Goal: Task Accomplishment & Management: Complete application form

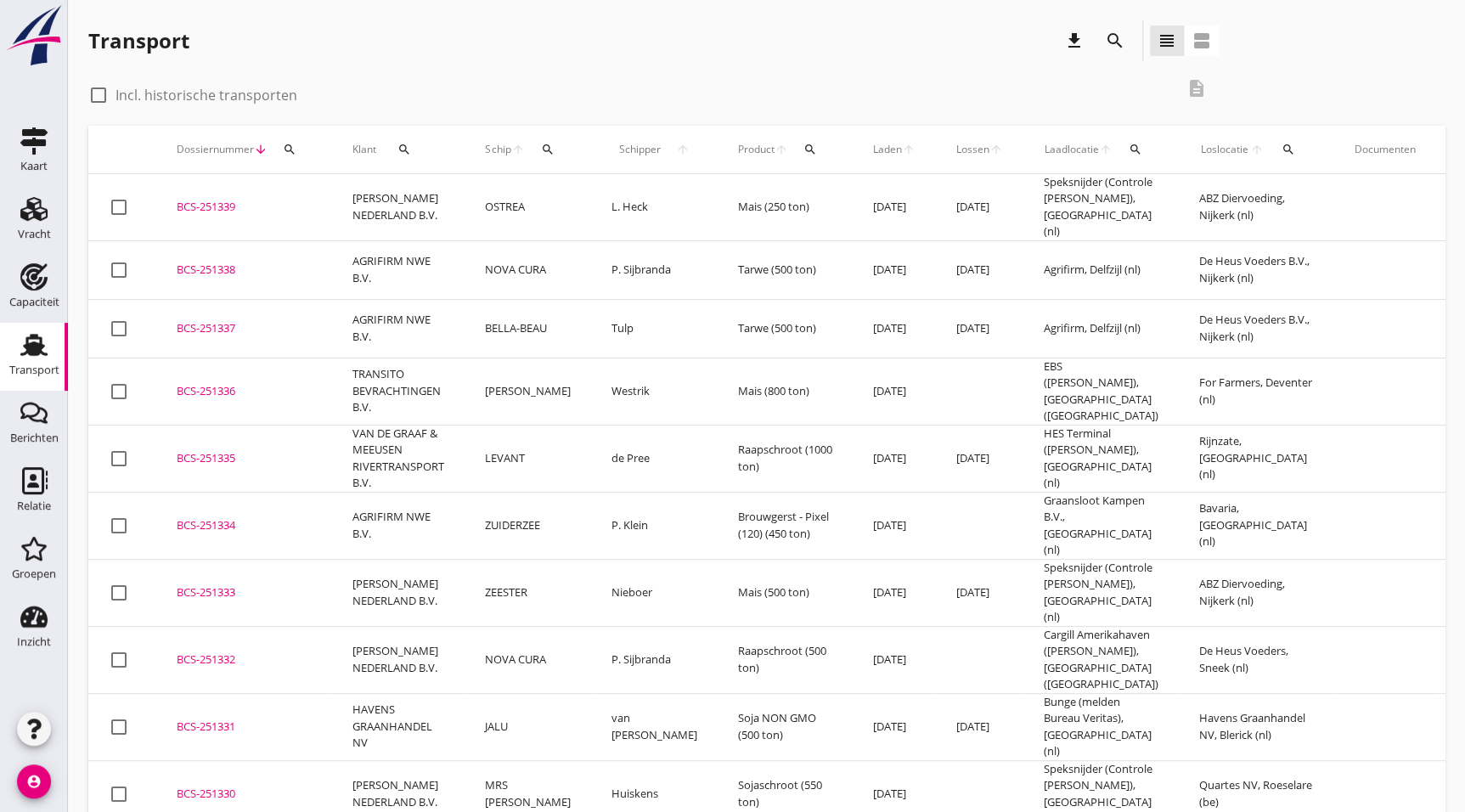
click at [17, 356] on div "Transport" at bounding box center [34, 345] width 41 height 27
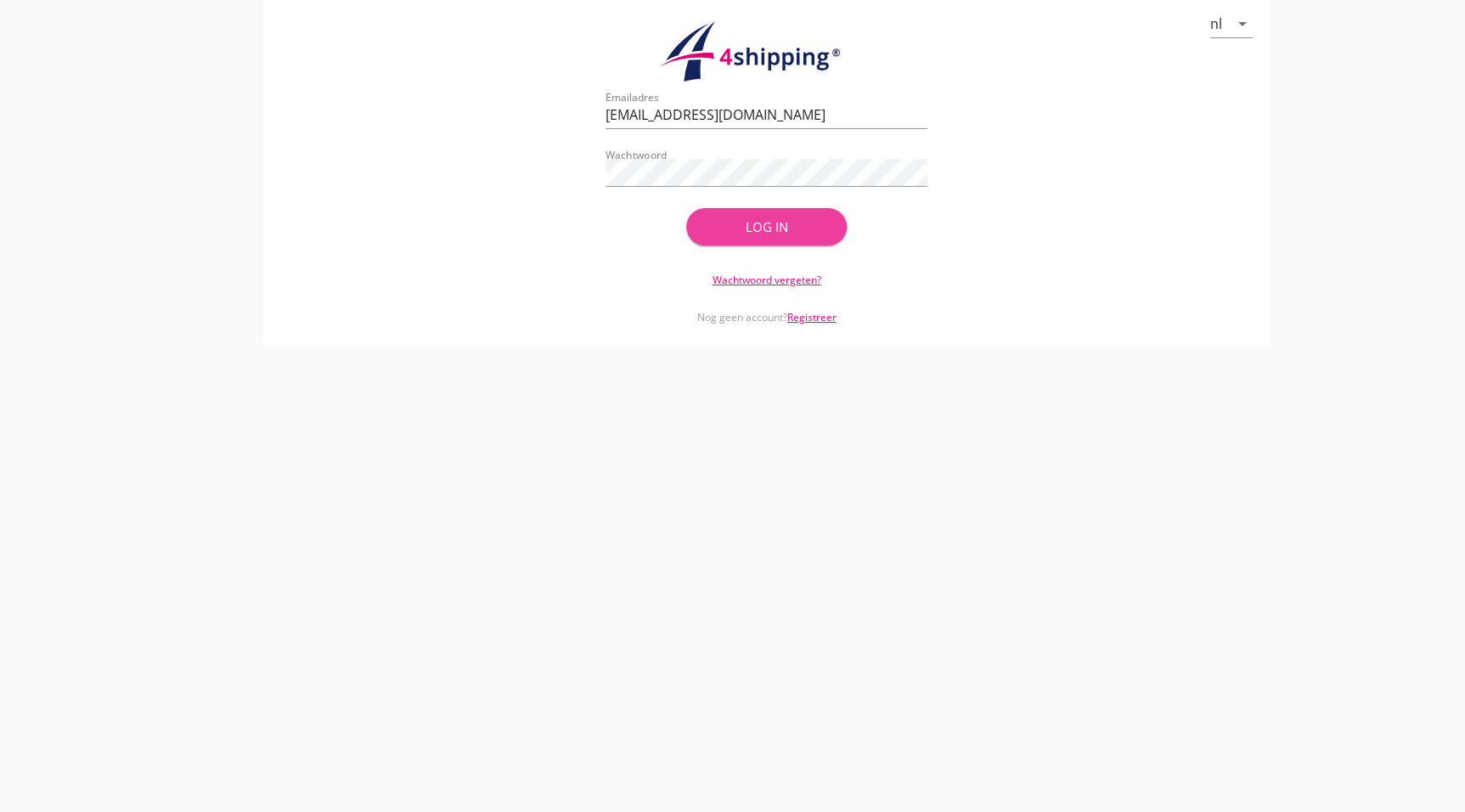
click at [795, 223] on div "Log in" at bounding box center [767, 227] width 107 height 19
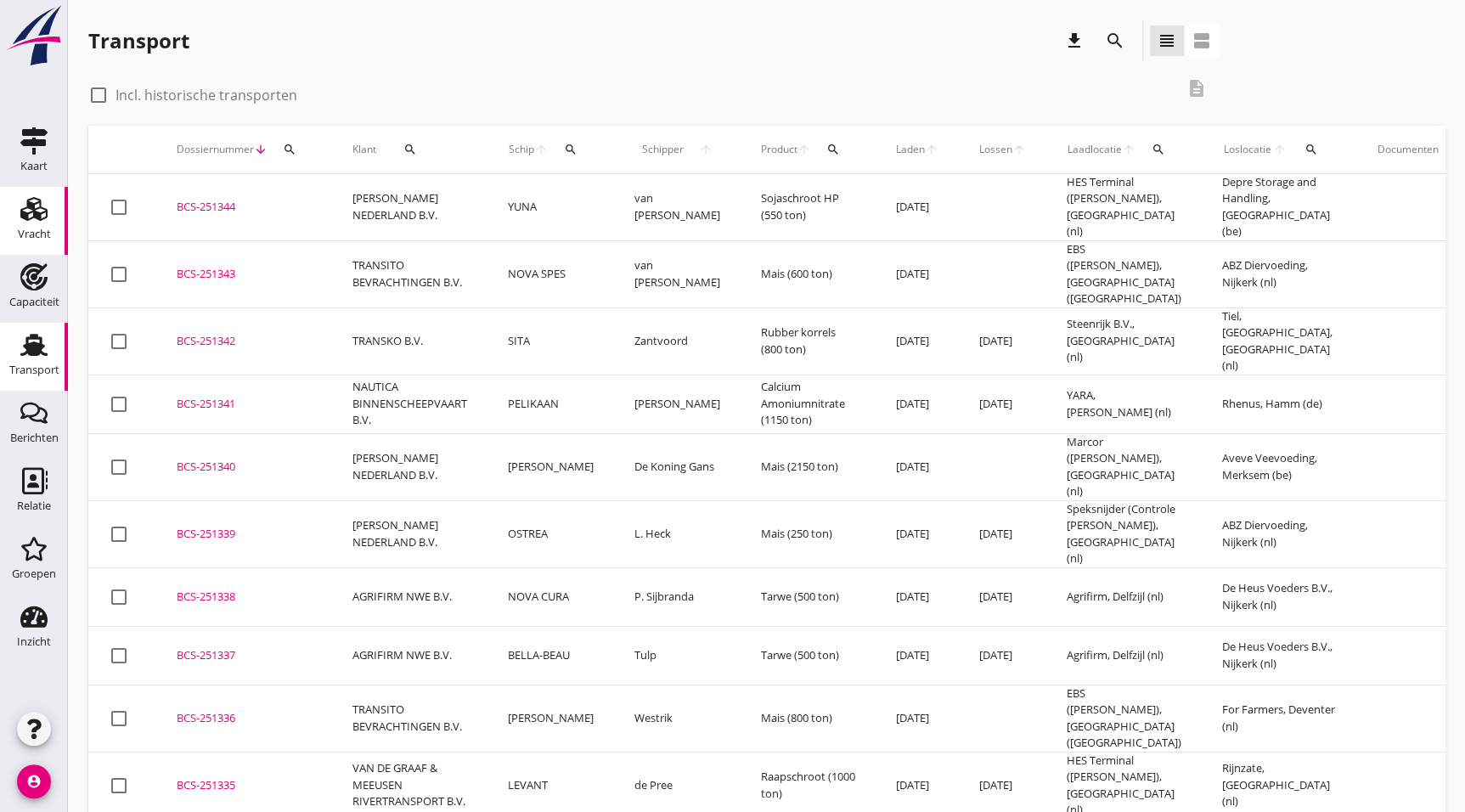
click at [30, 216] on icon "Vracht" at bounding box center [34, 209] width 27 height 27
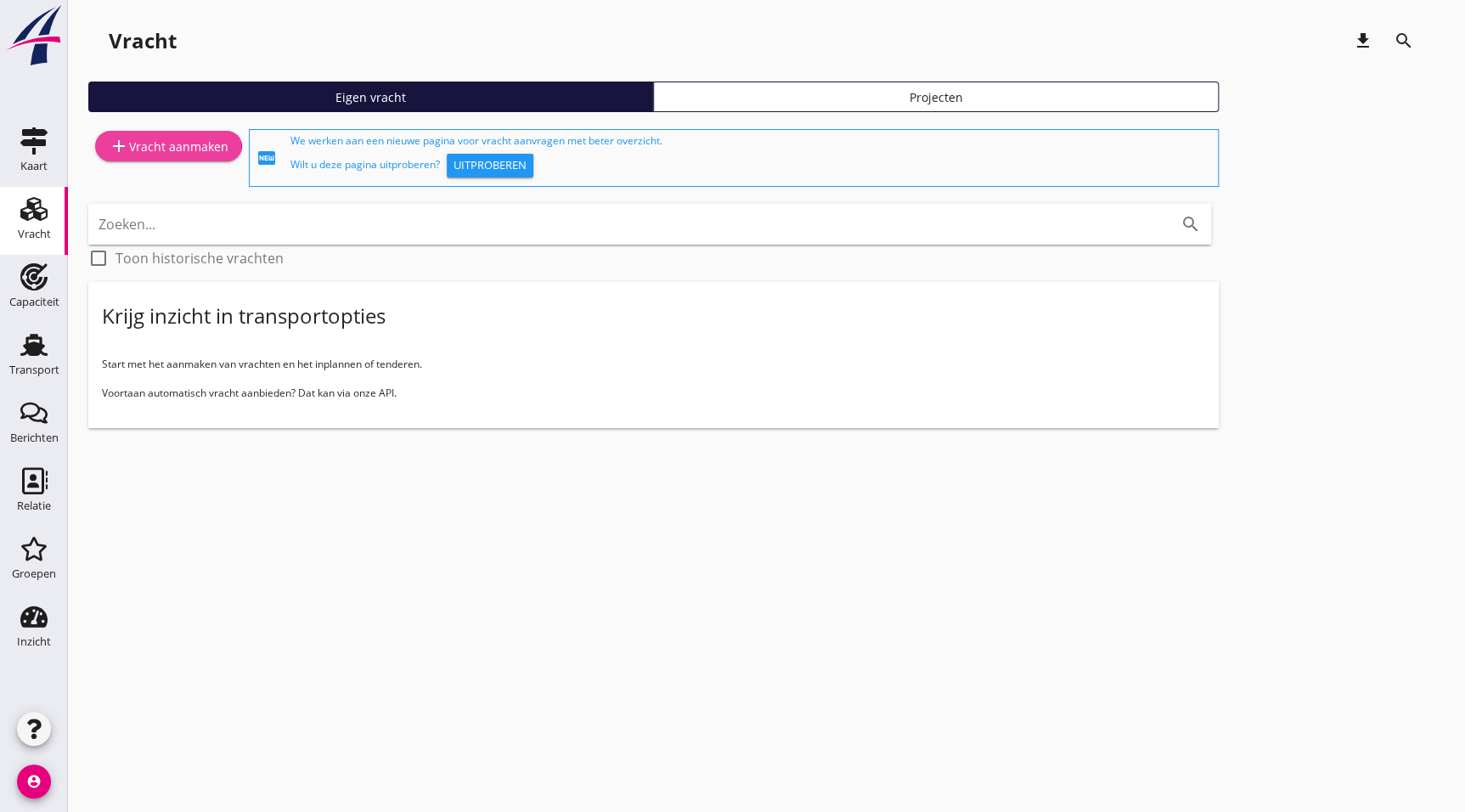
click at [178, 144] on div "add Vracht aanmaken" at bounding box center [169, 145] width 120 height 20
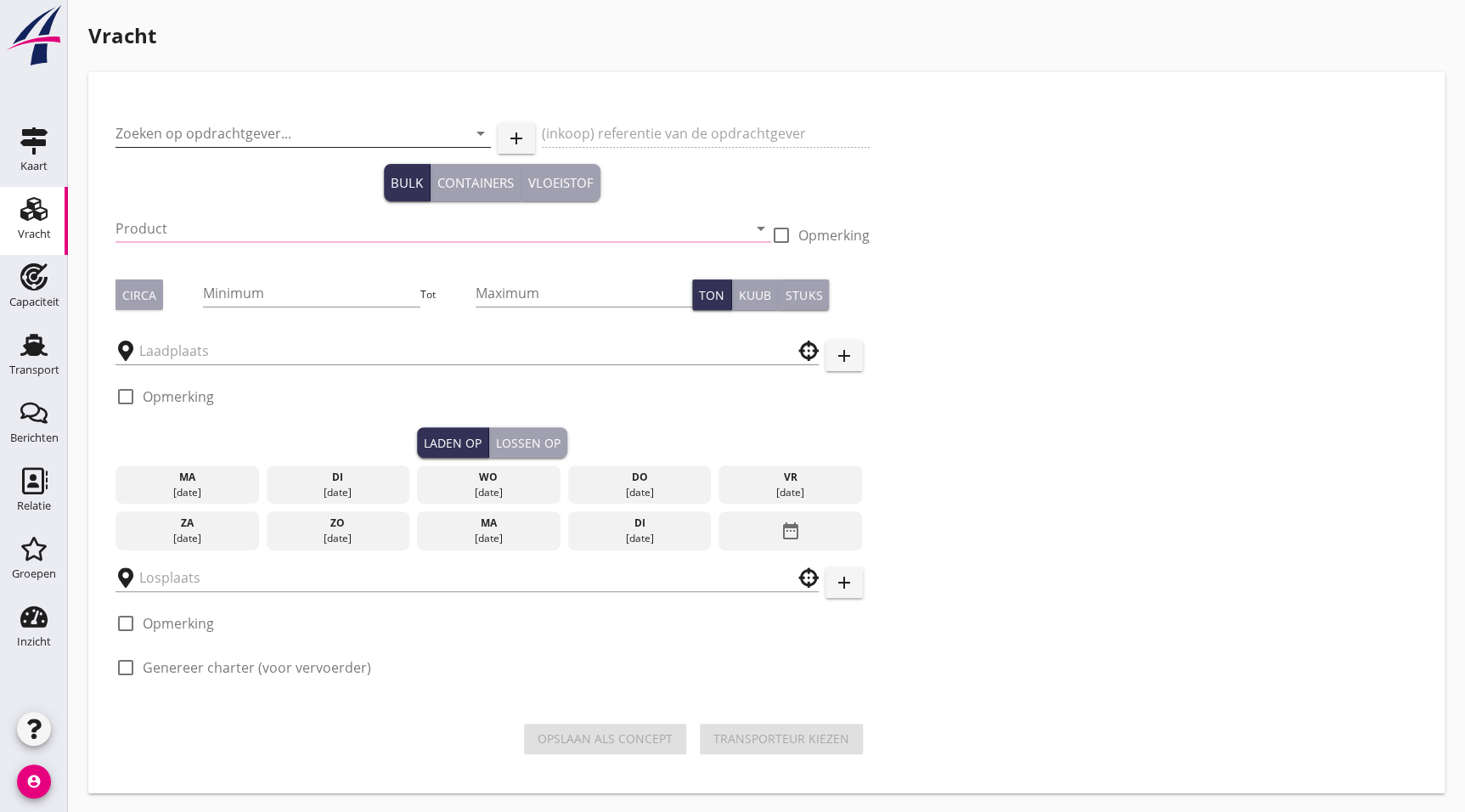
click at [249, 127] on input "Zoeken op opdrachtgever..." at bounding box center [279, 134] width 328 height 27
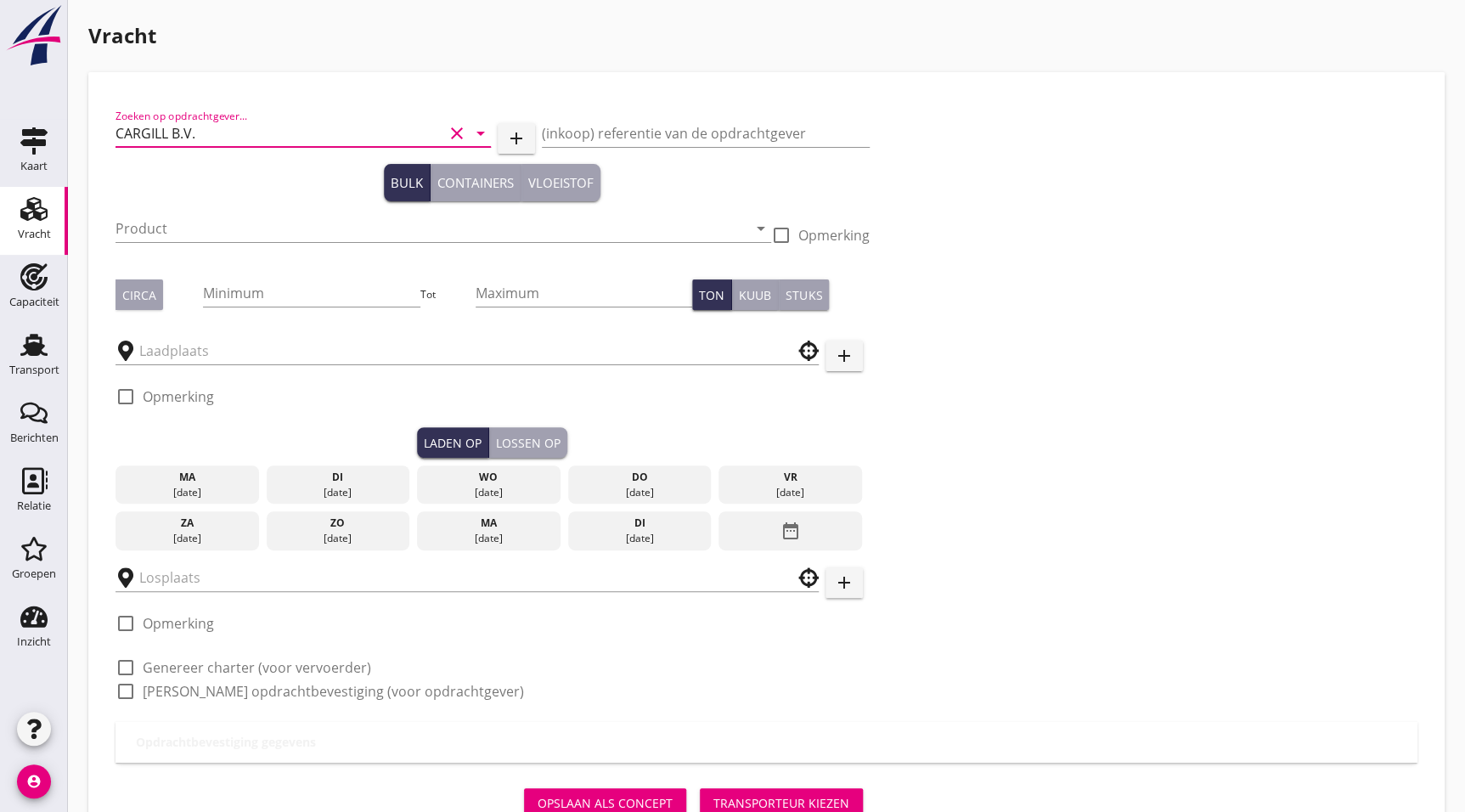
type input "CARGILL B.V."
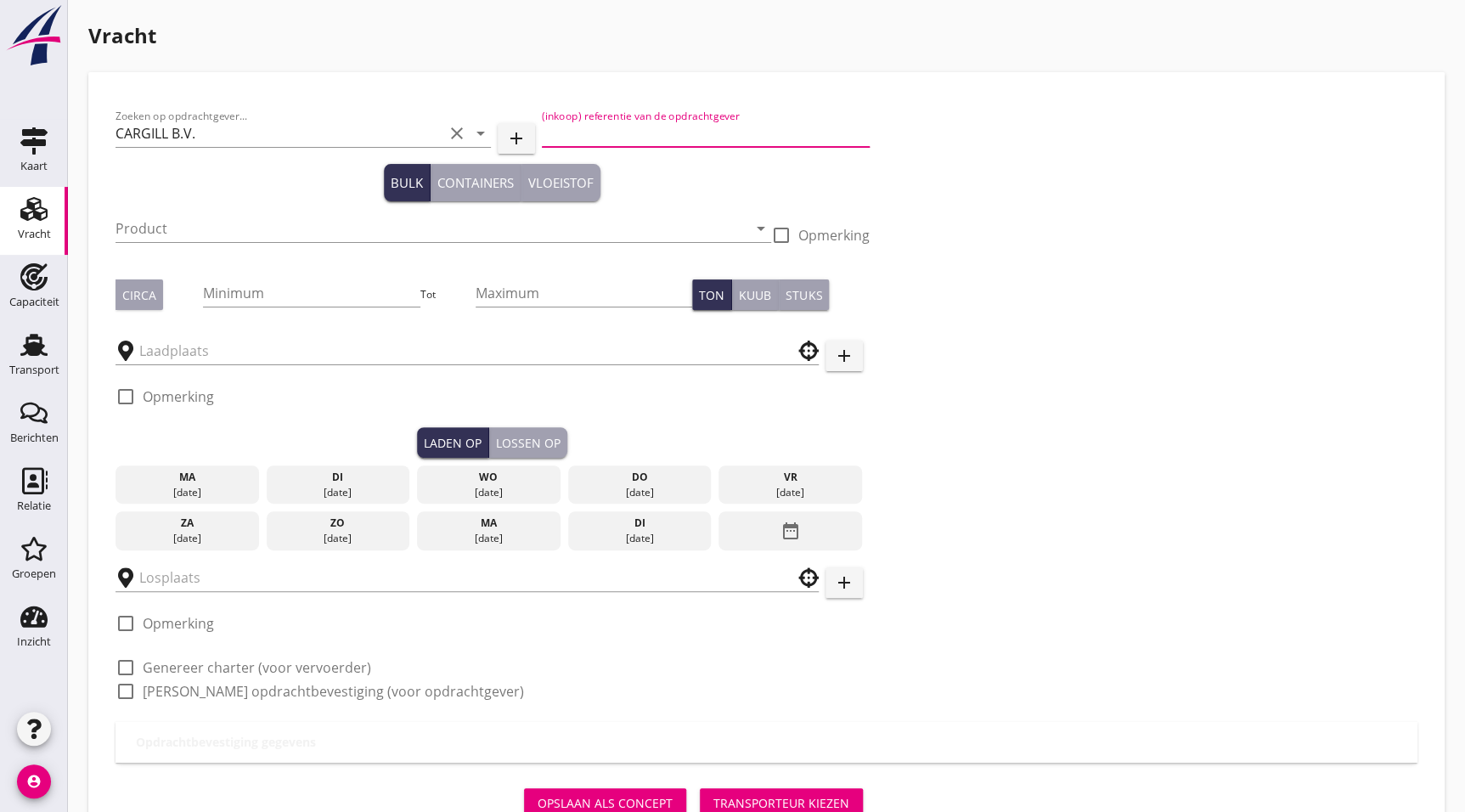
click at [216, 251] on div at bounding box center [443, 254] width 655 height 11
click at [227, 223] on input "Product" at bounding box center [431, 229] width 632 height 27
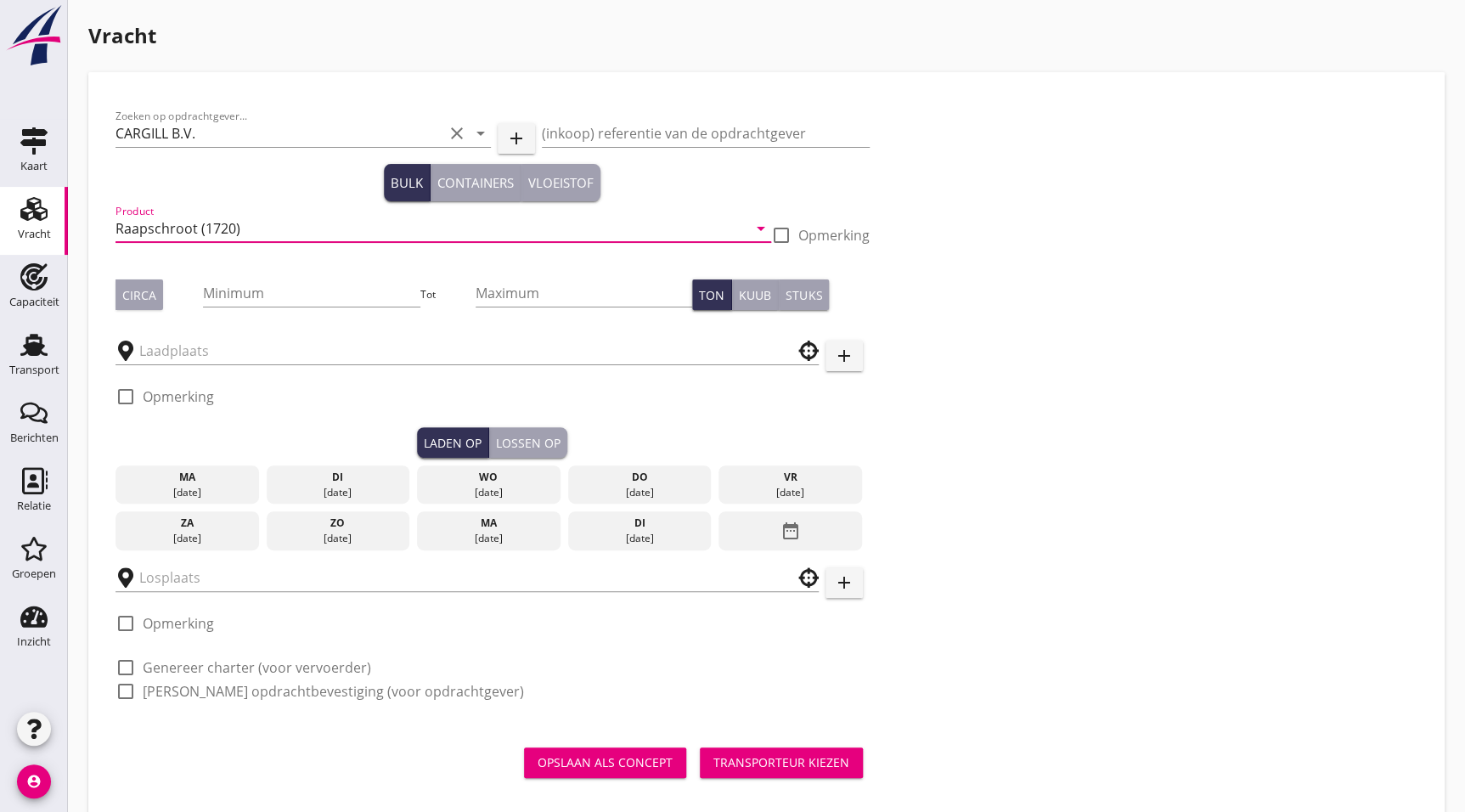
type input "Raapschroot (1720)"
type button "circa"
click at [252, 285] on input "Minimum" at bounding box center [310, 293] width 216 height 27
click at [288, 314] on div at bounding box center [310, 318] width 216 height 11
click at [299, 302] on input "Minimum" at bounding box center [310, 293] width 216 height 27
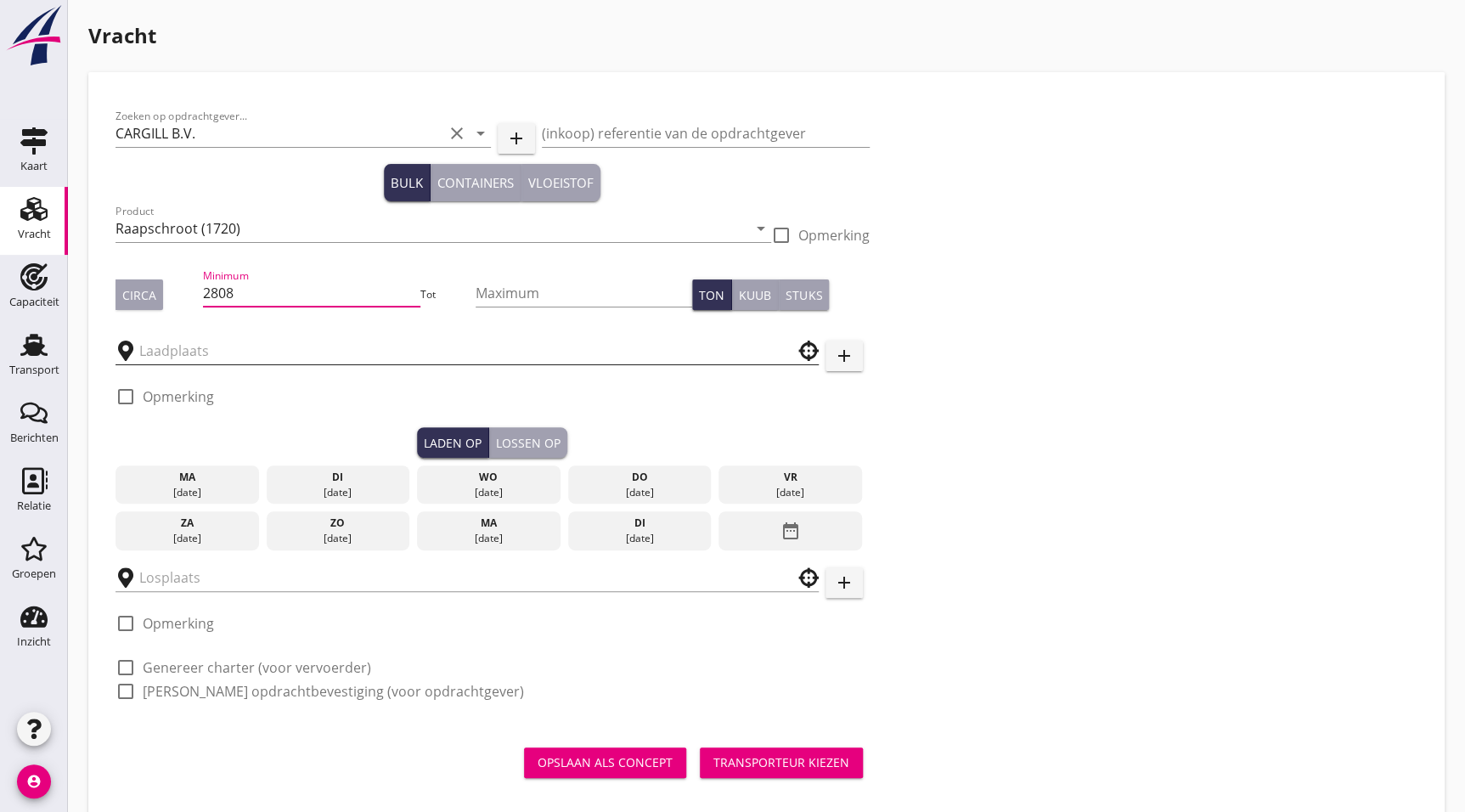
type input "2808"
click at [268, 361] on input "text" at bounding box center [456, 351] width 632 height 27
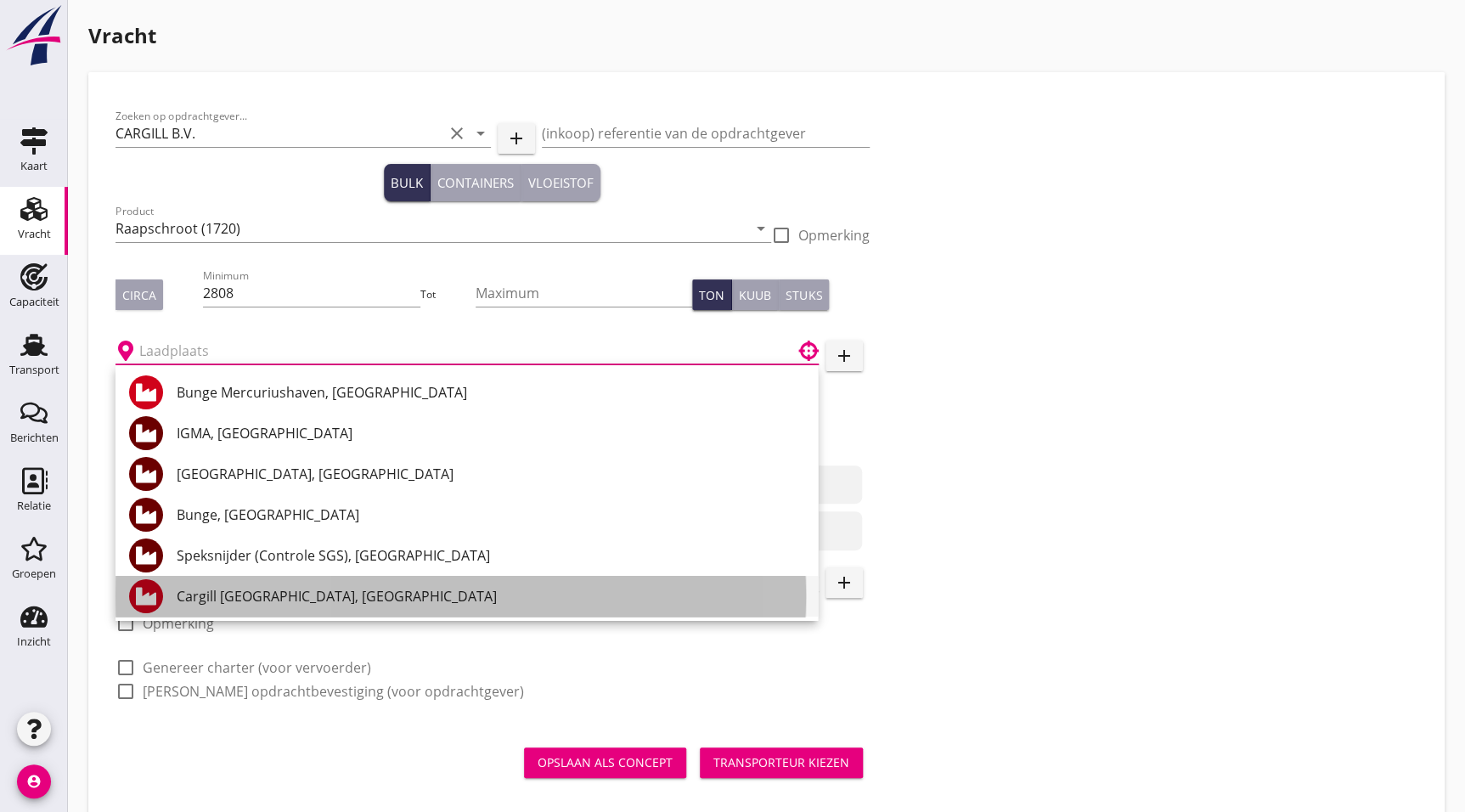
click at [305, 593] on div "Cargill [GEOGRAPHIC_DATA], [GEOGRAPHIC_DATA]" at bounding box center [490, 596] width 627 height 20
type input "Cargill [GEOGRAPHIC_DATA], [GEOGRAPHIC_DATA]"
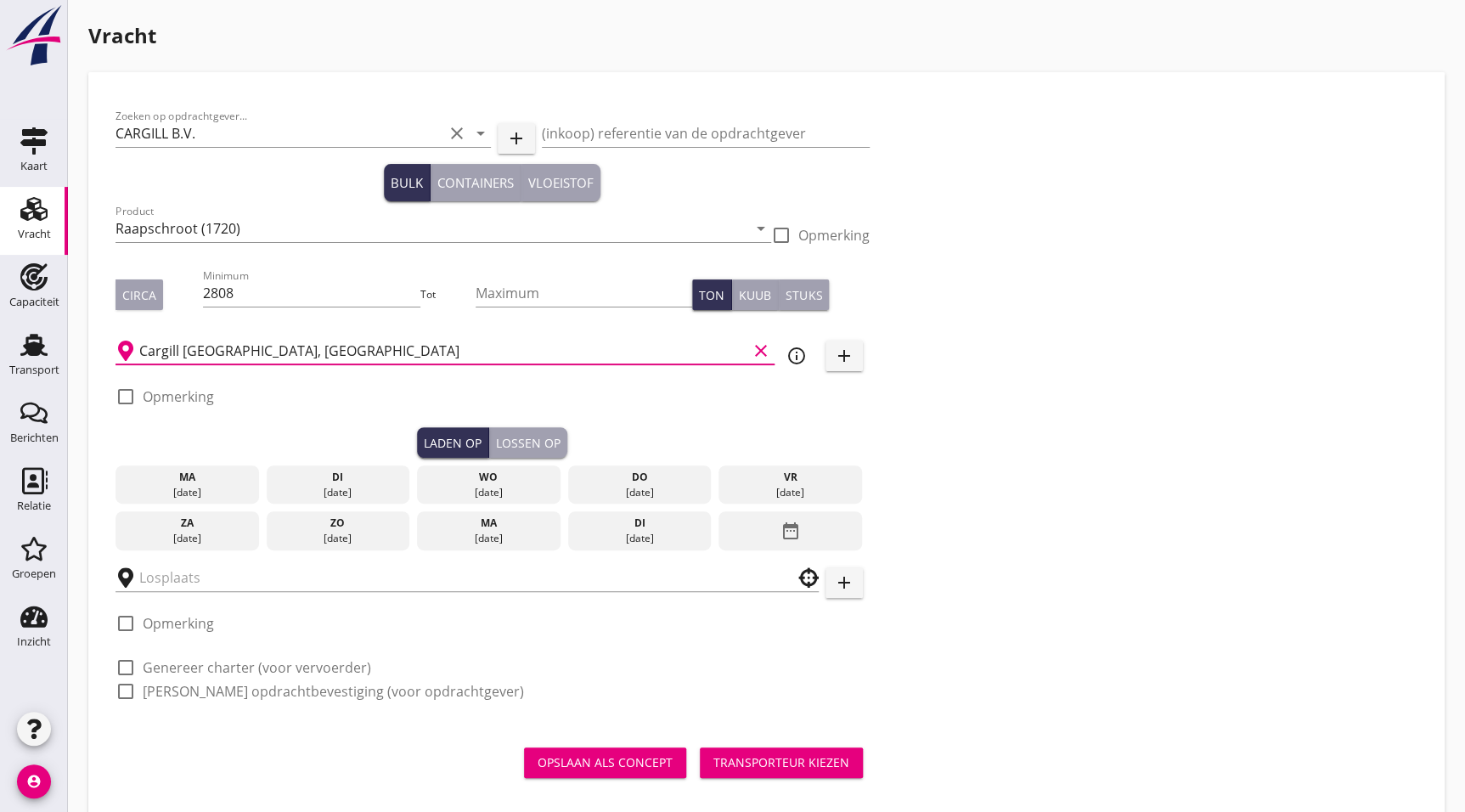
click at [116, 395] on div at bounding box center [126, 396] width 29 height 29
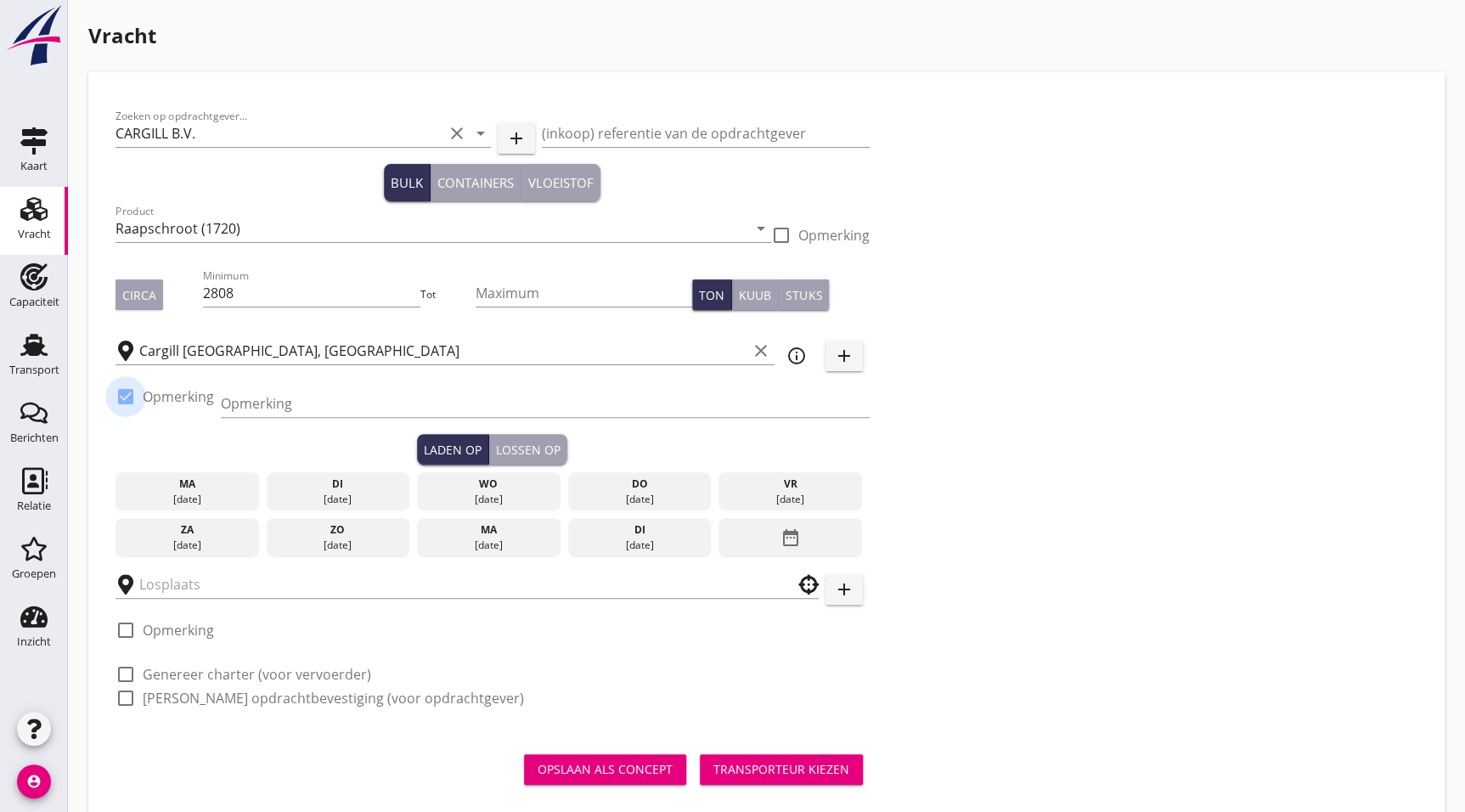
drag, startPoint x: 119, startPoint y: 397, endPoint x: 154, endPoint y: 432, distance: 49.5
click at [120, 394] on div at bounding box center [126, 396] width 29 height 29
checkbox input "false"
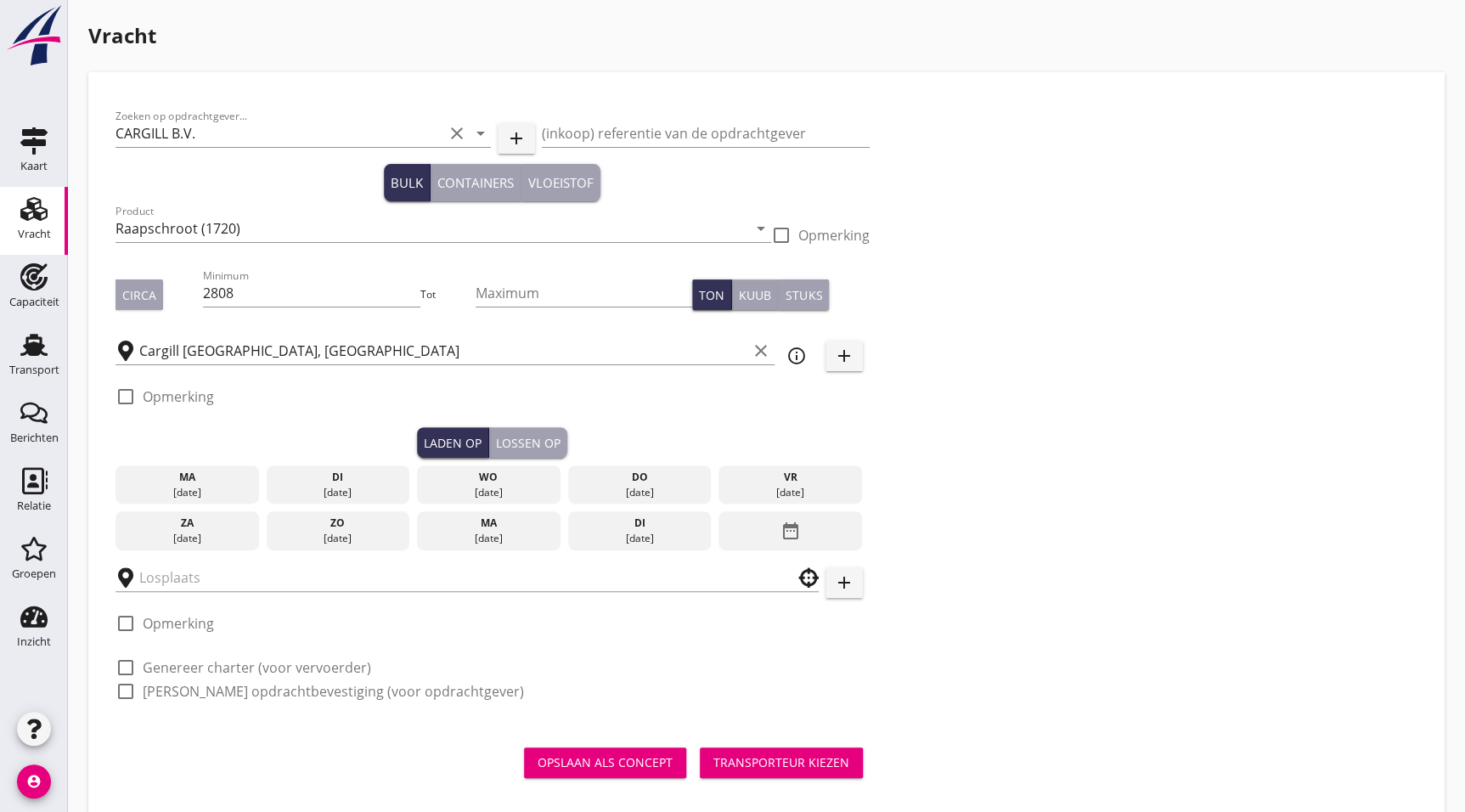
click at [206, 470] on div "ma" at bounding box center [187, 478] width 135 height 16
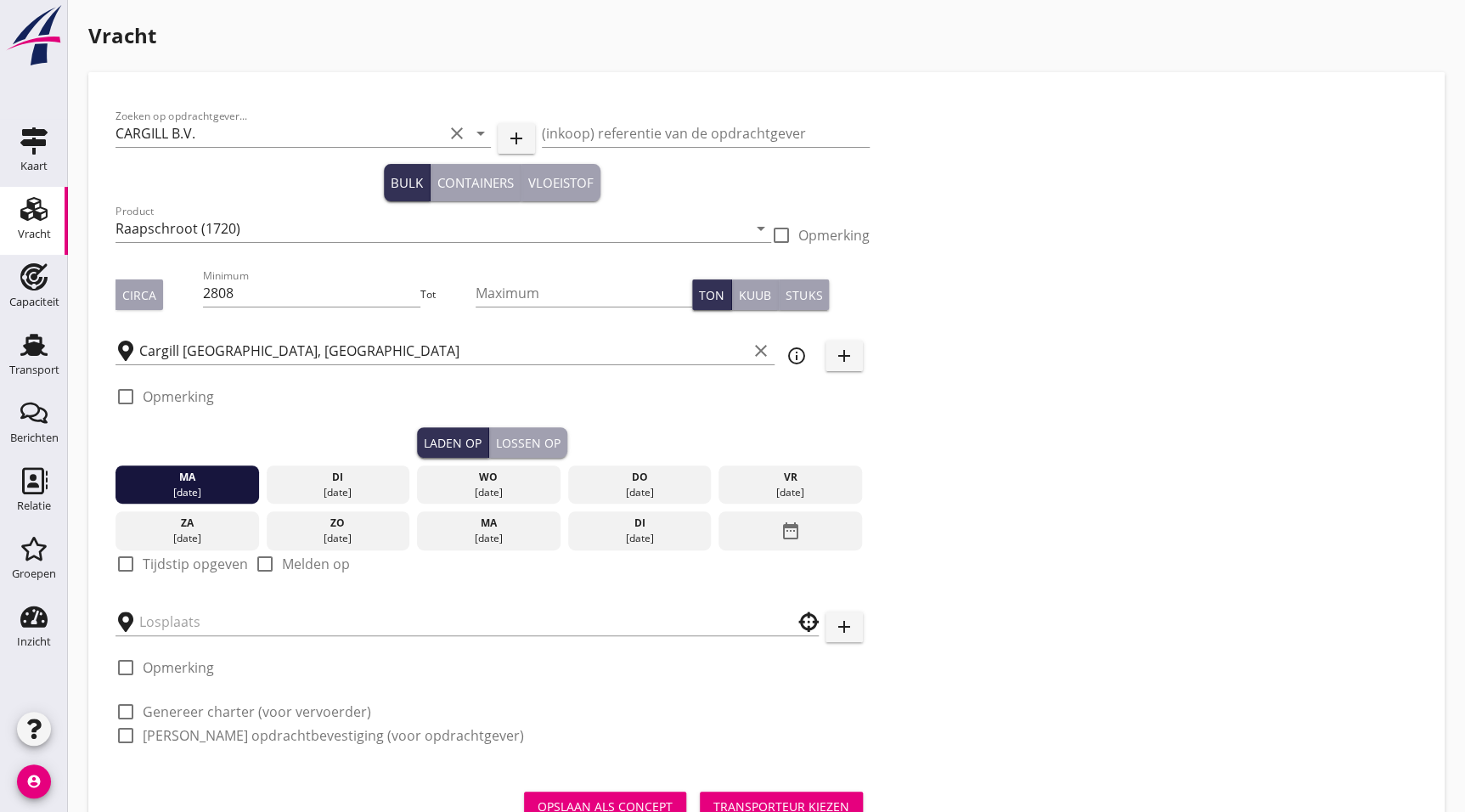
click at [128, 561] on div at bounding box center [126, 564] width 29 height 29
checkbox input "true"
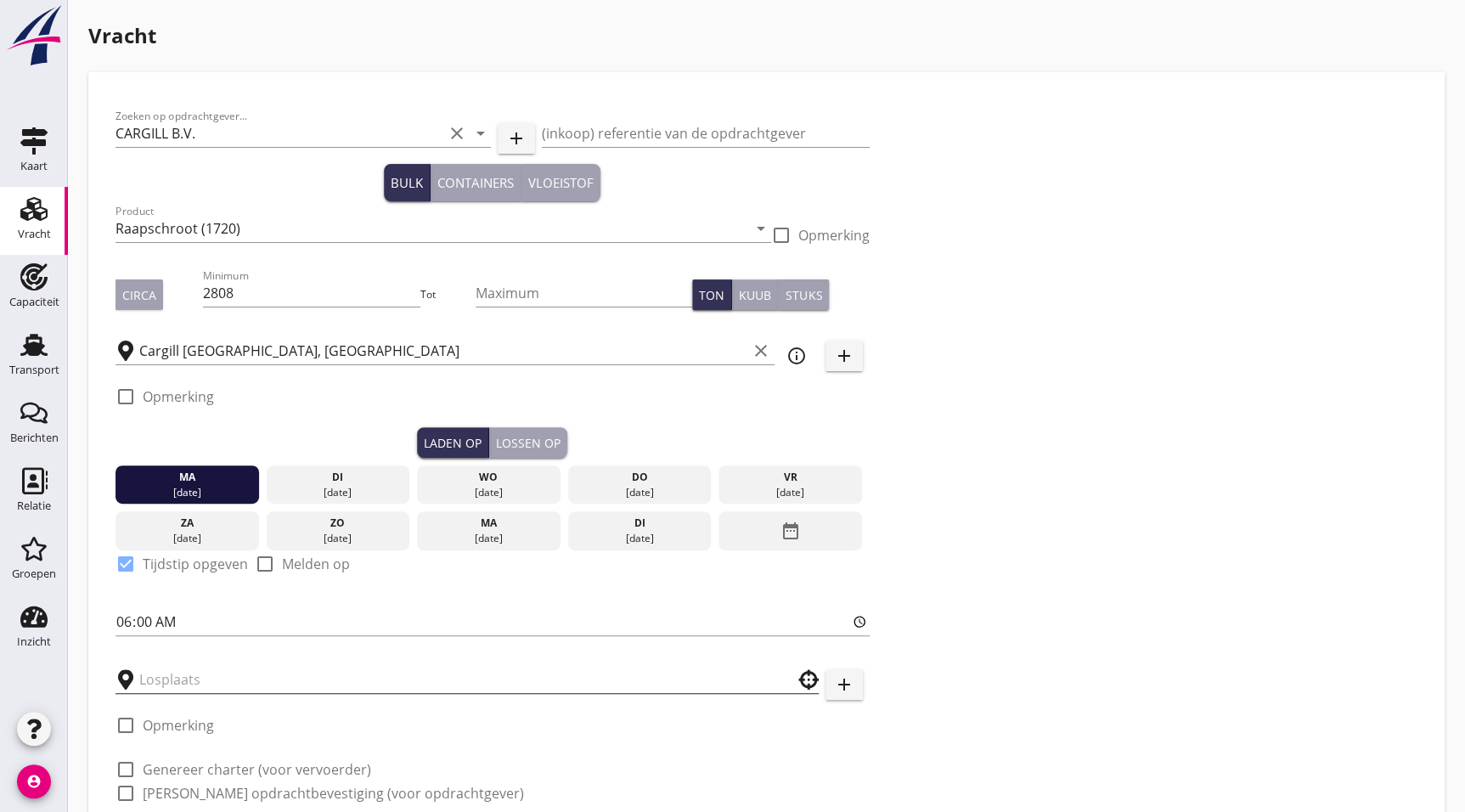
drag, startPoint x: 244, startPoint y: 677, endPoint x: 264, endPoint y: 676, distance: 20.0
click at [245, 677] on input "text" at bounding box center [456, 679] width 632 height 27
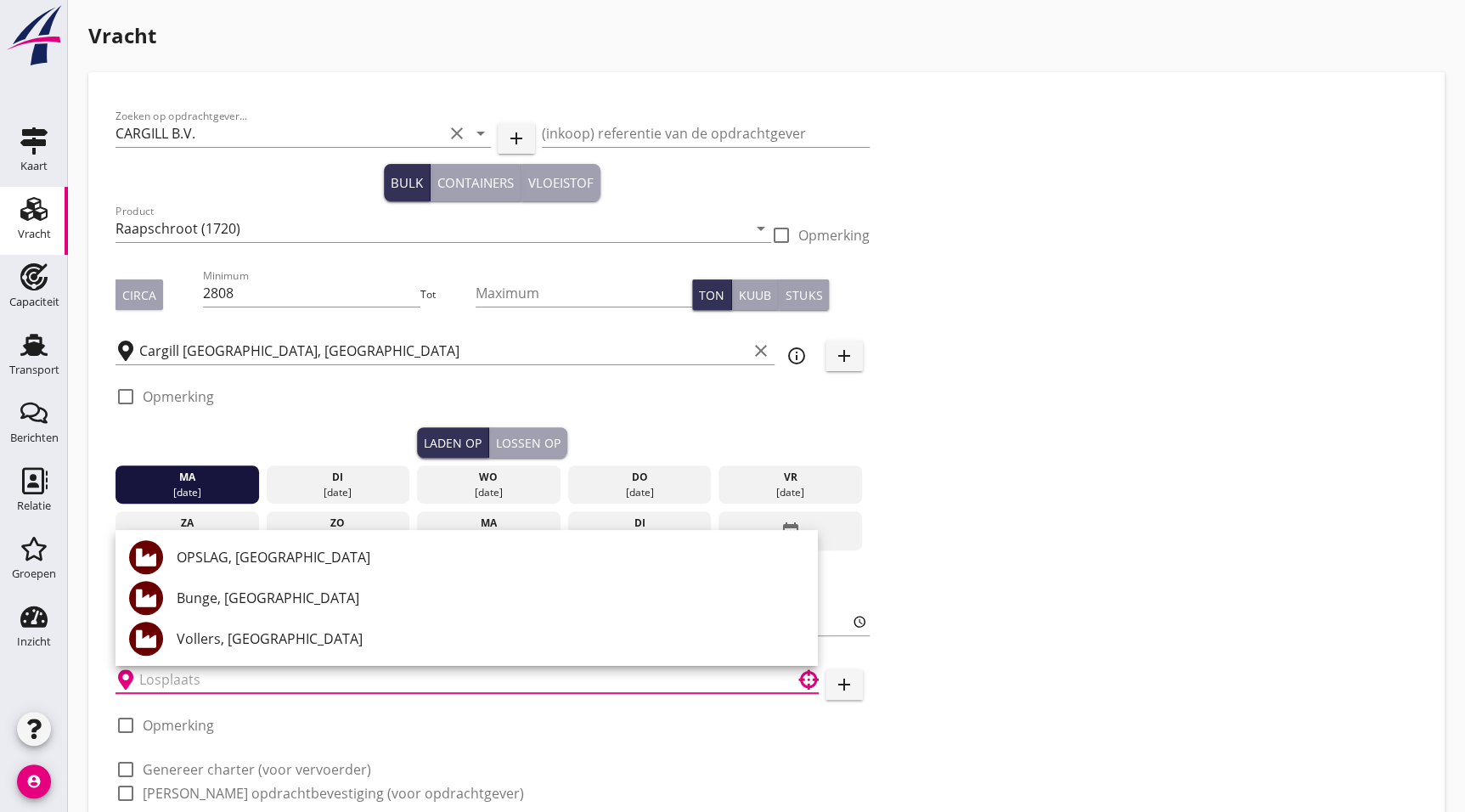
click at [255, 554] on div "OPSLAG, [GEOGRAPHIC_DATA]" at bounding box center [490, 556] width 627 height 20
type input "OPSLAG, [GEOGRAPHIC_DATA]"
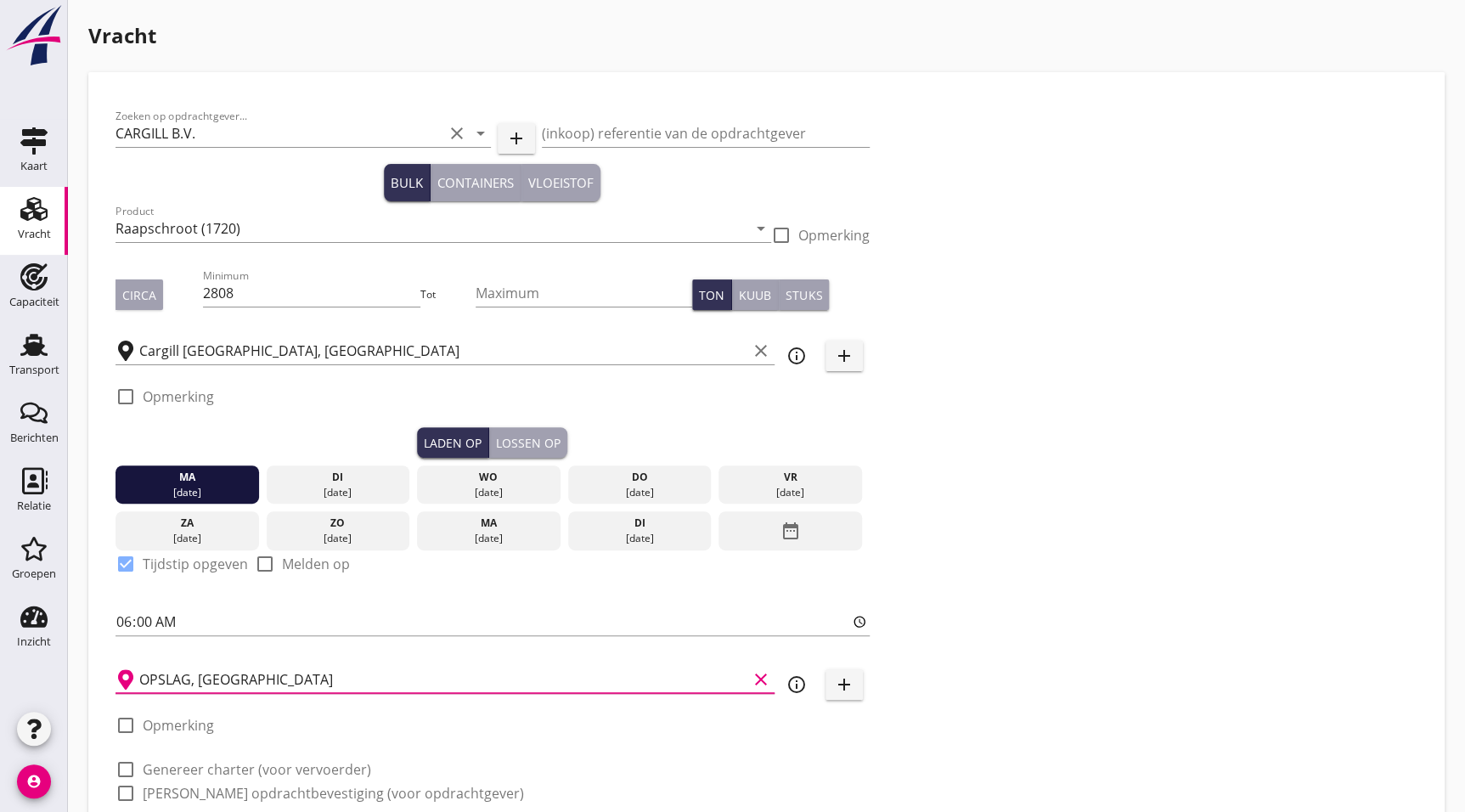
click at [134, 775] on div at bounding box center [126, 769] width 29 height 29
checkbox input "true"
click at [132, 796] on div at bounding box center [126, 793] width 29 height 29
checkbox input "true"
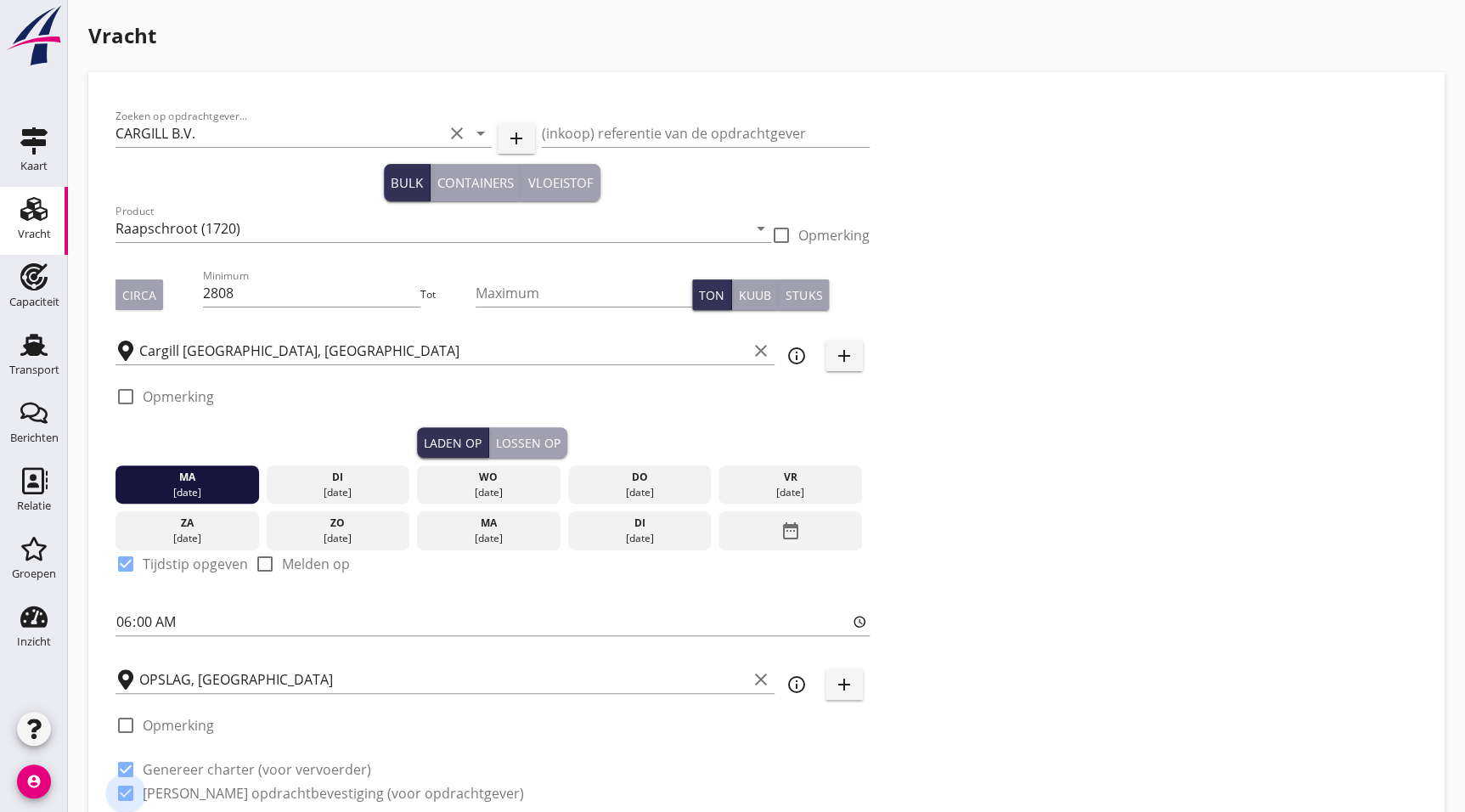
checkbox input "true"
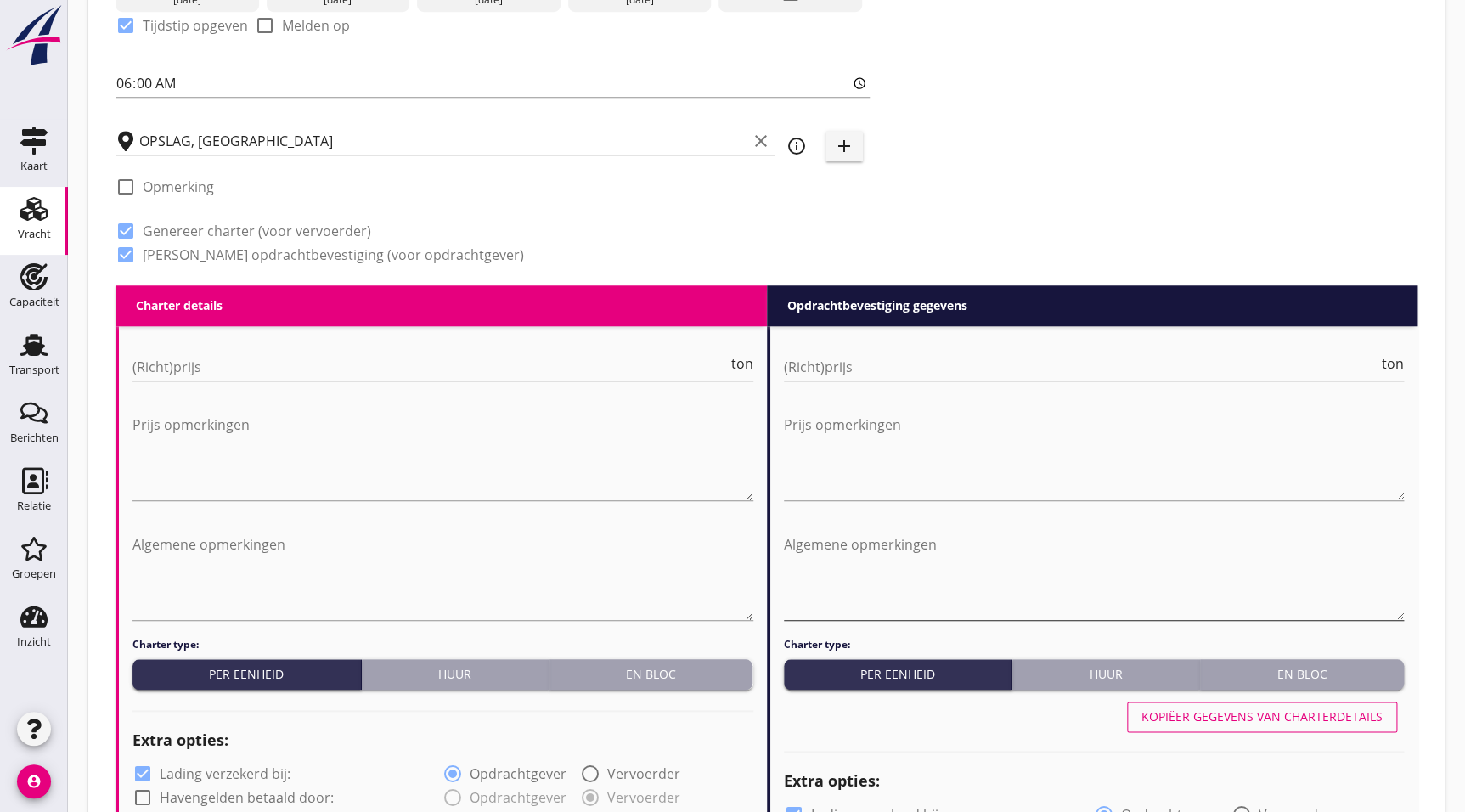
scroll to position [541, 0]
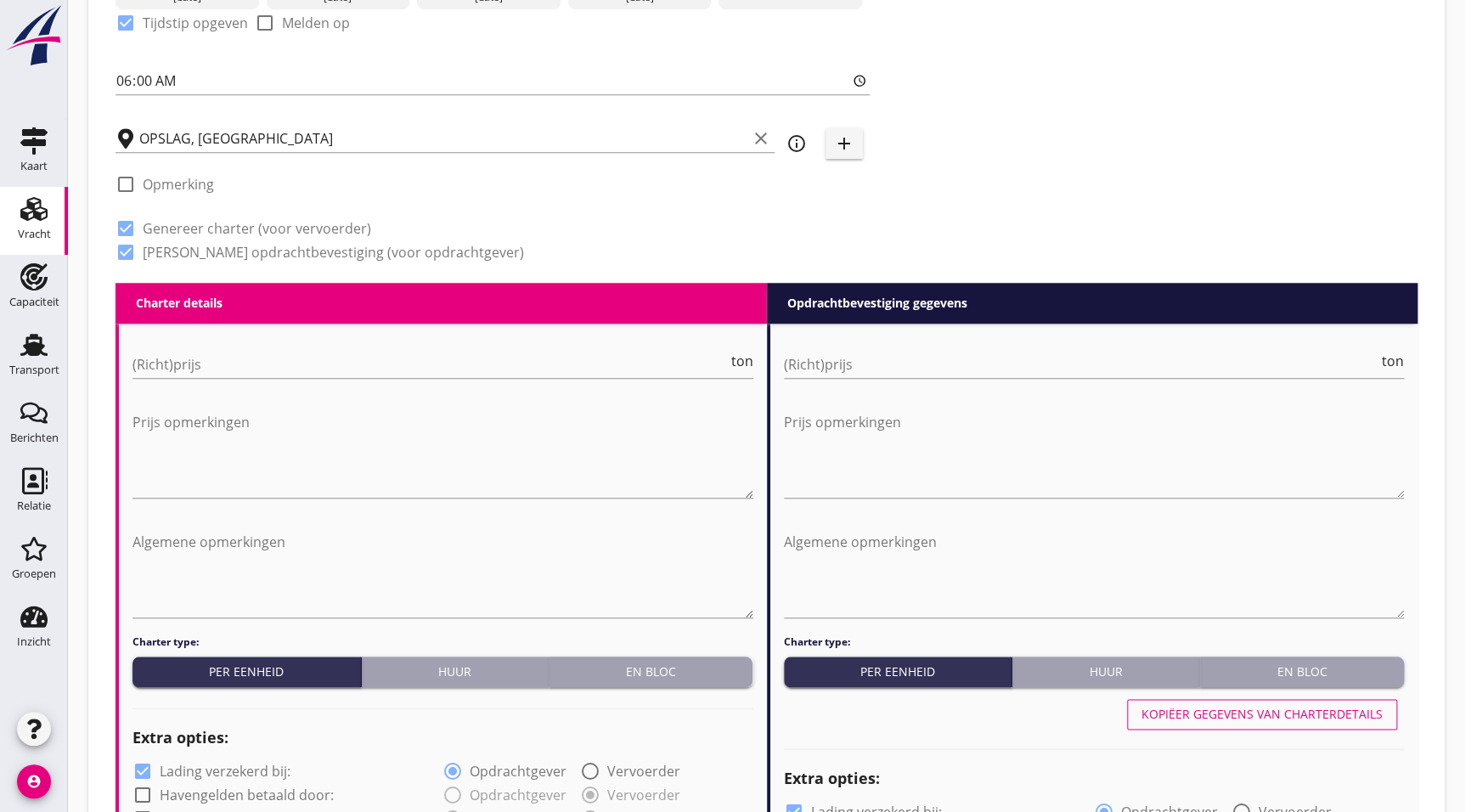
drag, startPoint x: 455, startPoint y: 669, endPoint x: 528, endPoint y: 666, distance: 73.1
click at [457, 669] on div "Huur" at bounding box center [455, 671] width 174 height 17
radio input "true"
radio input "false"
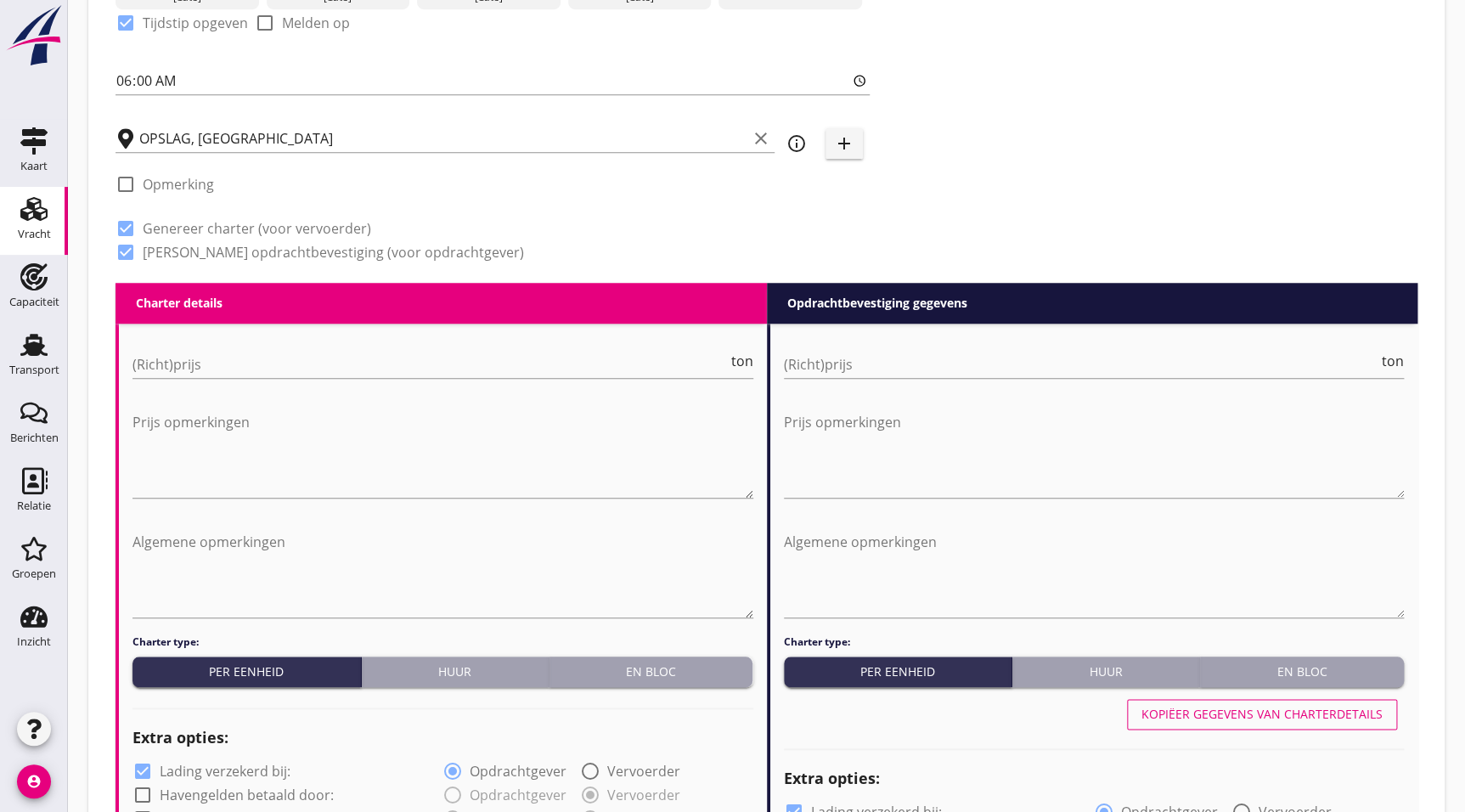
radio input "true"
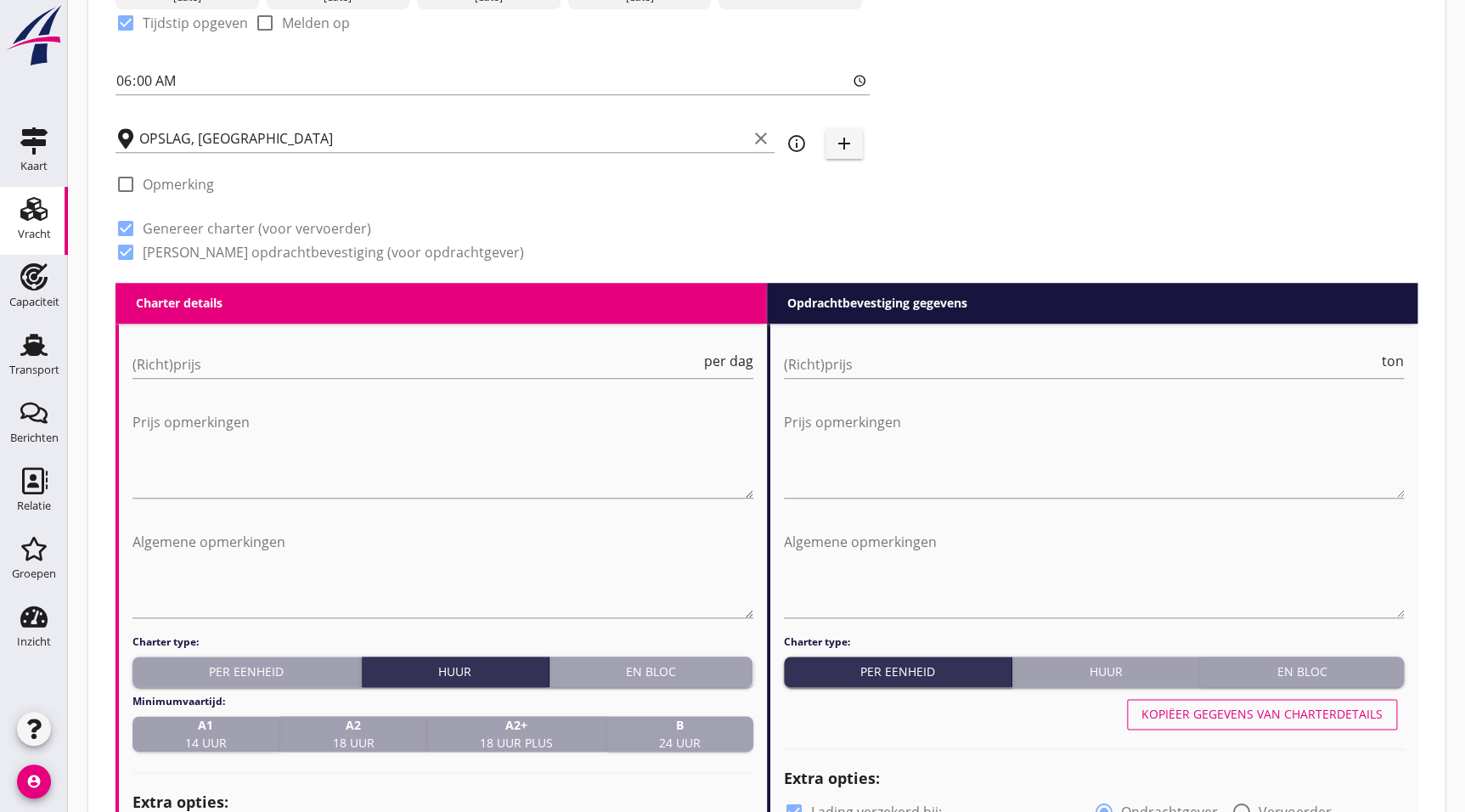
click at [724, 734] on div "B 24 uur" at bounding box center [681, 734] width 134 height 36
click at [1122, 679] on button "Huur" at bounding box center [1106, 671] width 188 height 31
radio input "true"
radio input "false"
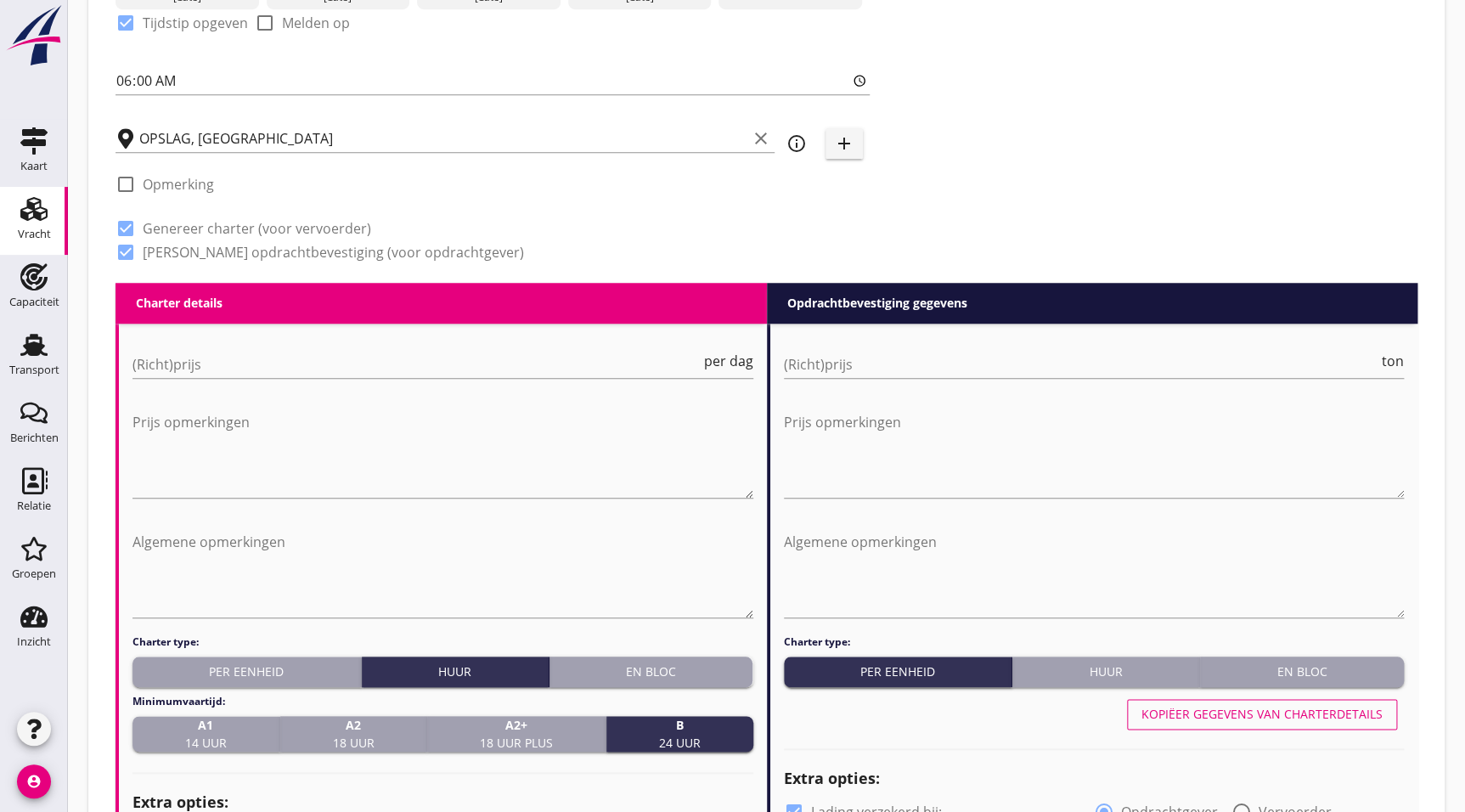
radio input "true"
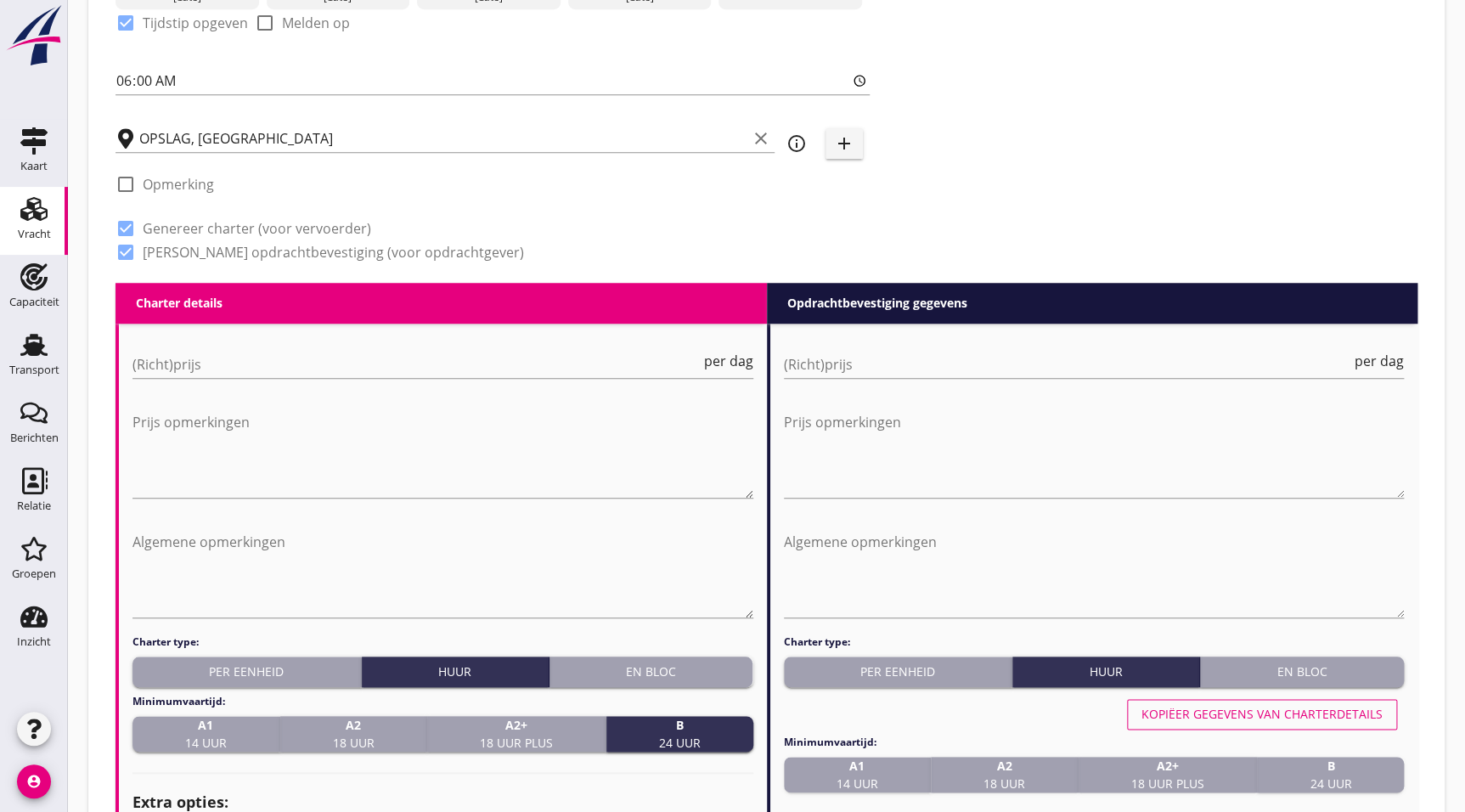
click at [1358, 772] on div "B 24 uur" at bounding box center [1331, 774] width 134 height 36
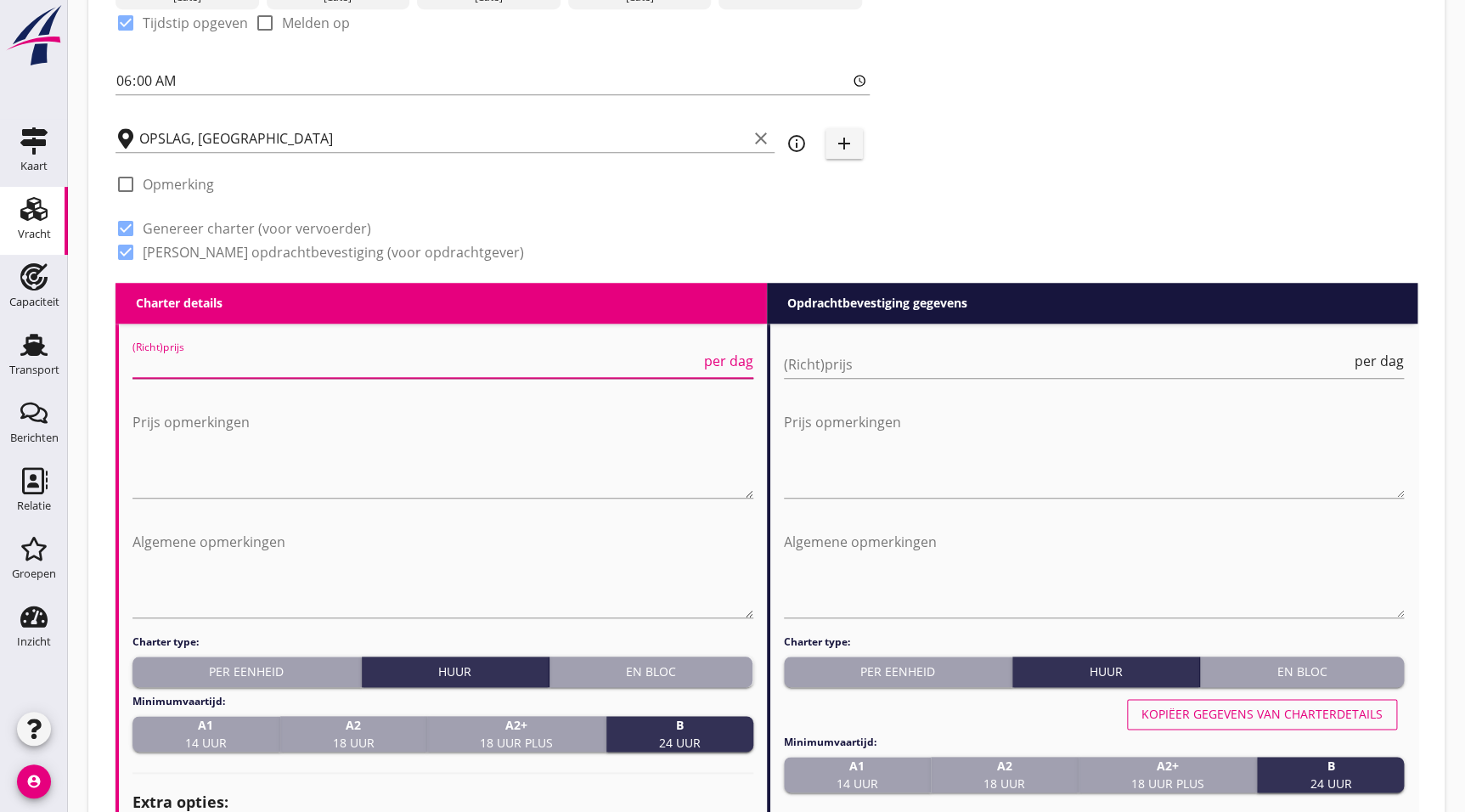
click at [234, 375] on input "(Richt)prijs" at bounding box center [417, 364] width 568 height 27
click at [238, 372] on input "(Richt)prijs" at bounding box center [417, 364] width 568 height 27
type input "450"
click at [841, 346] on div "(Richt)prijs per dag" at bounding box center [1095, 367] width 621 height 54
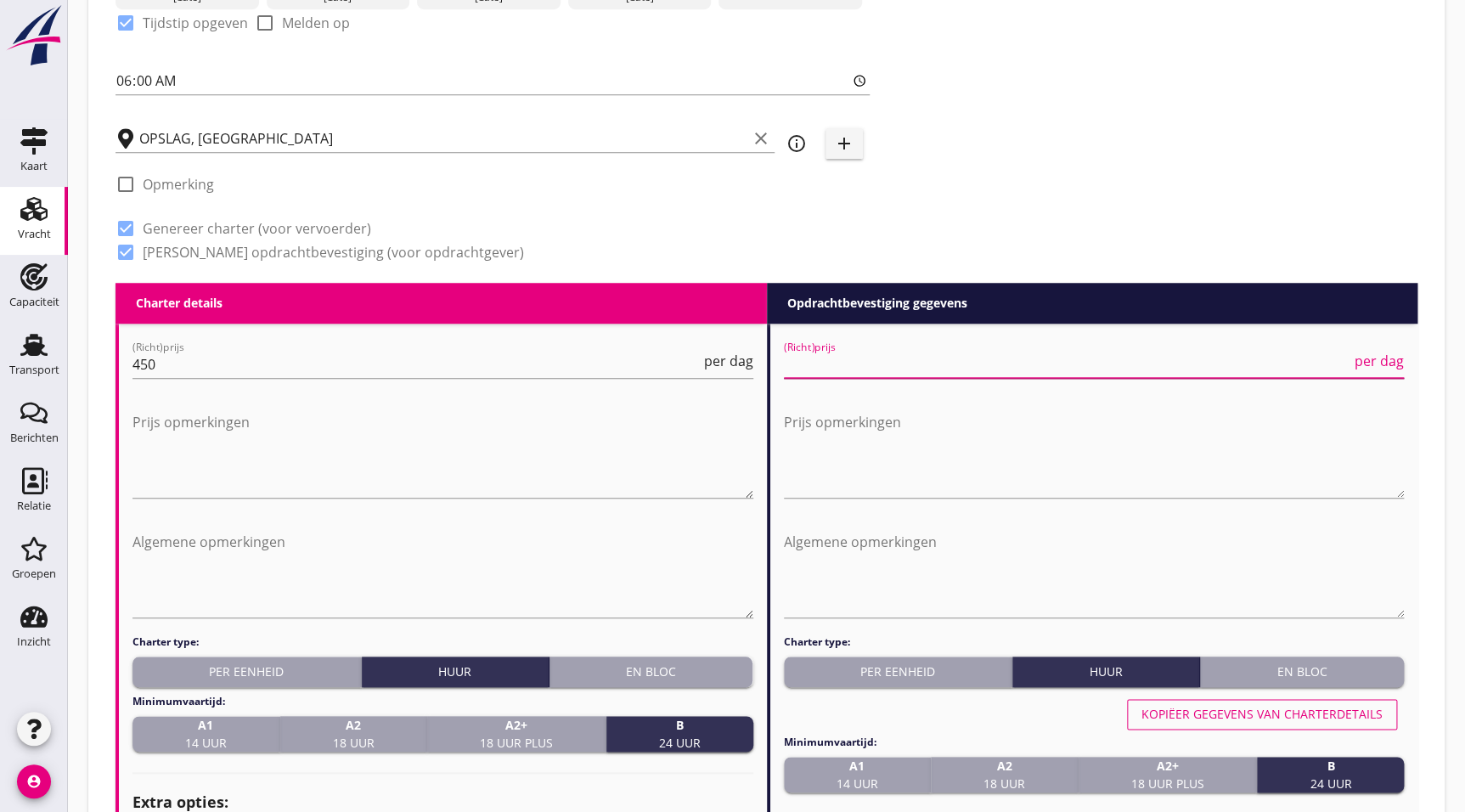
click at [844, 367] on input "(Richt)prijs" at bounding box center [1068, 364] width 568 height 27
type input "500"
click at [399, 482] on textarea "Prijs opmerkingen" at bounding box center [443, 453] width 621 height 89
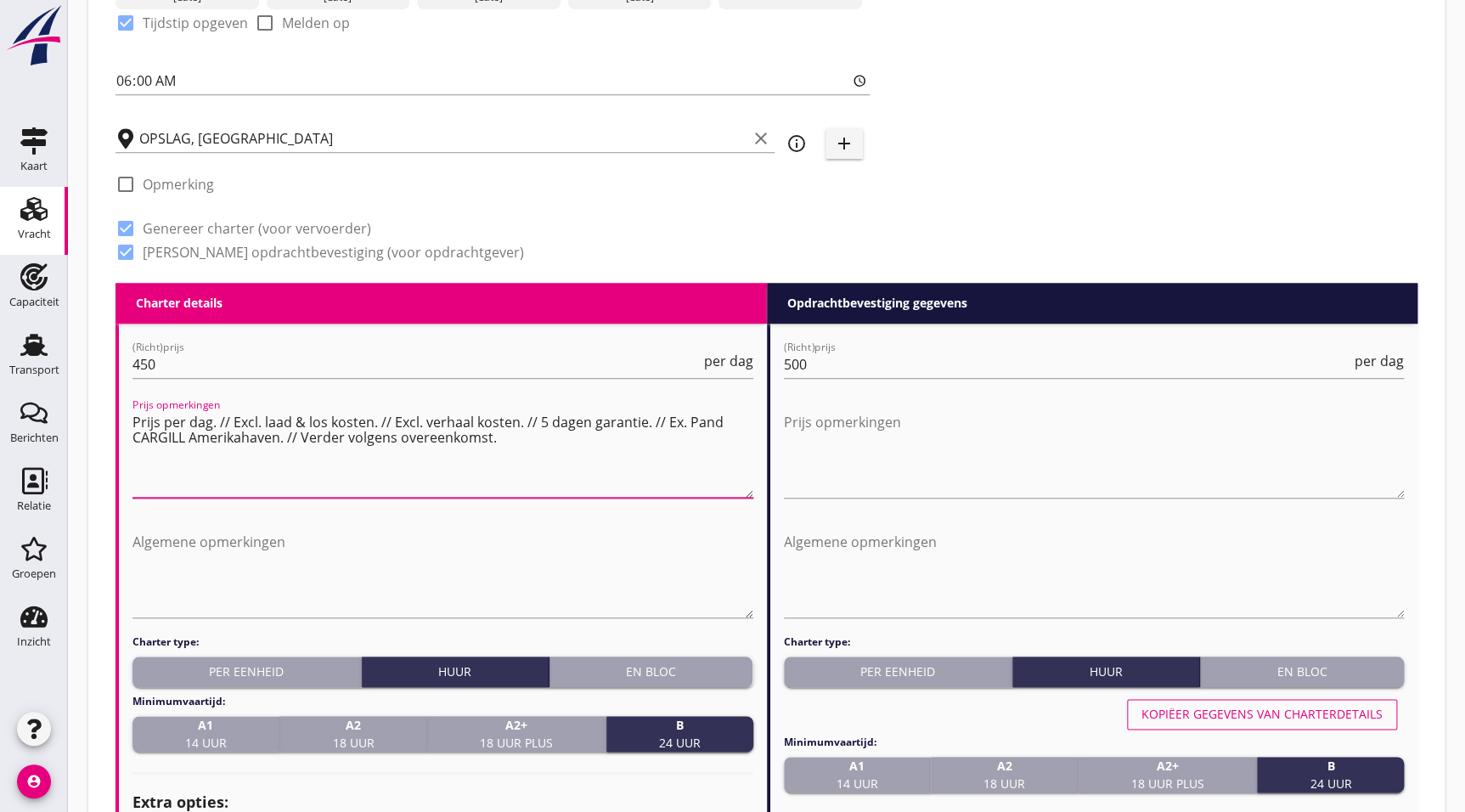
drag, startPoint x: 560, startPoint y: 458, endPoint x: 98, endPoint y: 389, distance: 467.1
click at [98, 389] on div "Zoeken op opdrachtgever... CARGILL B.V. clear arrow_drop_down add (inkoop) refe…" at bounding box center [766, 825] width 1356 height 2588
type textarea "Prijs per dag. // Excl. laad & los kosten. // Excl. verhaal kosten. // 5 dagen …"
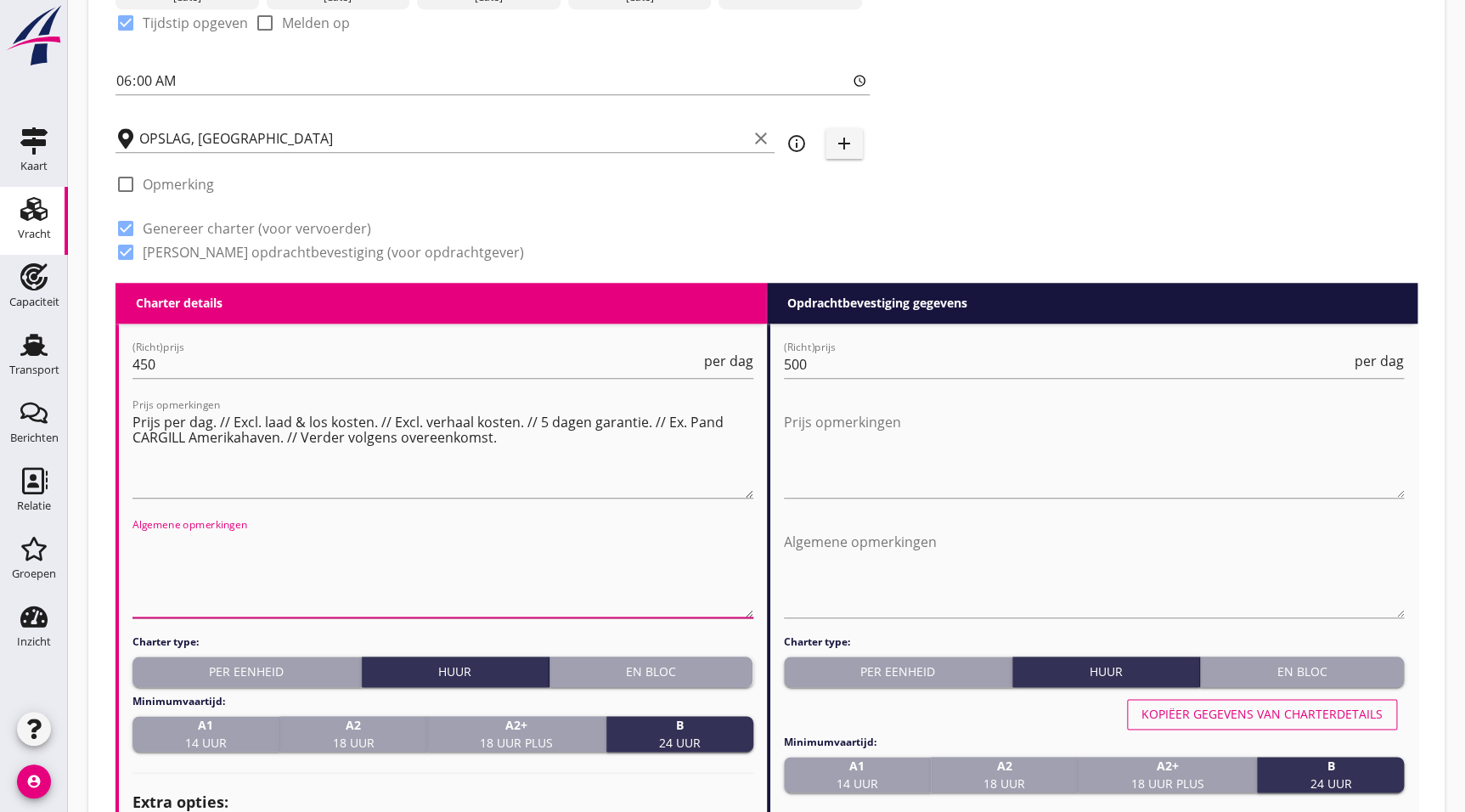
click at [364, 567] on textarea "Algemene opmerkingen" at bounding box center [443, 573] width 621 height 89
paste textarea "Prijs per dag. // Excl. laad & los kosten. // Excl. verhaal kosten. // 5 dagen …"
type textarea "Prijs per dag. // Excl. laad & los kosten. // Excl. verhaal kosten. // 5 dagen …"
click at [1003, 443] on textarea "Prijs opmerkingen" at bounding box center [1095, 453] width 621 height 89
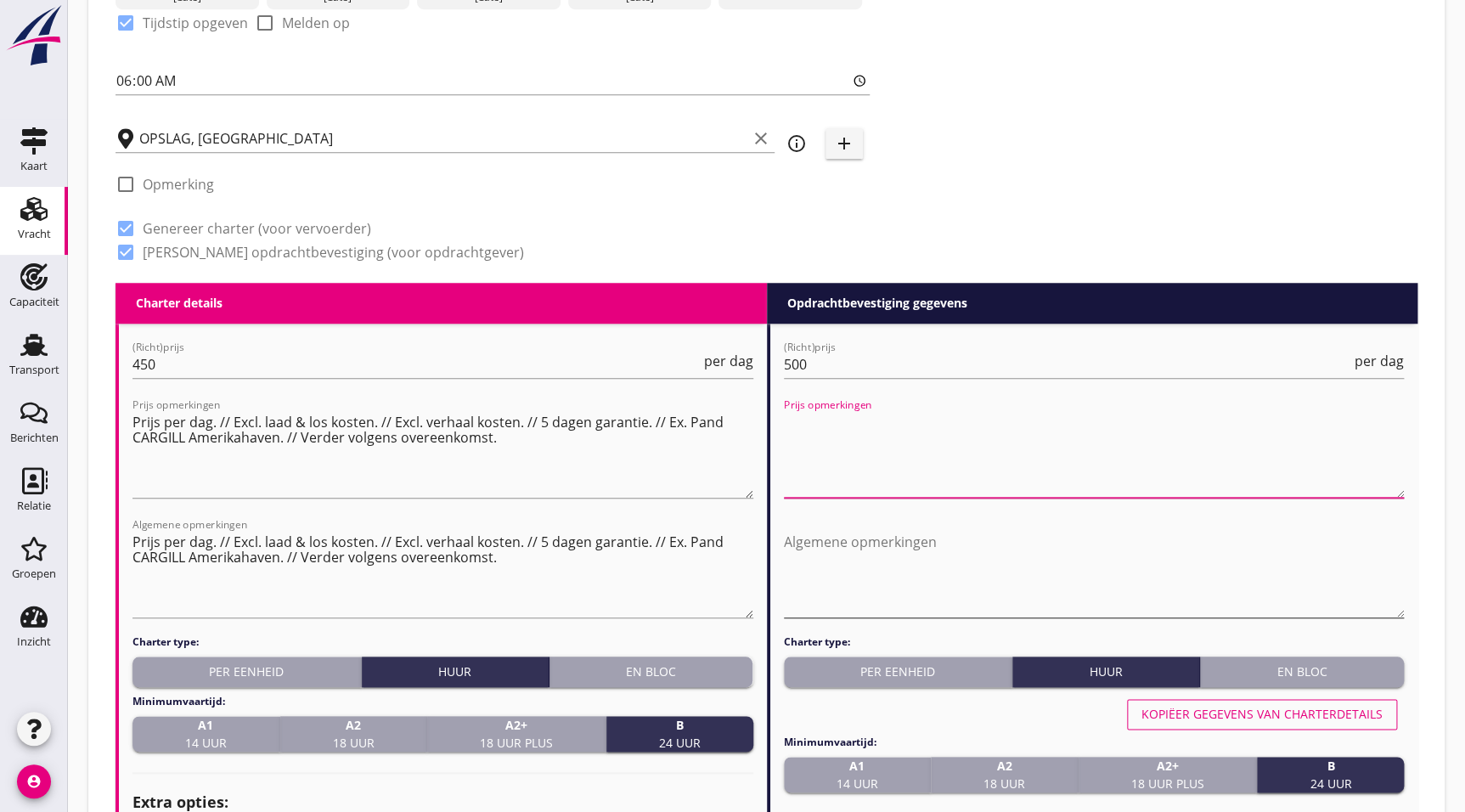
paste textarea "Prijs per dag. // Excl. laad & los kosten. // Excl. verhaal kosten. // 5 dagen …"
type textarea "Prijs per dag. // Excl. laad & los kosten. // Excl. verhaal kosten. // 5 dagen …"
click at [971, 554] on textarea "Algemene opmerkingen" at bounding box center [1095, 573] width 621 height 89
paste textarea "Prijs per dag. // Excl. laad & los kosten. // Excl. verhaal kosten. // 5 dagen …"
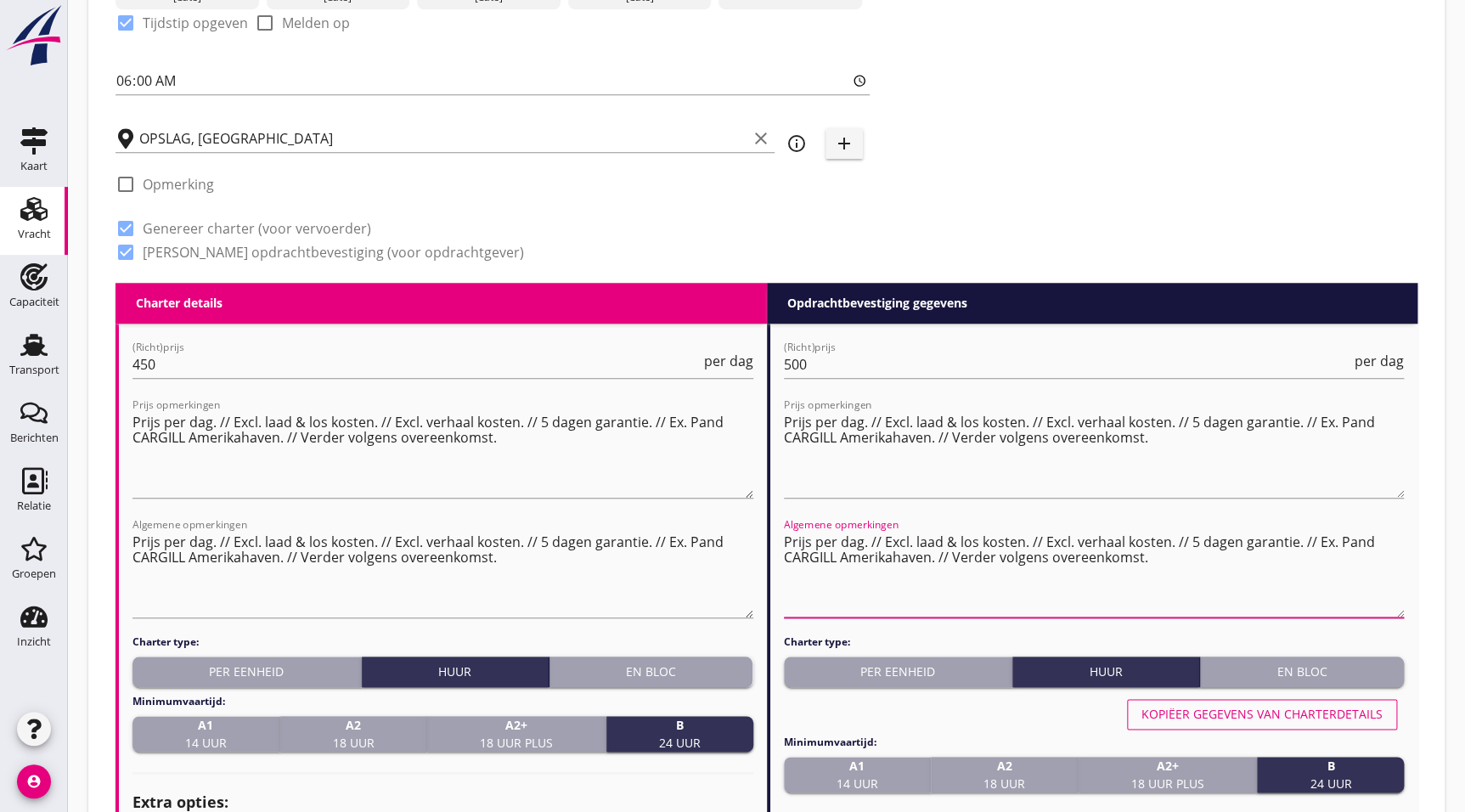
type textarea "Prijs per dag. // Excl. laad & los kosten. // Excl. verhaal kosten. // 5 dagen …"
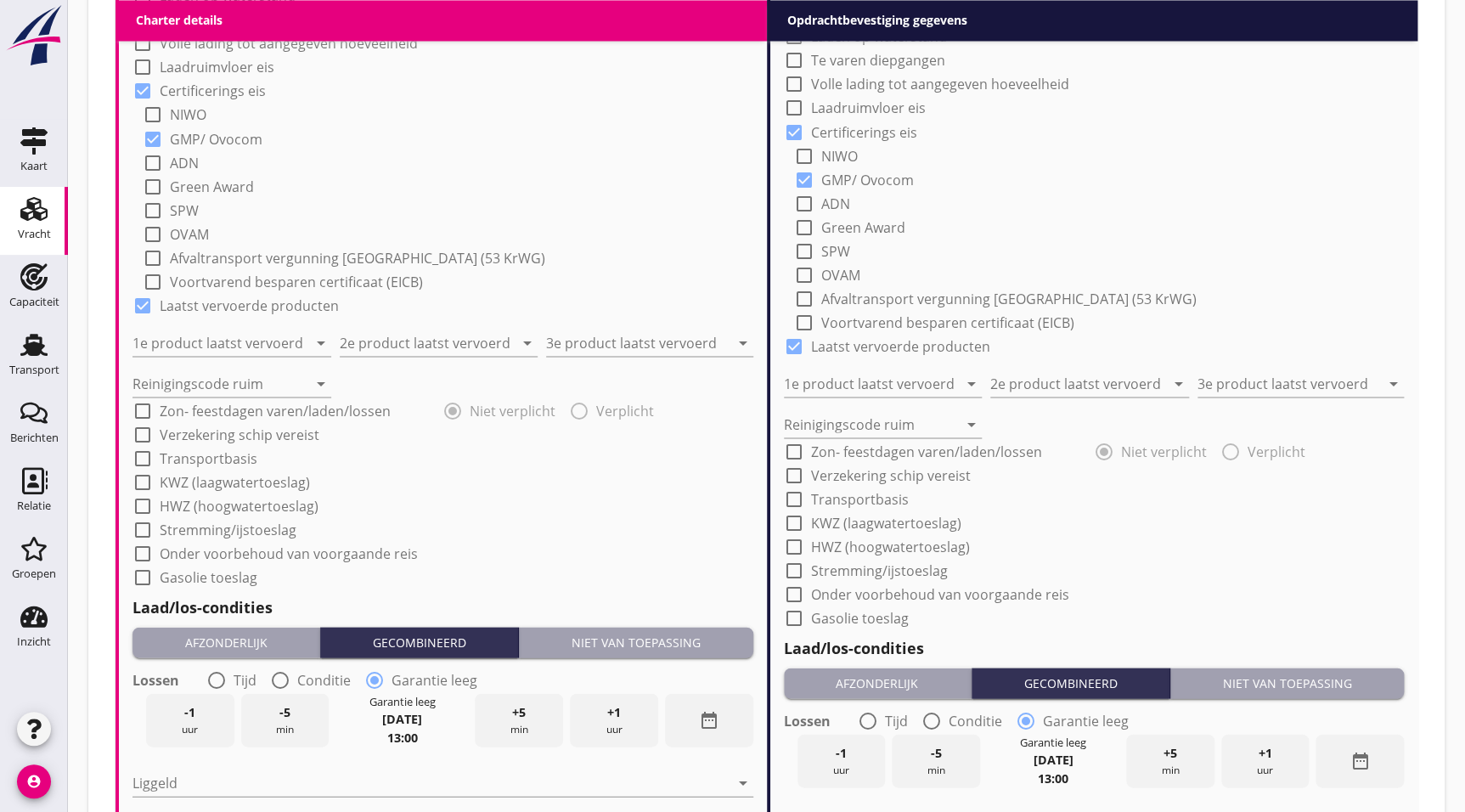
scroll to position [1468, 0]
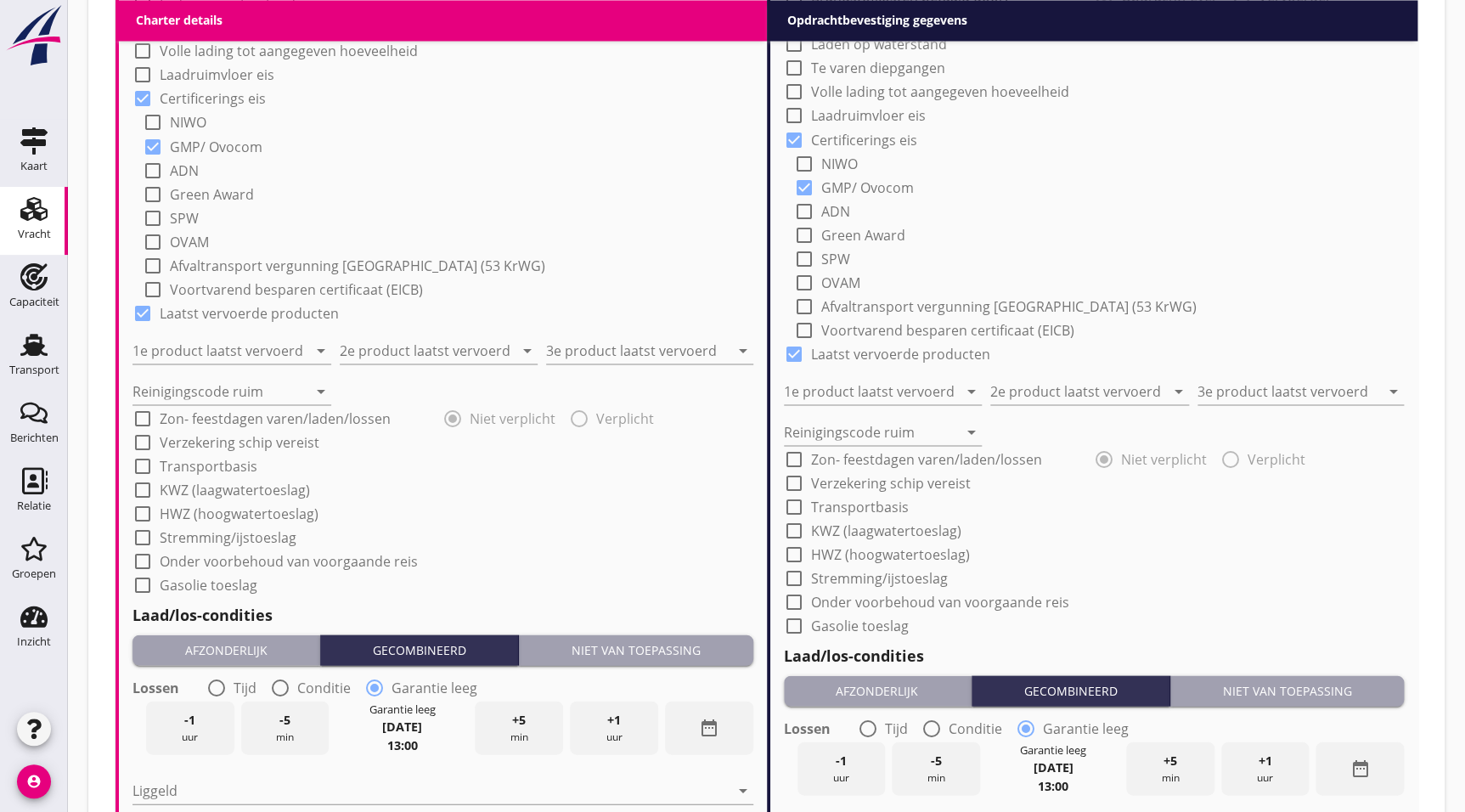
click at [648, 654] on div "Niet van toepassing" at bounding box center [635, 649] width 220 height 17
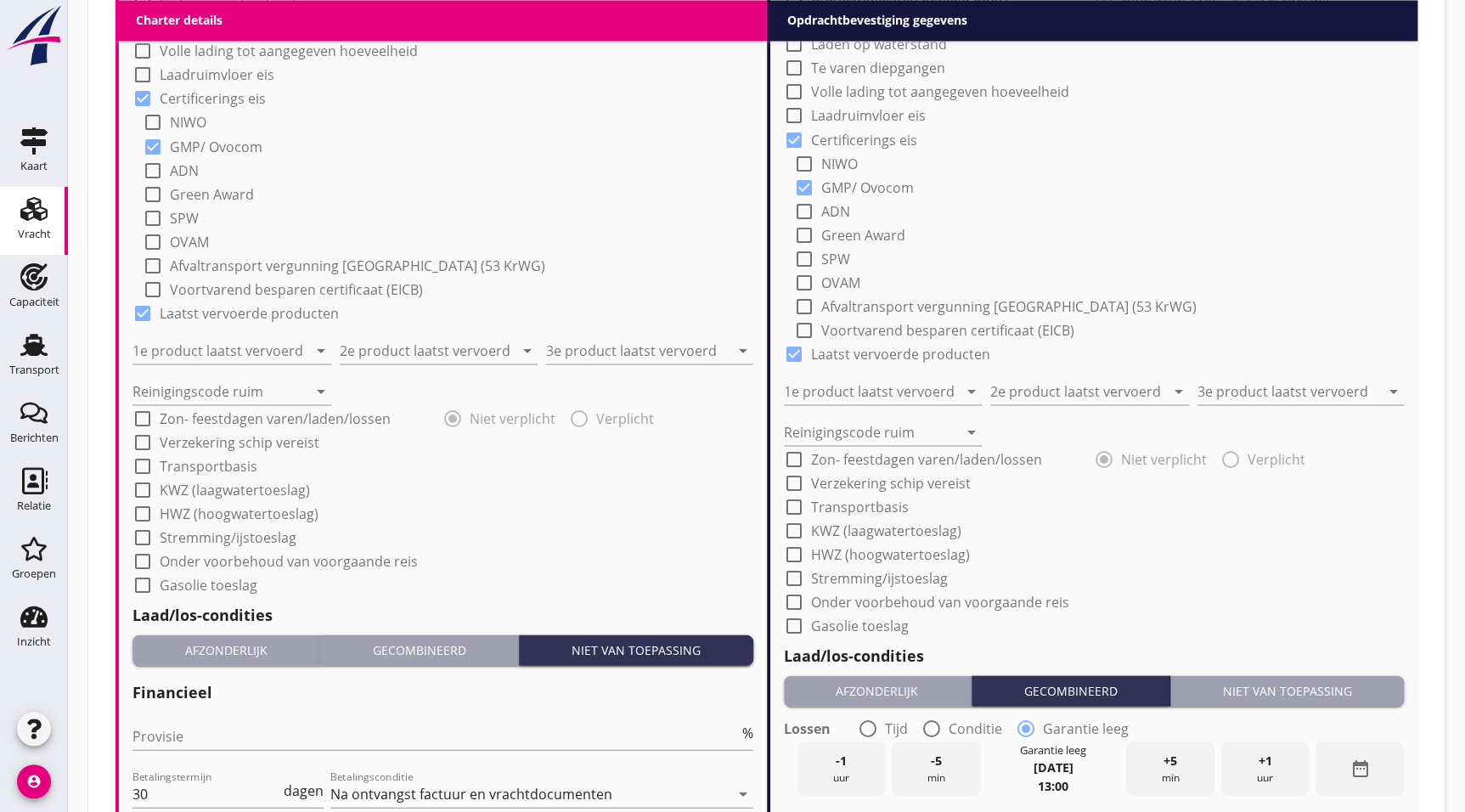
click at [1353, 683] on div "Niet van toepassing" at bounding box center [1287, 690] width 220 height 17
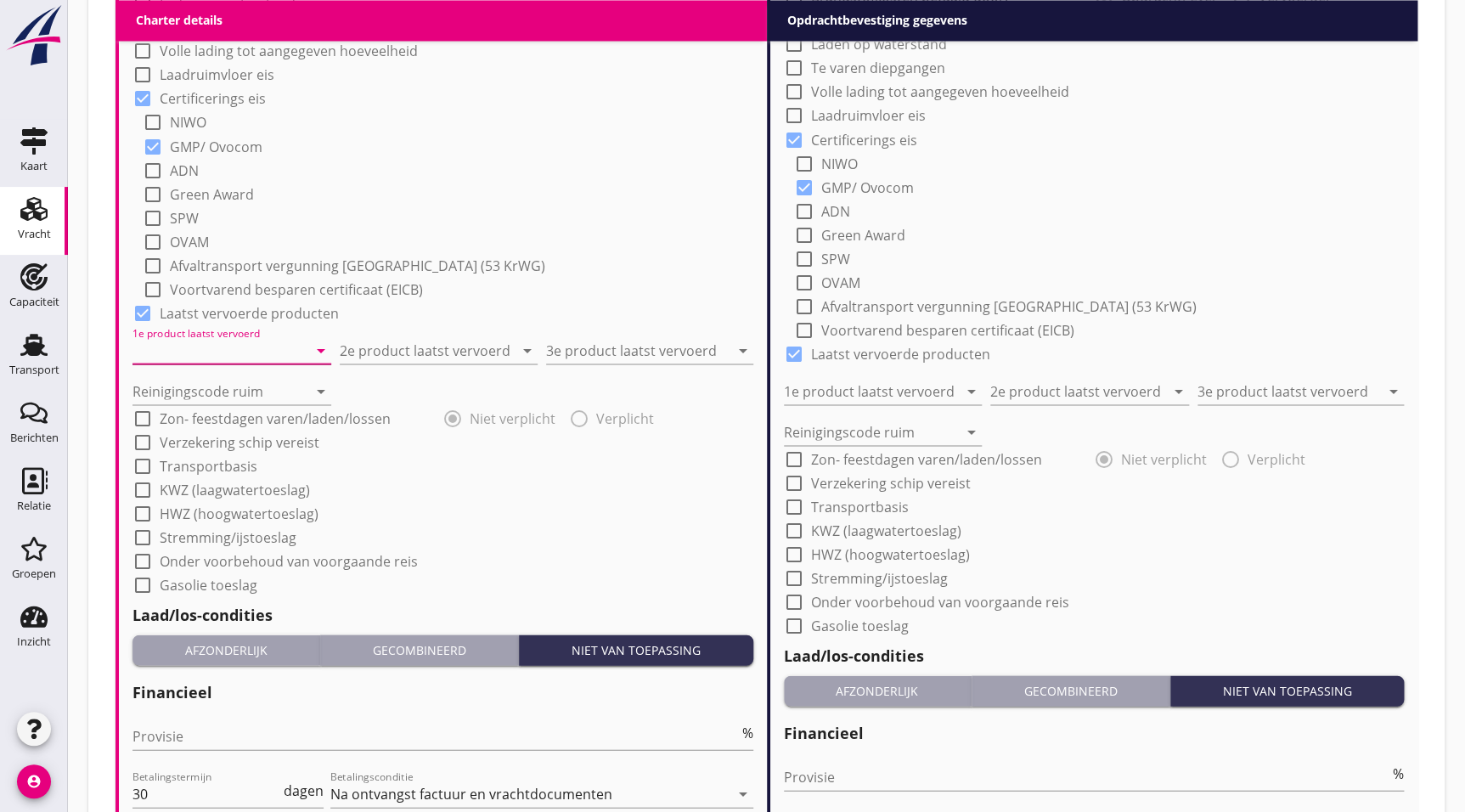
click at [224, 348] on input "1e product laatst vervoerd" at bounding box center [220, 350] width 175 height 27
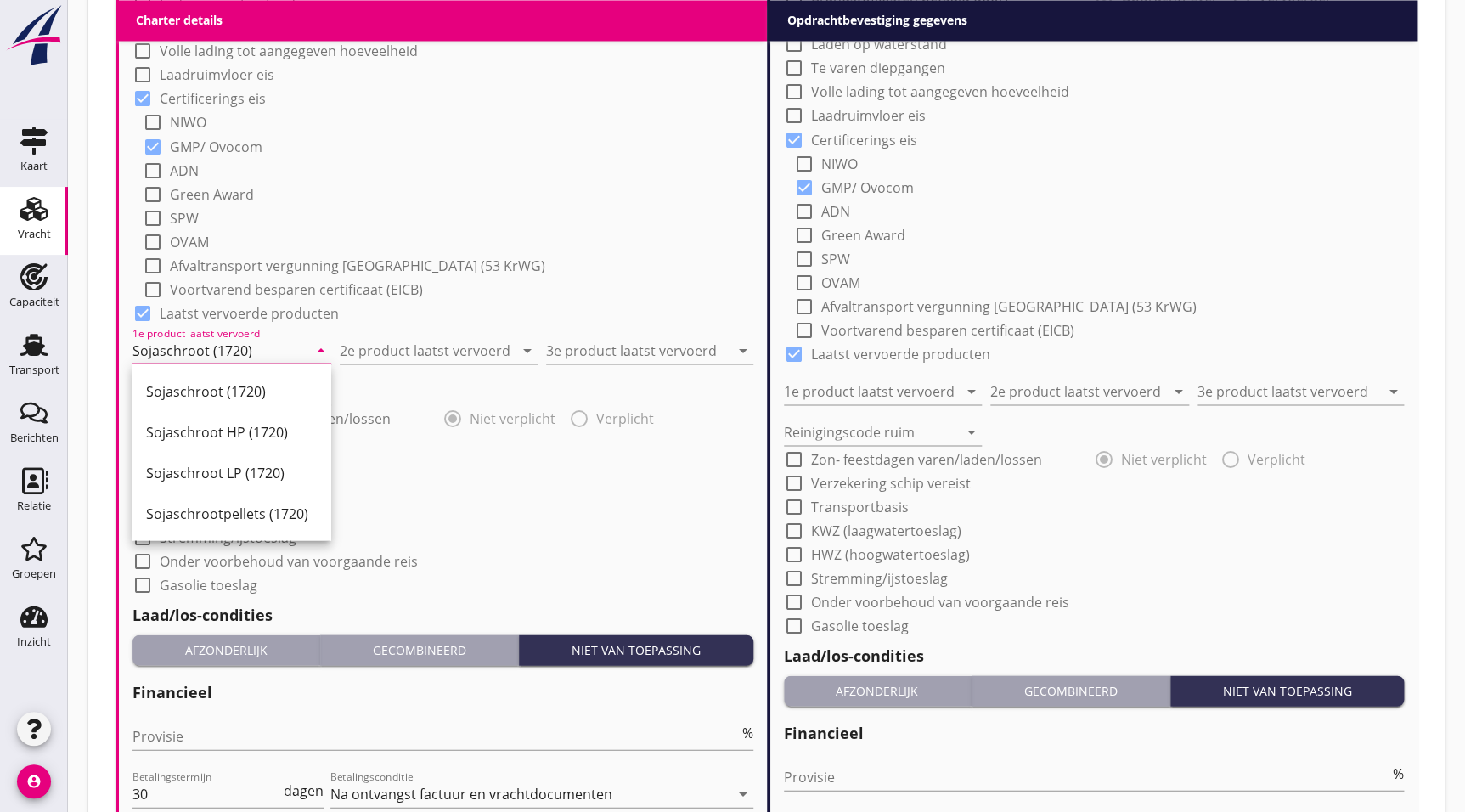
type input "Sojaschroot (1720)"
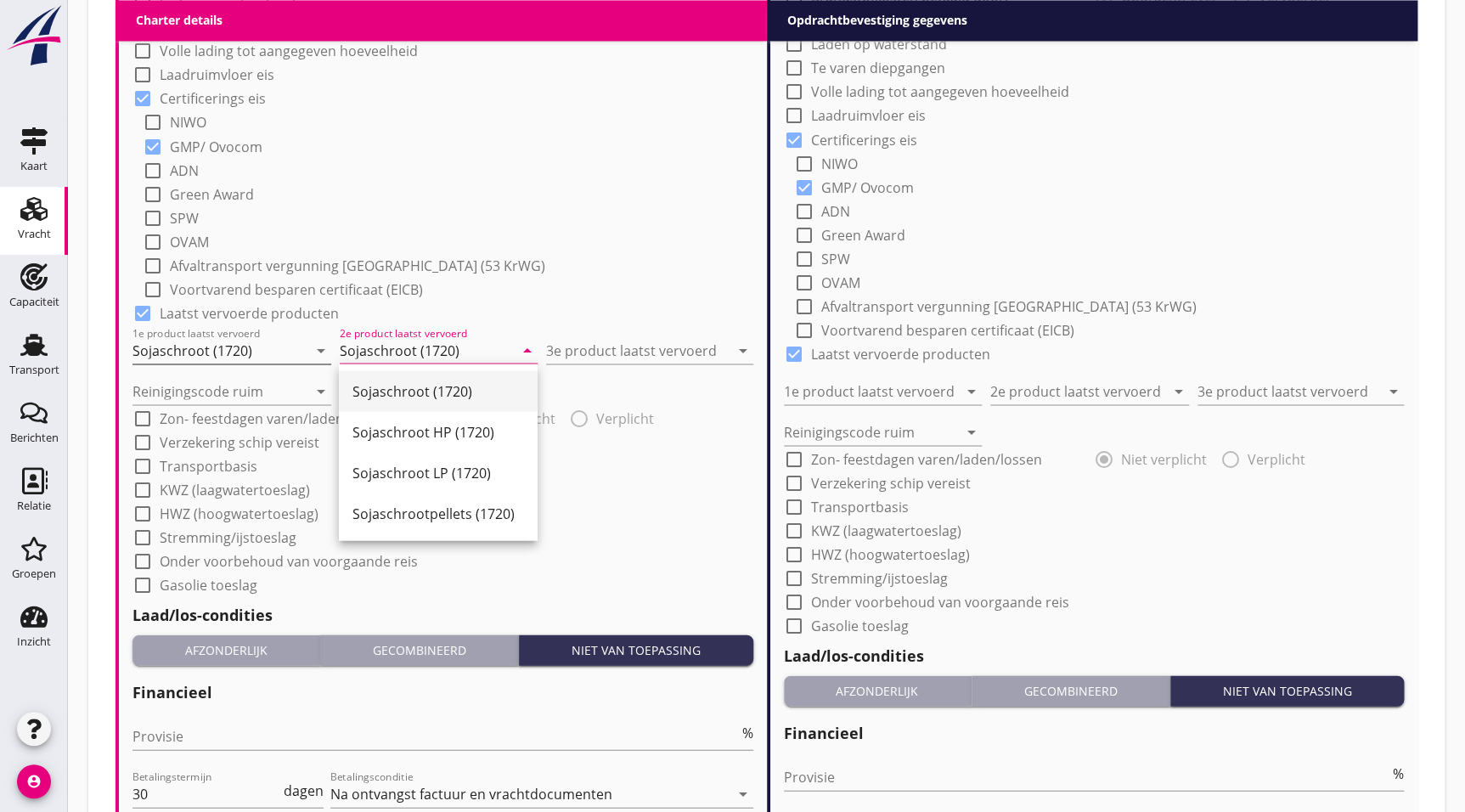
type input "Sojaschroot (1720)"
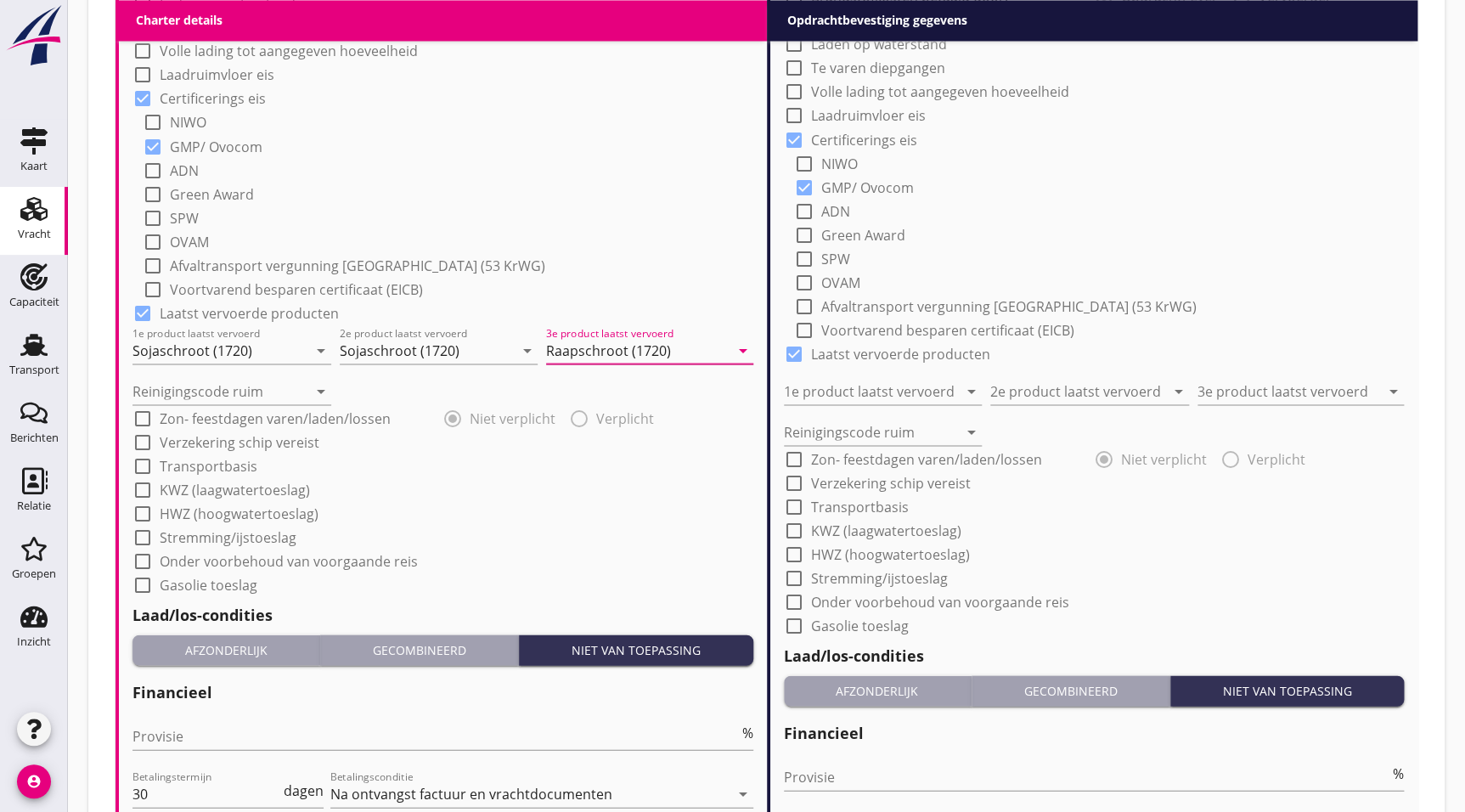
type input "Raapschroot (1720)"
drag, startPoint x: 1302, startPoint y: 253, endPoint x: 1296, endPoint y: 244, distance: 10.8
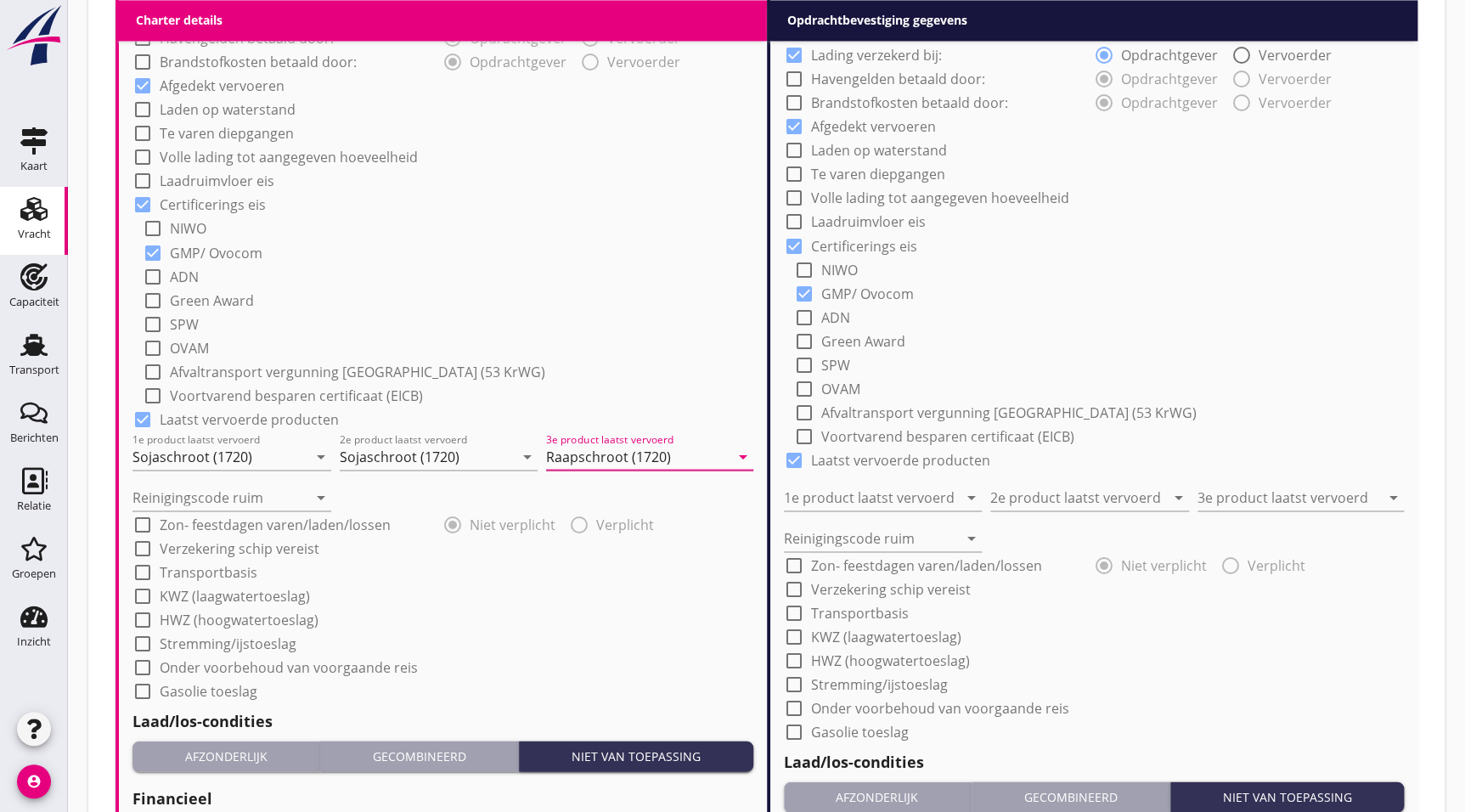
drag, startPoint x: 1314, startPoint y: 144, endPoint x: 1300, endPoint y: -25, distance: 169.6
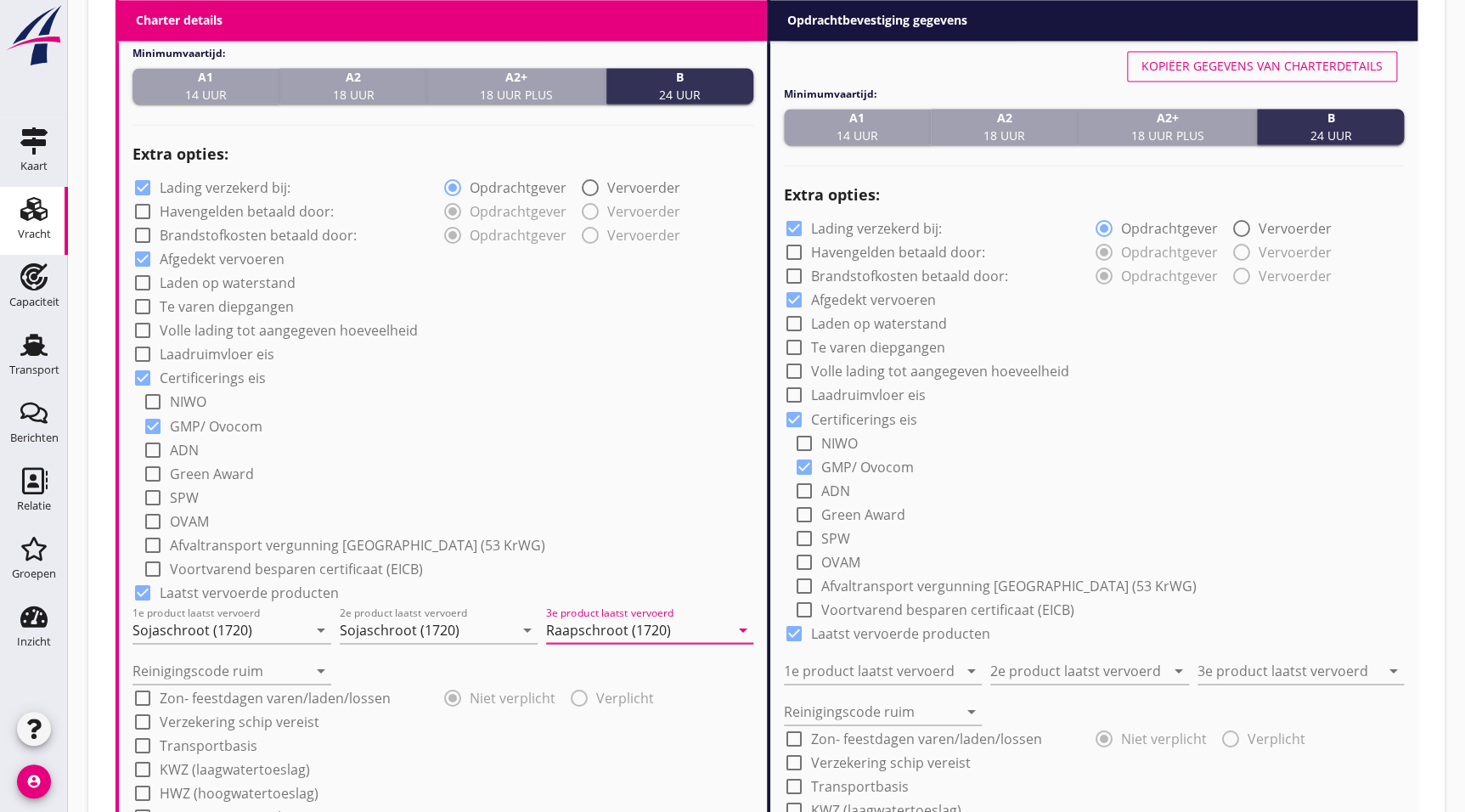
click at [1321, 234] on label "Vervoerder" at bounding box center [1294, 229] width 73 height 17
radio input "false"
radio input "true"
click at [1286, 63] on div "Kopiëer gegevens van charterdetails" at bounding box center [1262, 66] width 241 height 17
radio input "true"
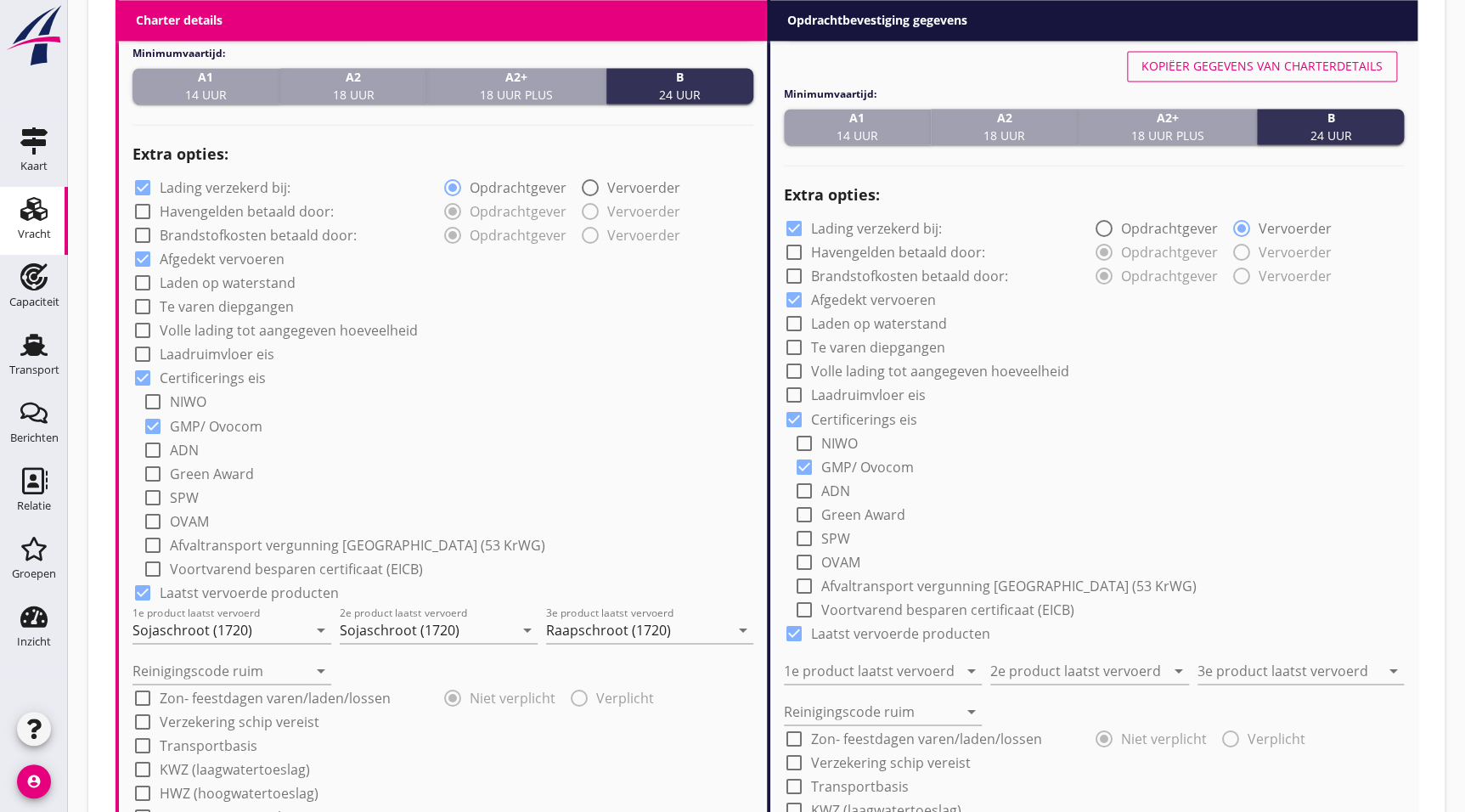
type input "Sojaschroot (1720)"
type input "Raapschroot (1720)"
click at [1372, 428] on div "check_box_outline_blank NIWO" at bounding box center [1099, 440] width 611 height 24
click at [278, 659] on input "Reinigingscode ruim" at bounding box center [220, 670] width 175 height 27
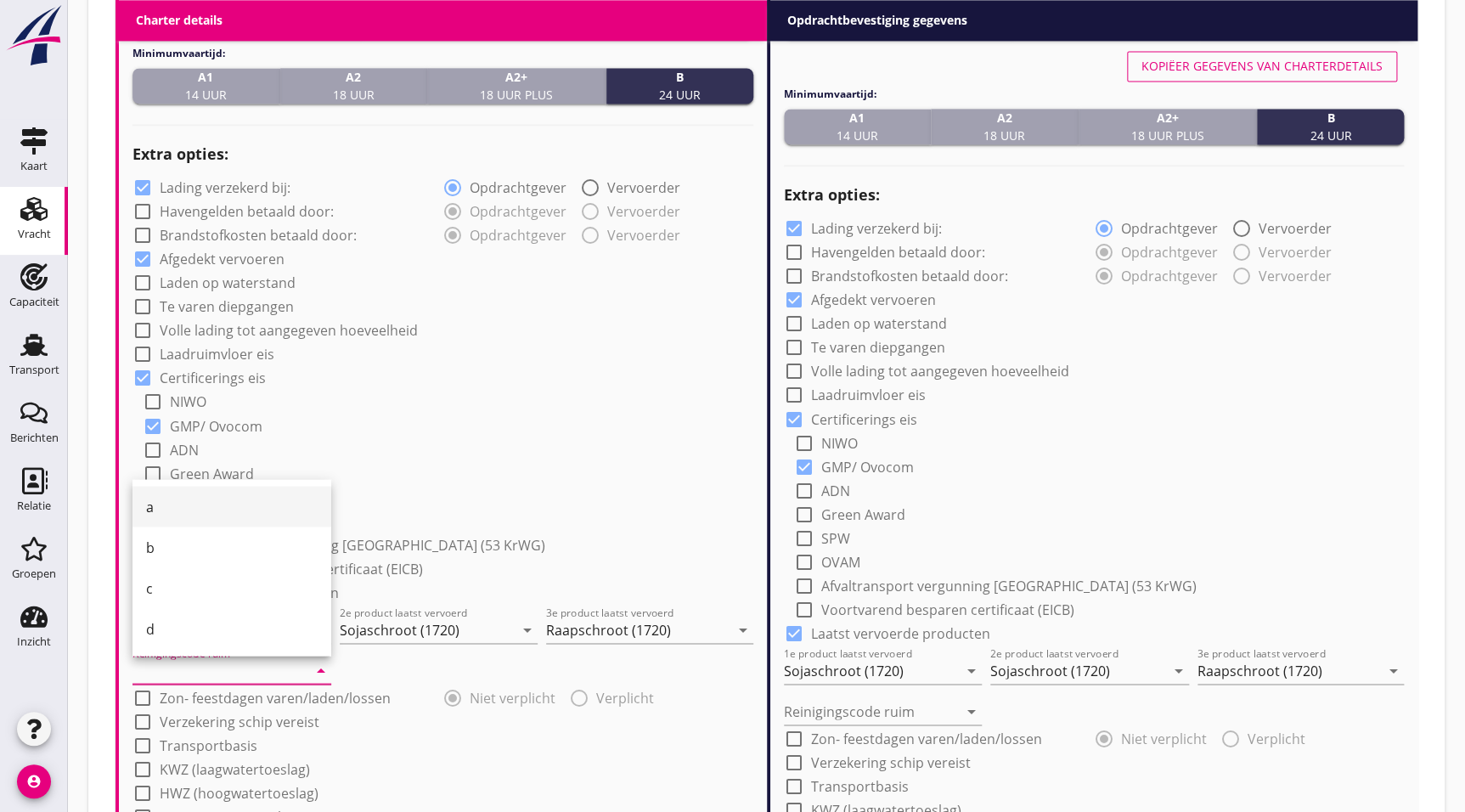
click at [207, 501] on div "a" at bounding box center [232, 506] width 172 height 20
type input "a"
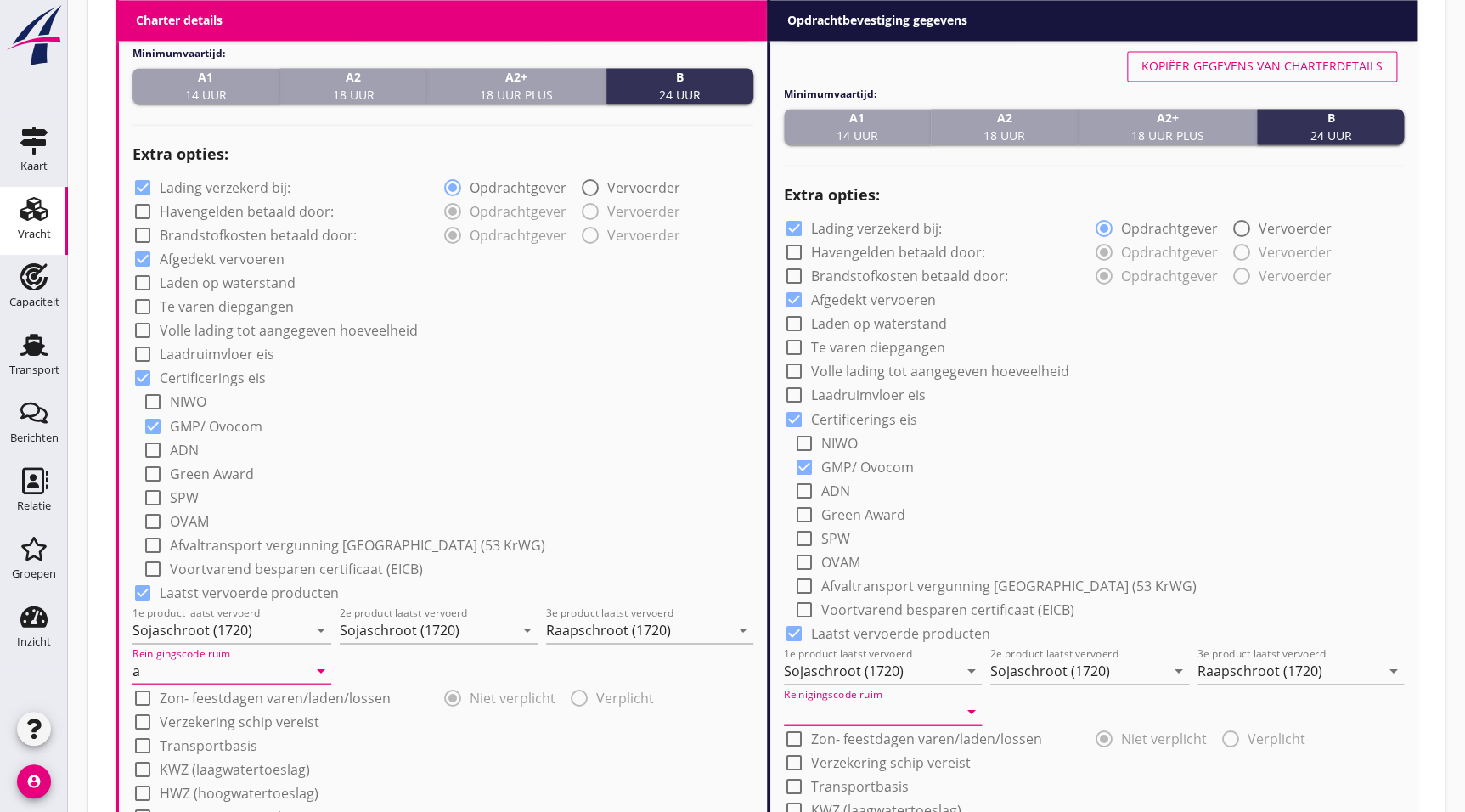
click at [919, 713] on input "Reinigingscode ruim" at bounding box center [872, 710] width 175 height 27
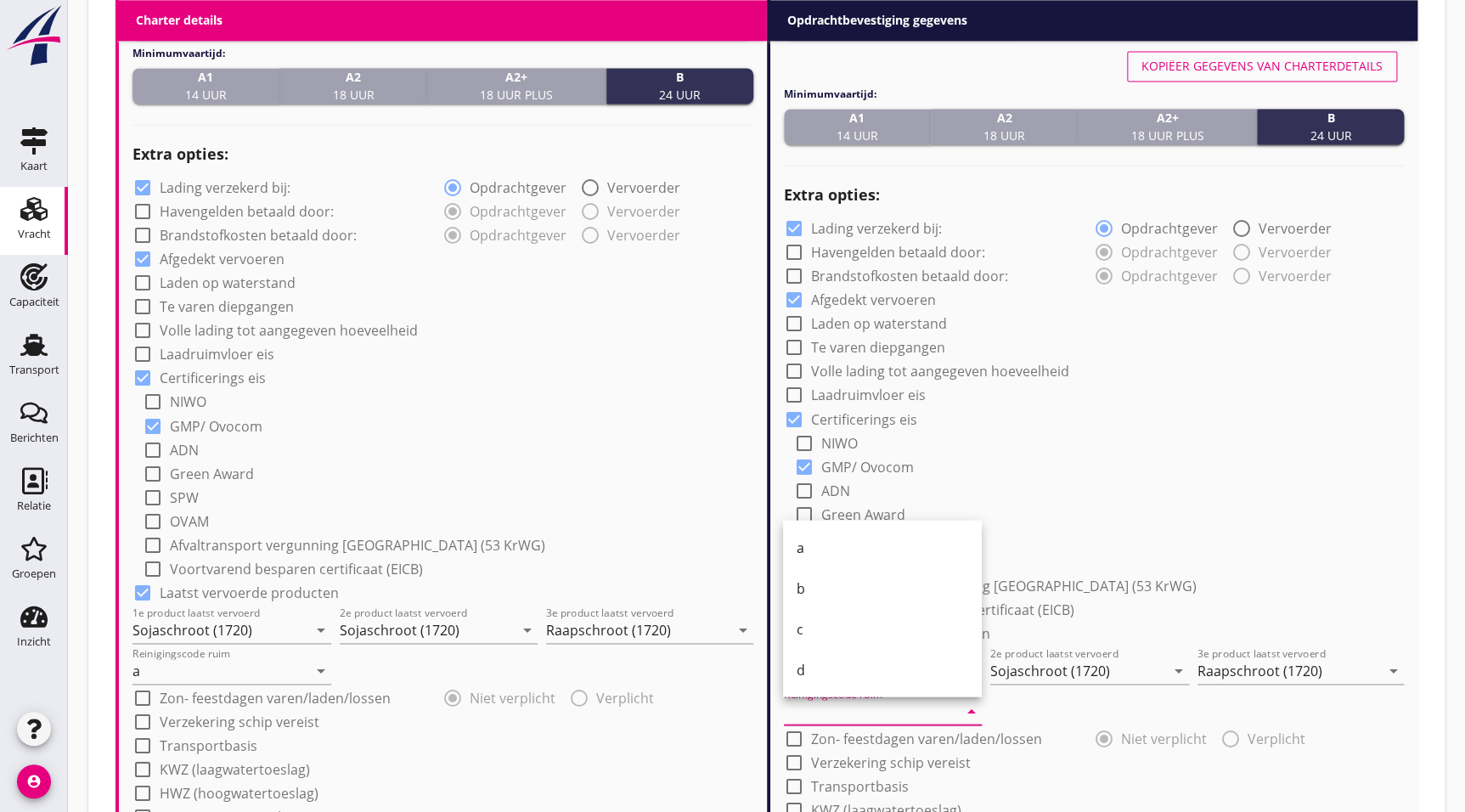
click at [827, 544] on div "a" at bounding box center [882, 547] width 172 height 20
type input "a"
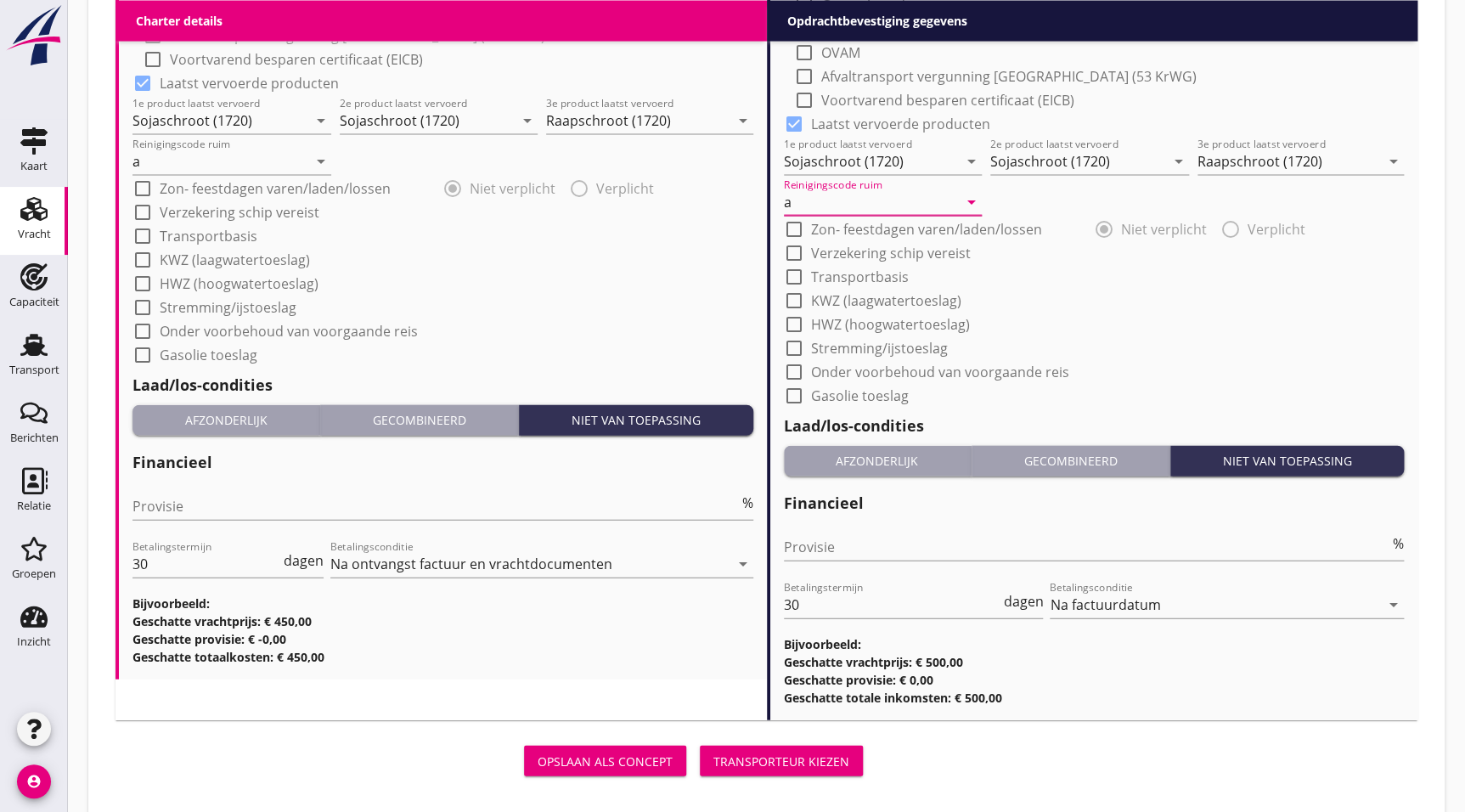
scroll to position [1719, 0]
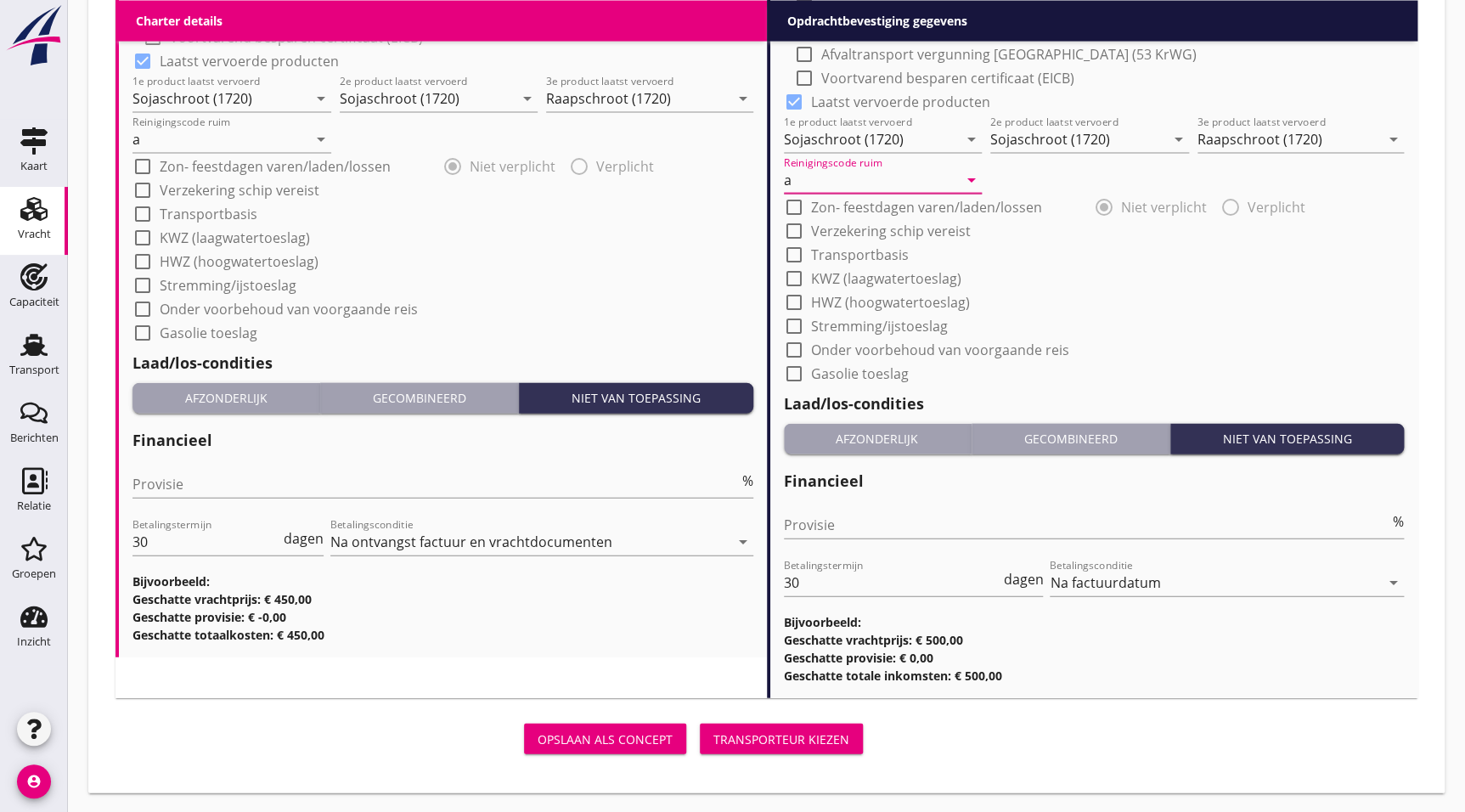
click at [812, 733] on div "Transporteur kiezen" at bounding box center [781, 739] width 136 height 17
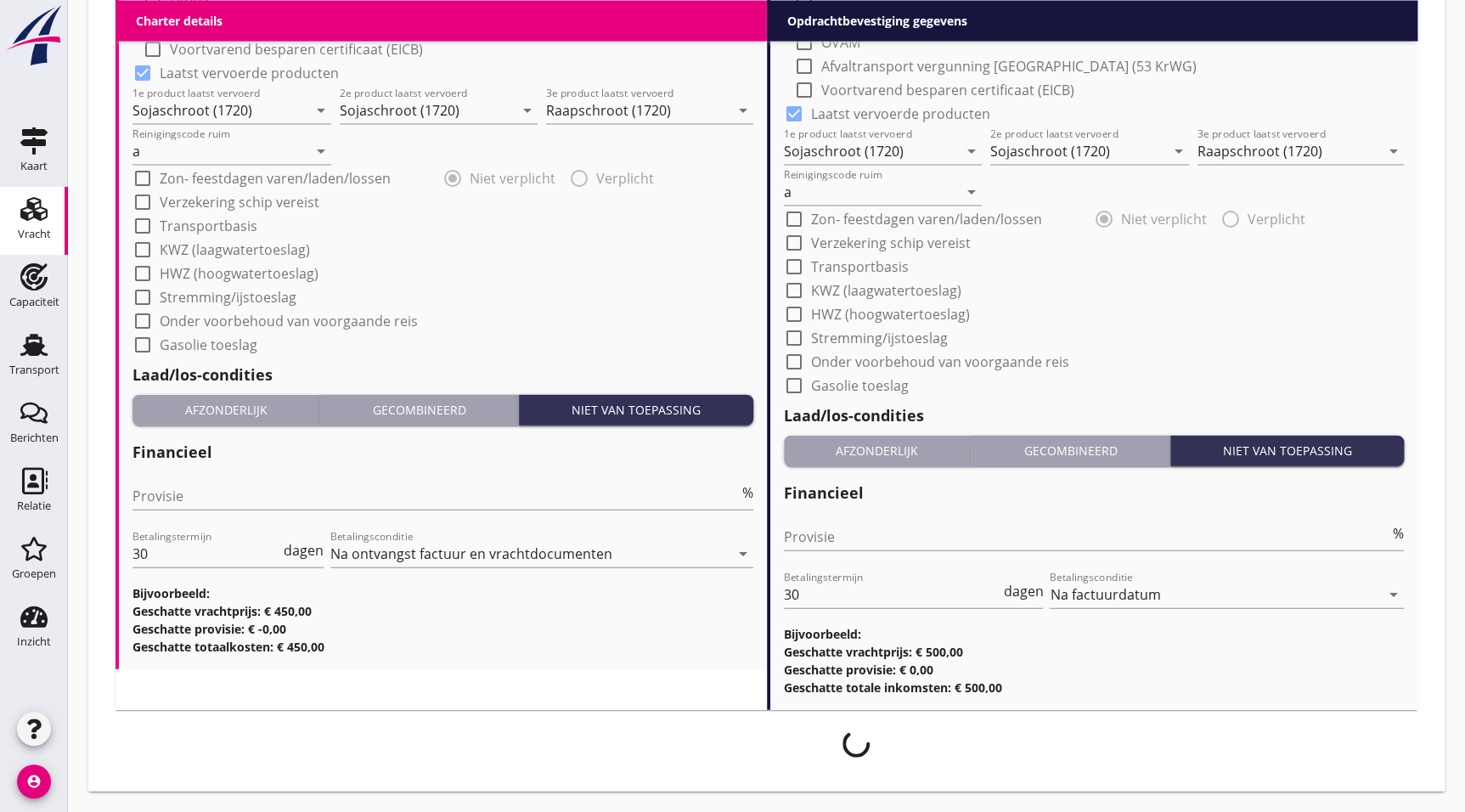
scroll to position [1705, 0]
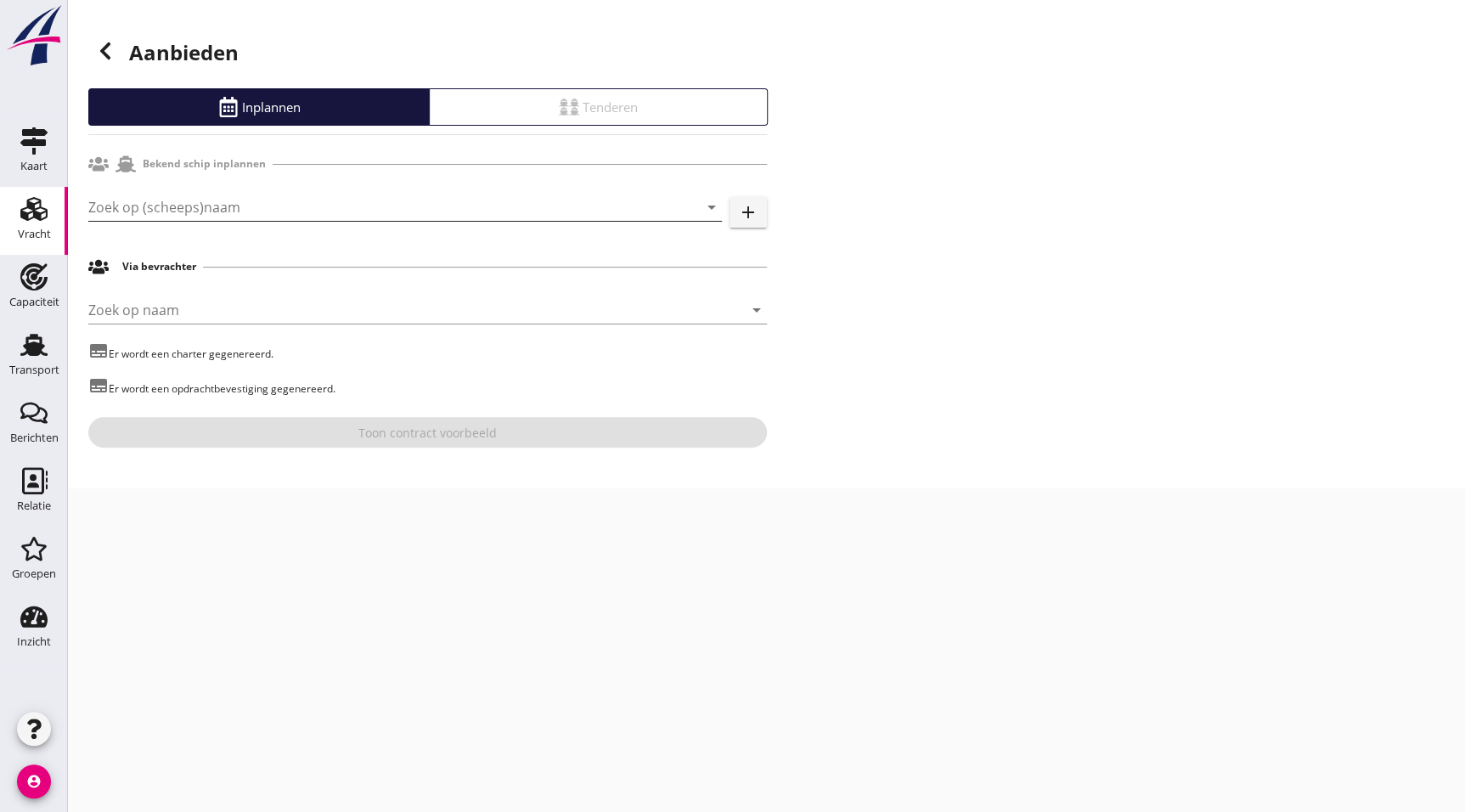
click at [271, 217] on input "Zoek op (scheeps)naam" at bounding box center [381, 207] width 587 height 27
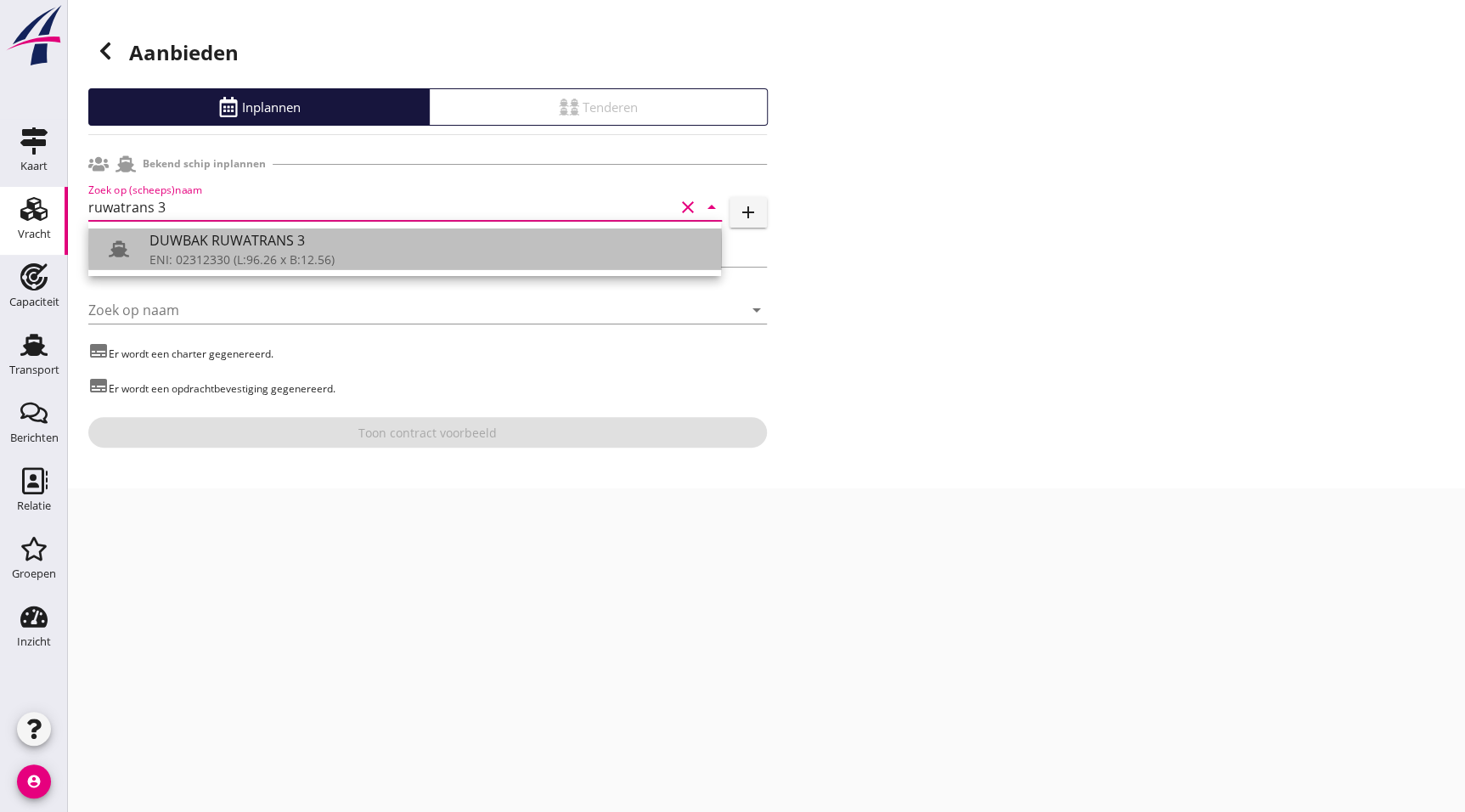
click at [308, 250] on div "ENI: 02312330 (L:96.26 x B:12.56)" at bounding box center [429, 259] width 558 height 17
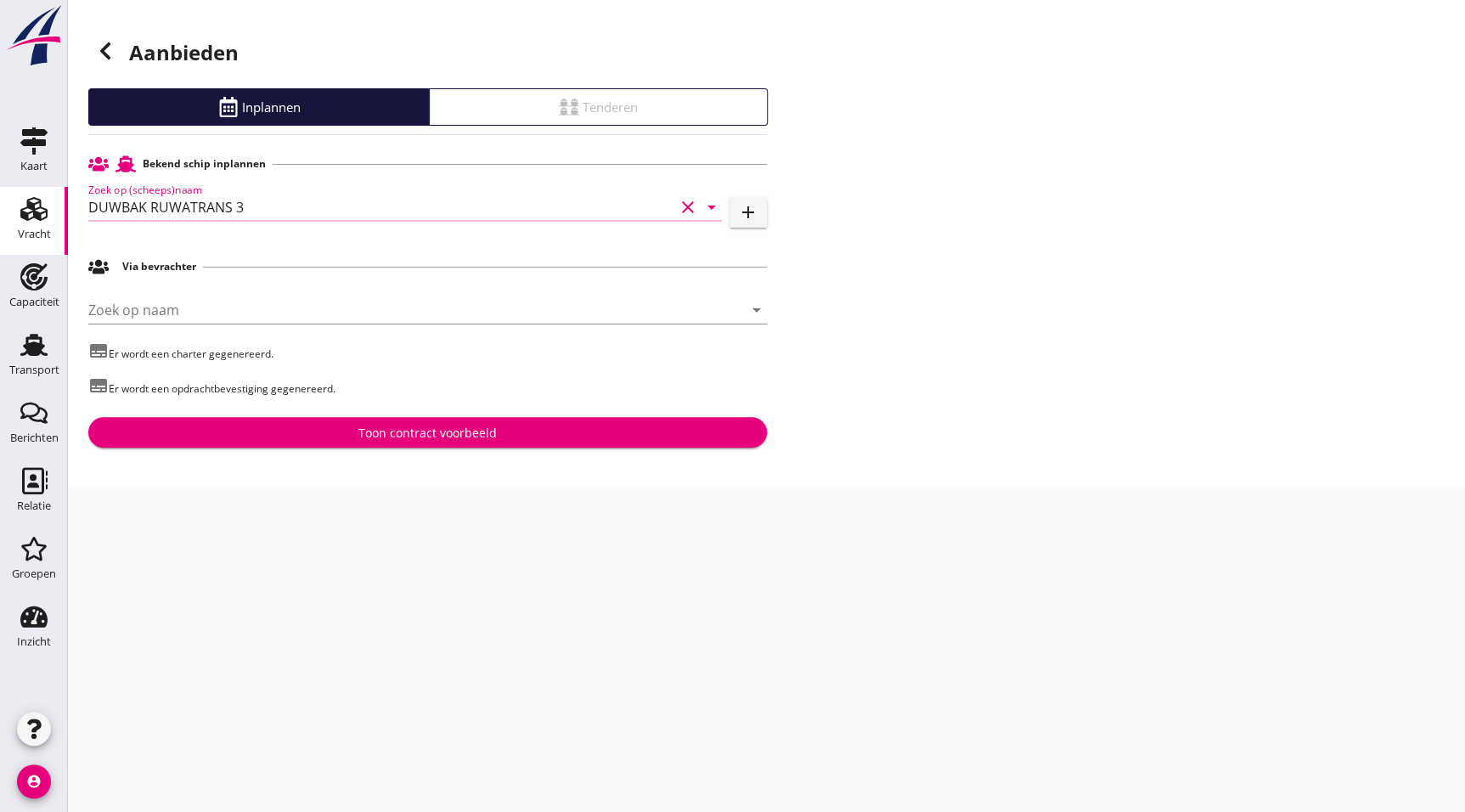
type input "DUWBAK RUWATRANS 3"
click at [398, 450] on div "Aanbieden Inplannen Tenderen Bekend schip inplannen Zoek op (scheeps)naam DUWBA…" at bounding box center [766, 244] width 1397 height 488
click at [415, 432] on div "Toon contract voorbeeld" at bounding box center [428, 432] width 139 height 17
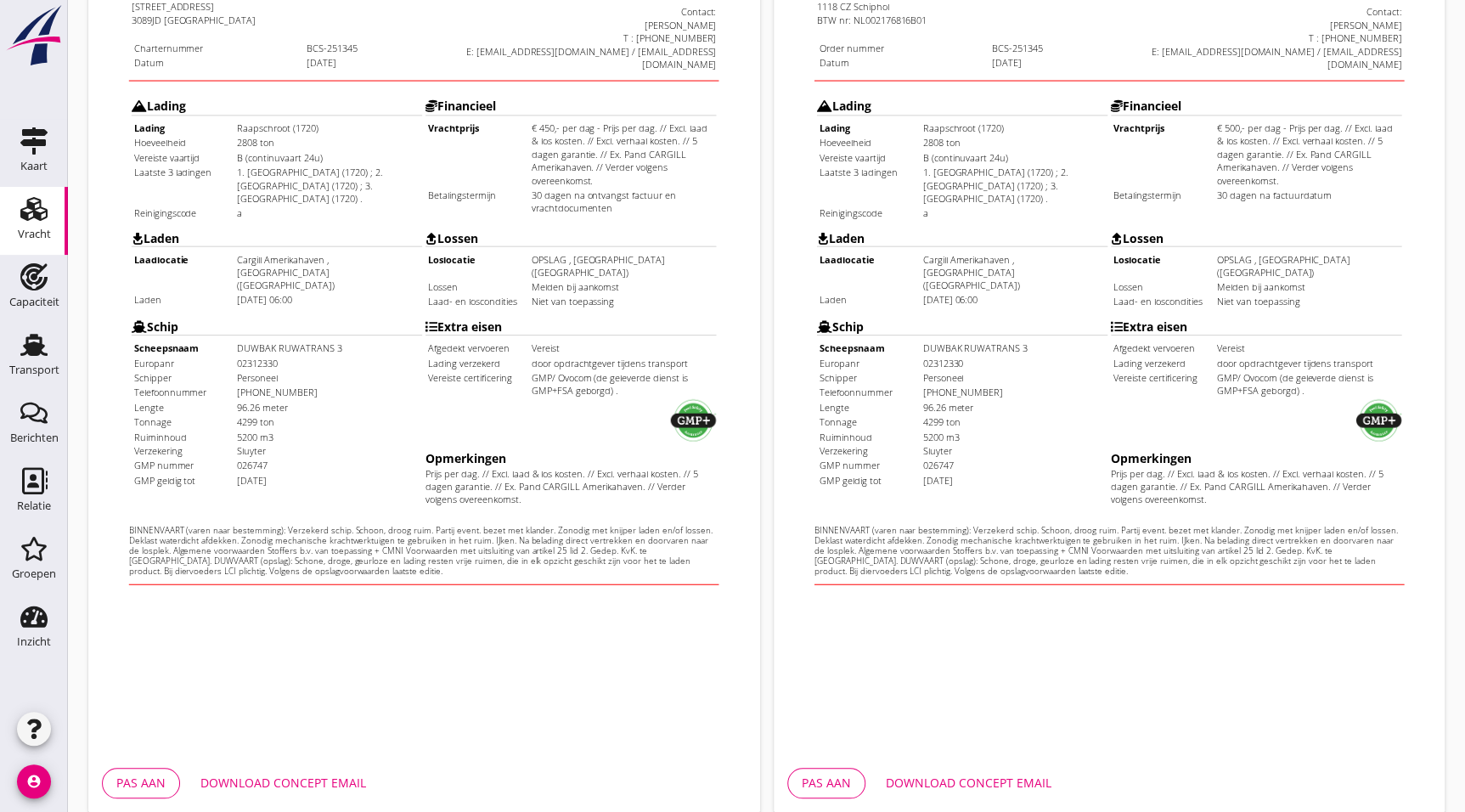
scroll to position [441, 0]
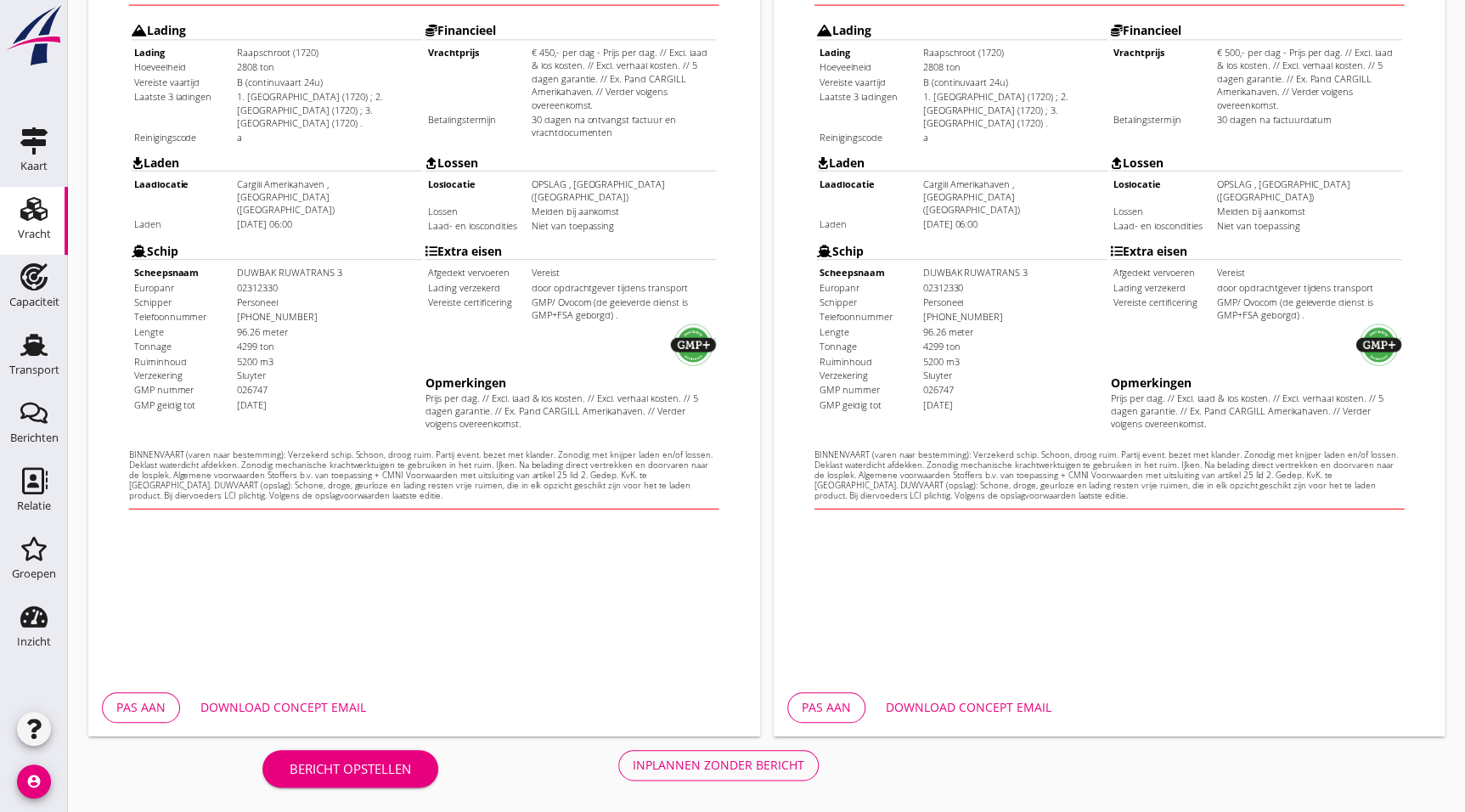
click at [705, 765] on div "Inplannen zonder bericht" at bounding box center [718, 765] width 172 height 17
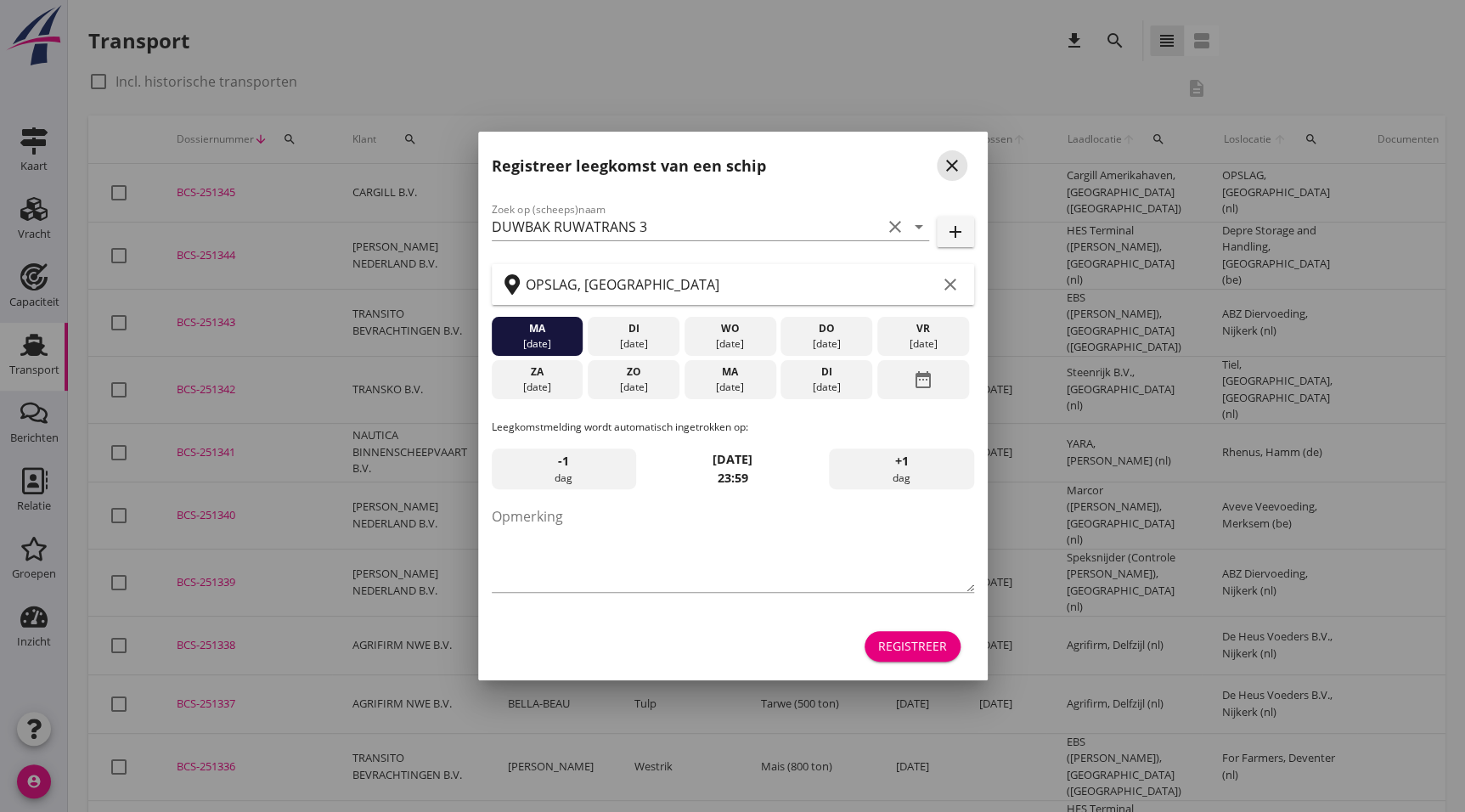
click at [955, 172] on icon "close" at bounding box center [952, 165] width 20 height 20
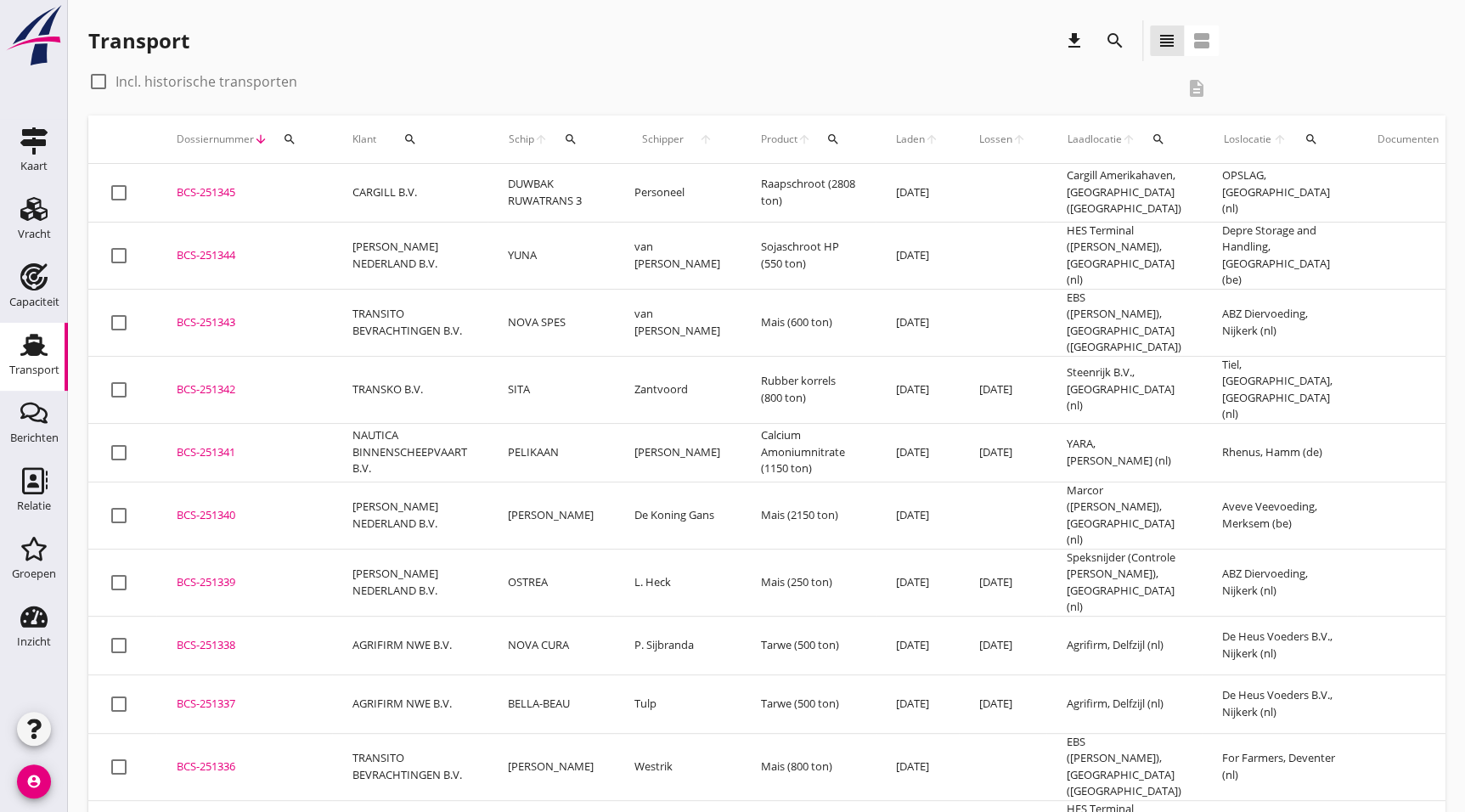
click at [237, 184] on div "BCS-251345" at bounding box center [243, 193] width 135 height 17
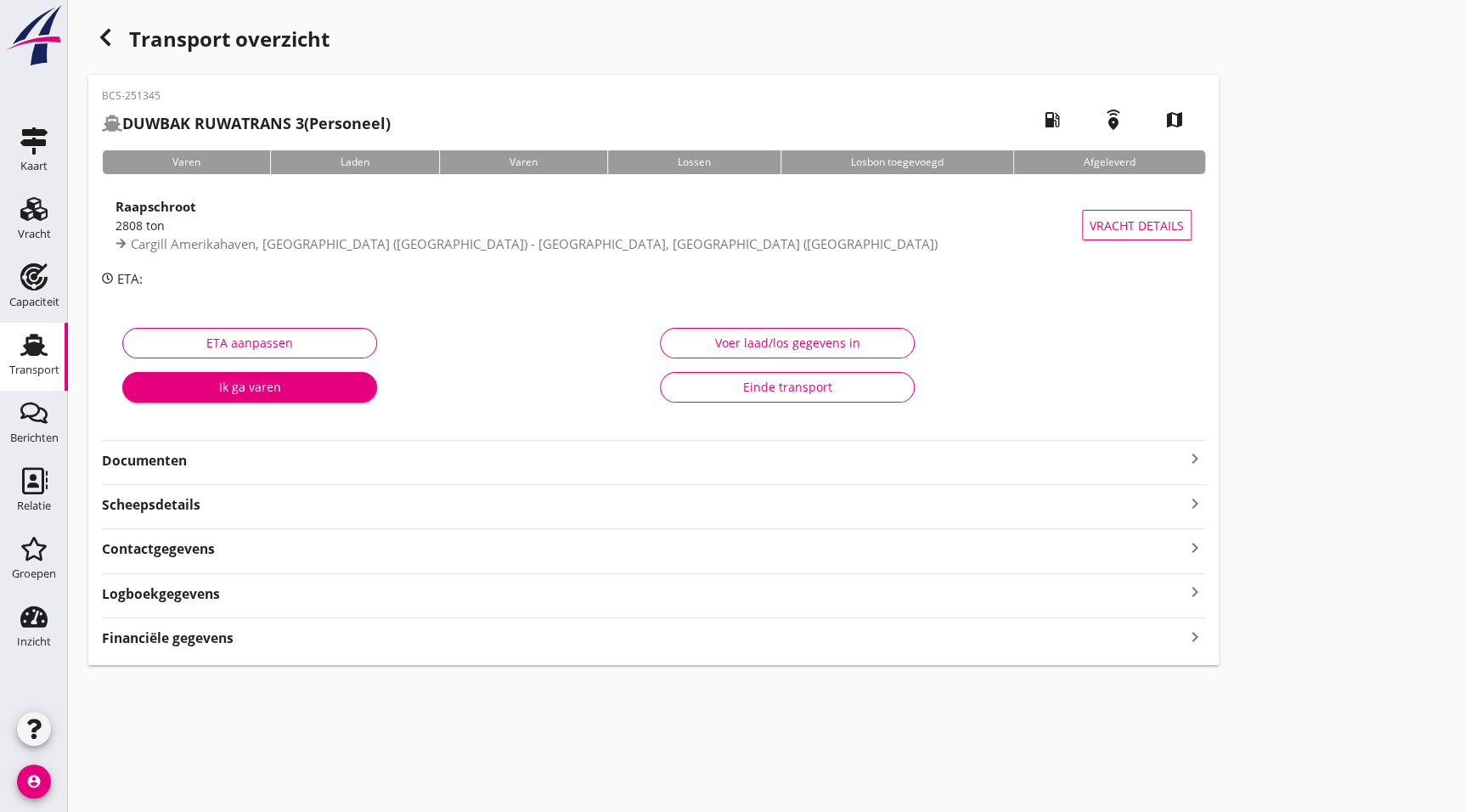
click at [238, 237] on span "Cargill Amerikahaven, [GEOGRAPHIC_DATA] ([GEOGRAPHIC_DATA]) - [GEOGRAPHIC_DATA]…" at bounding box center [534, 244] width 807 height 17
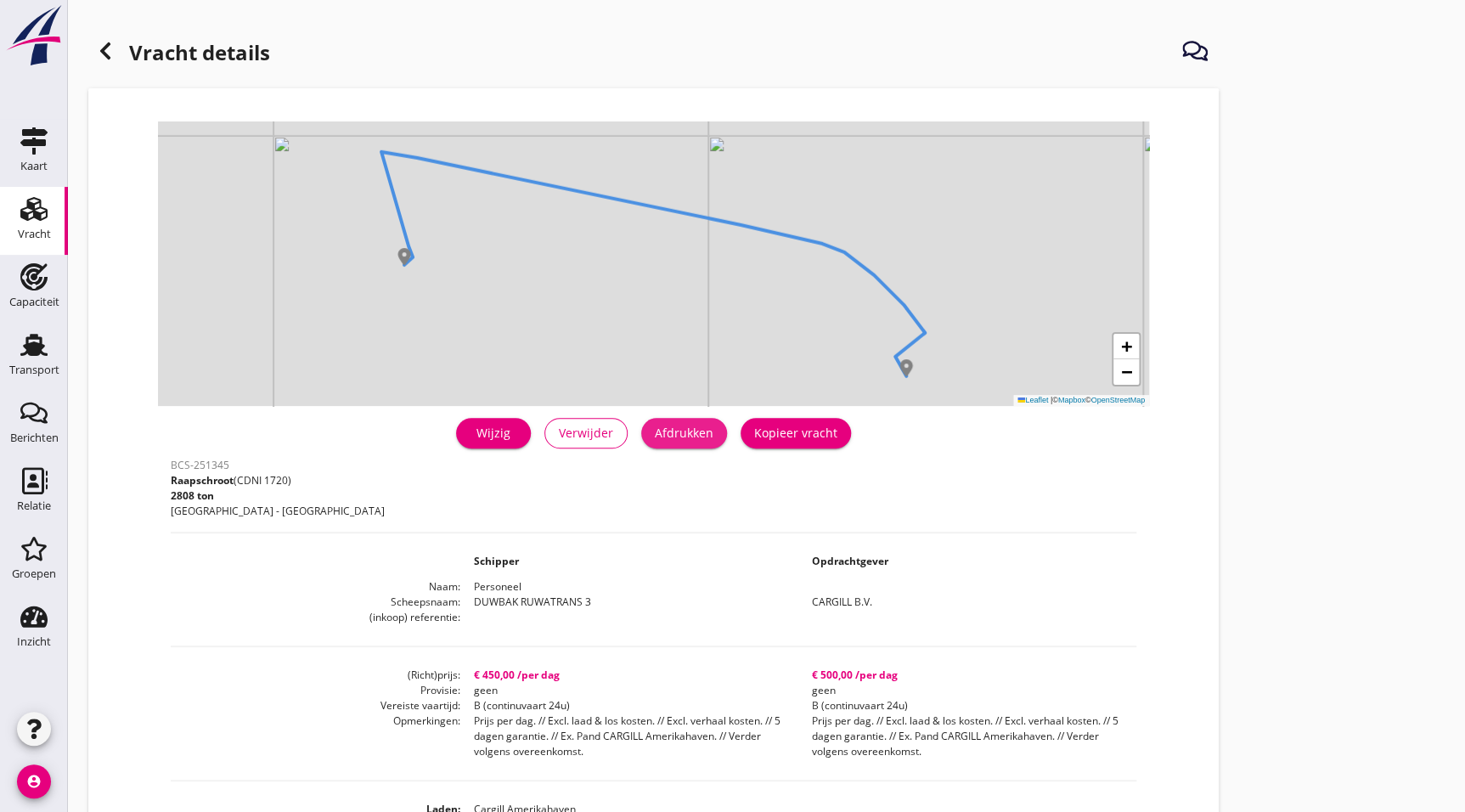
click at [686, 441] on div "Afdrukken" at bounding box center [685, 432] width 58 height 17
click at [109, 45] on use at bounding box center [105, 51] width 11 height 17
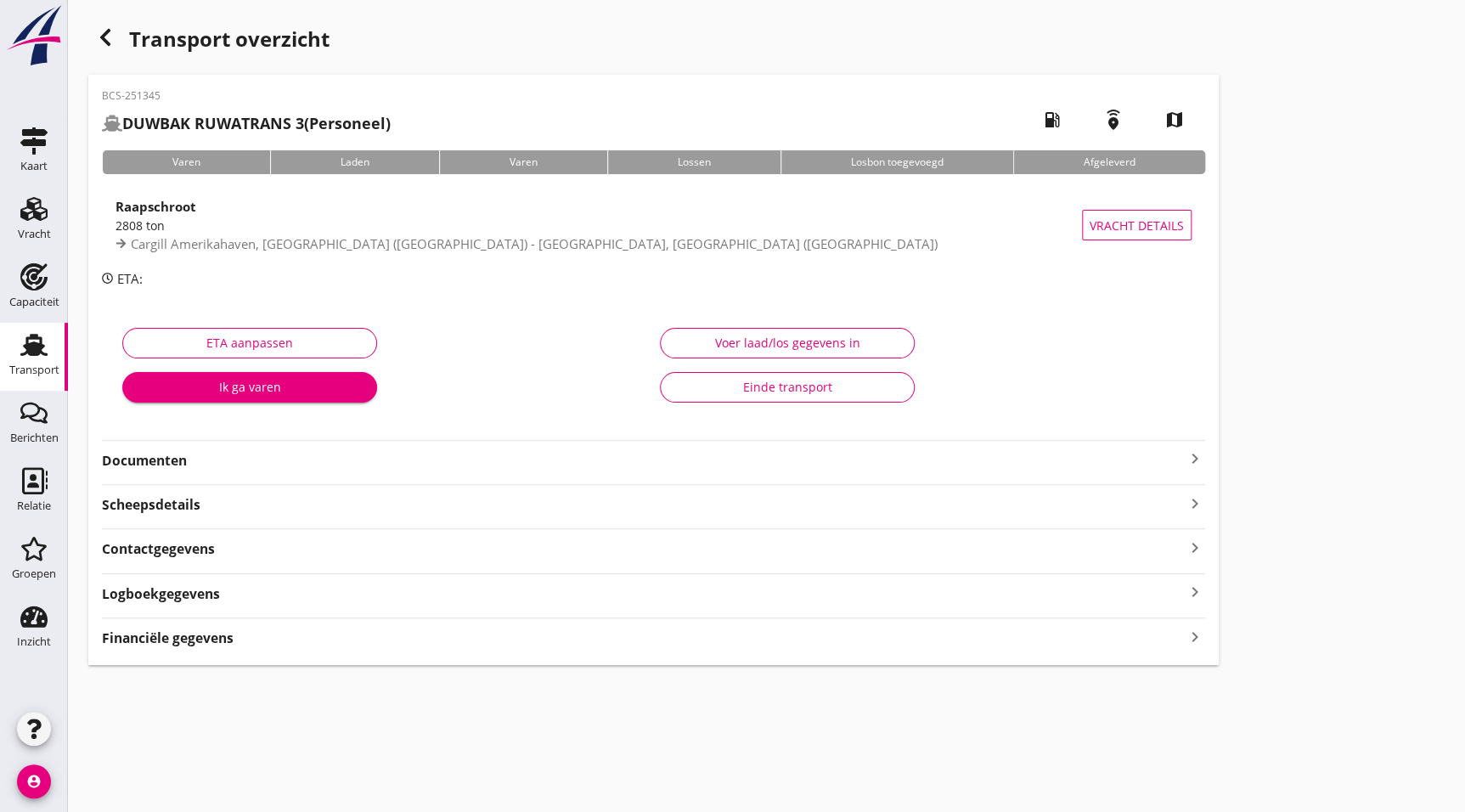
click at [221, 444] on div "Documenten keyboard_arrow_right" at bounding box center [653, 455] width 1103 height 31
click at [222, 448] on div "Documenten keyboard_arrow_right" at bounding box center [653, 459] width 1103 height 23
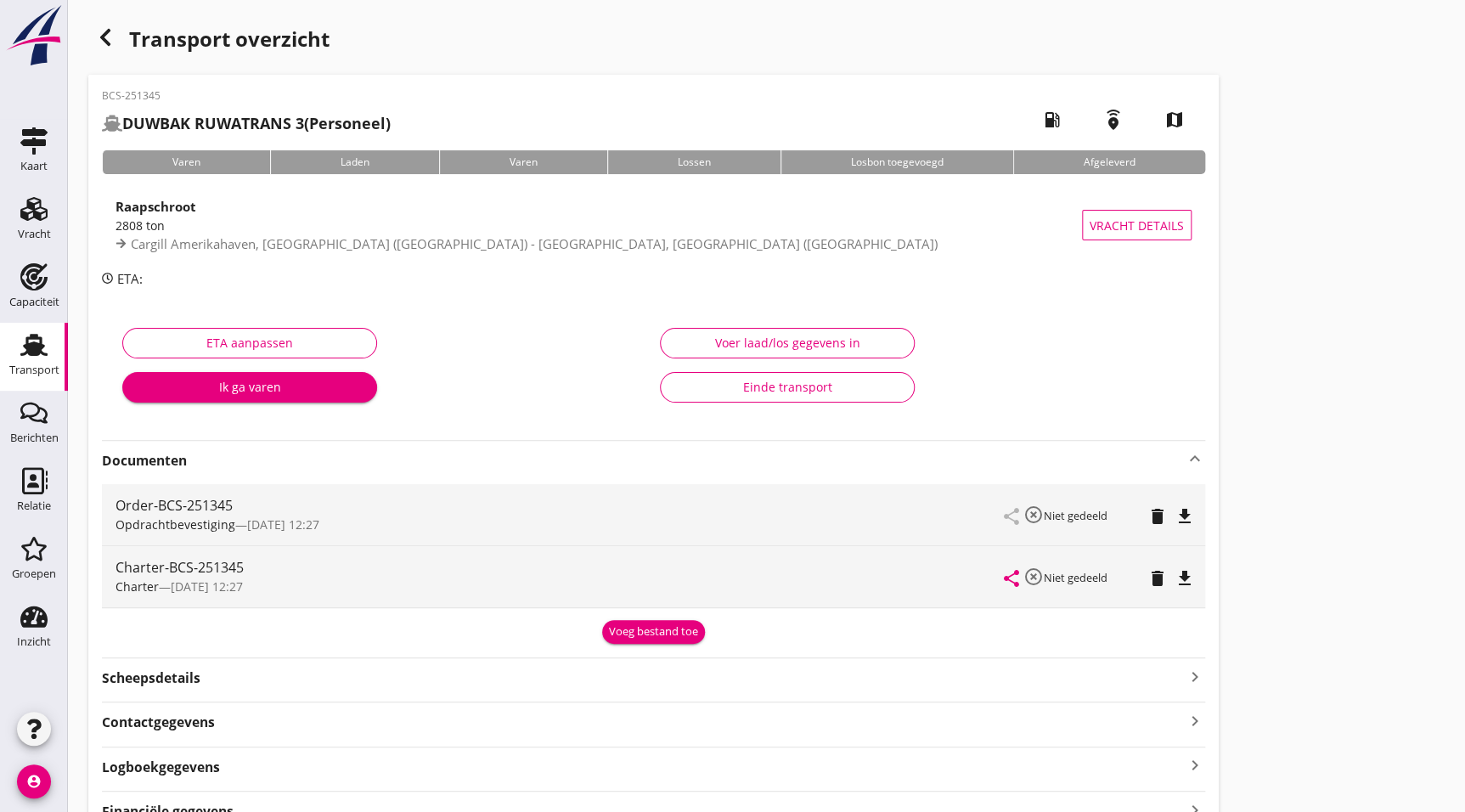
click at [1179, 510] on icon "file_download" at bounding box center [1185, 515] width 20 height 20
click at [1170, 572] on div "delete" at bounding box center [1162, 576] width 22 height 20
click at [1178, 573] on icon "file_download" at bounding box center [1185, 578] width 20 height 20
click at [103, 39] on use "button" at bounding box center [105, 38] width 11 height 17
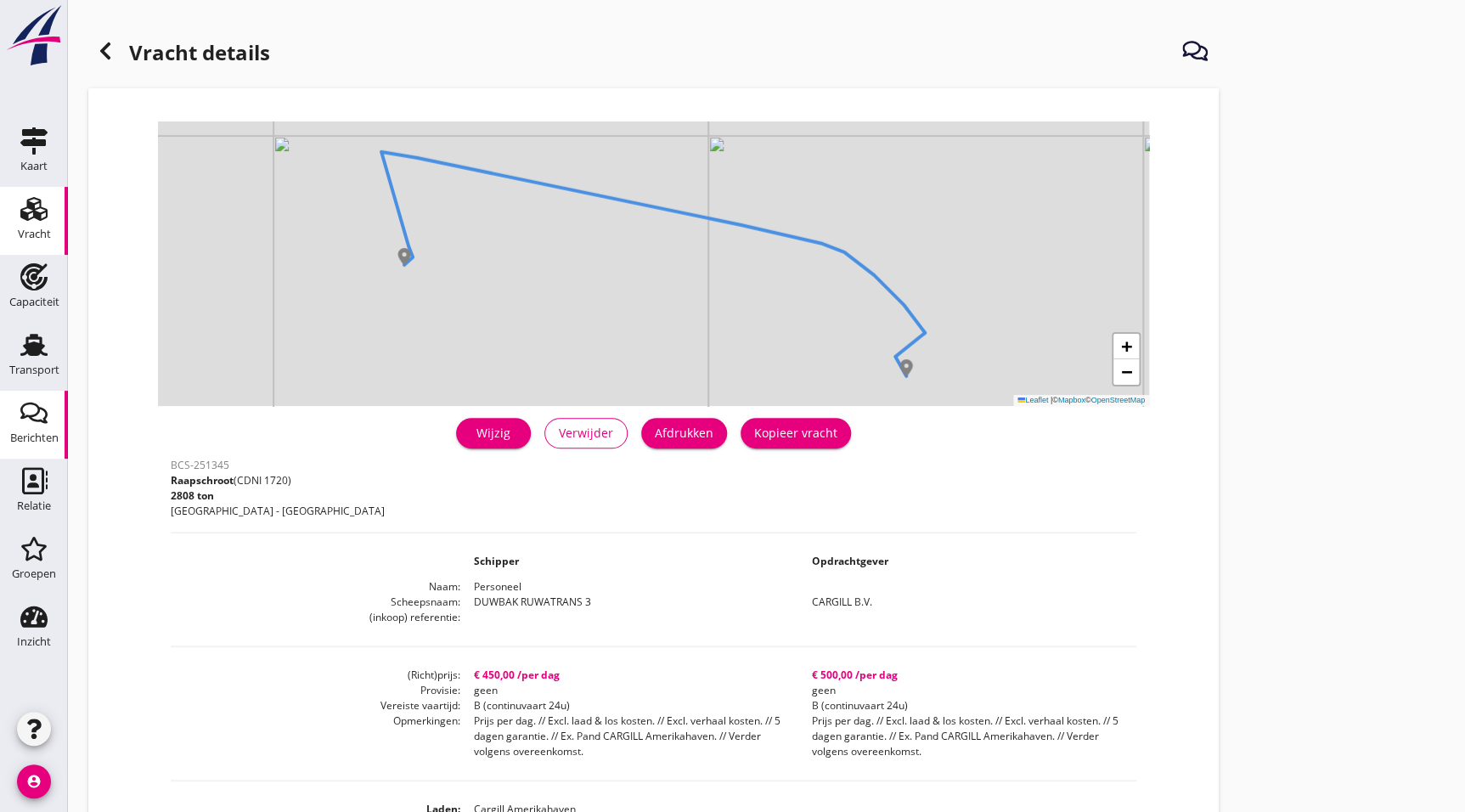
drag, startPoint x: 35, startPoint y: 356, endPoint x: 0, endPoint y: 429, distance: 81.0
click at [35, 356] on icon "Transport" at bounding box center [34, 345] width 27 height 27
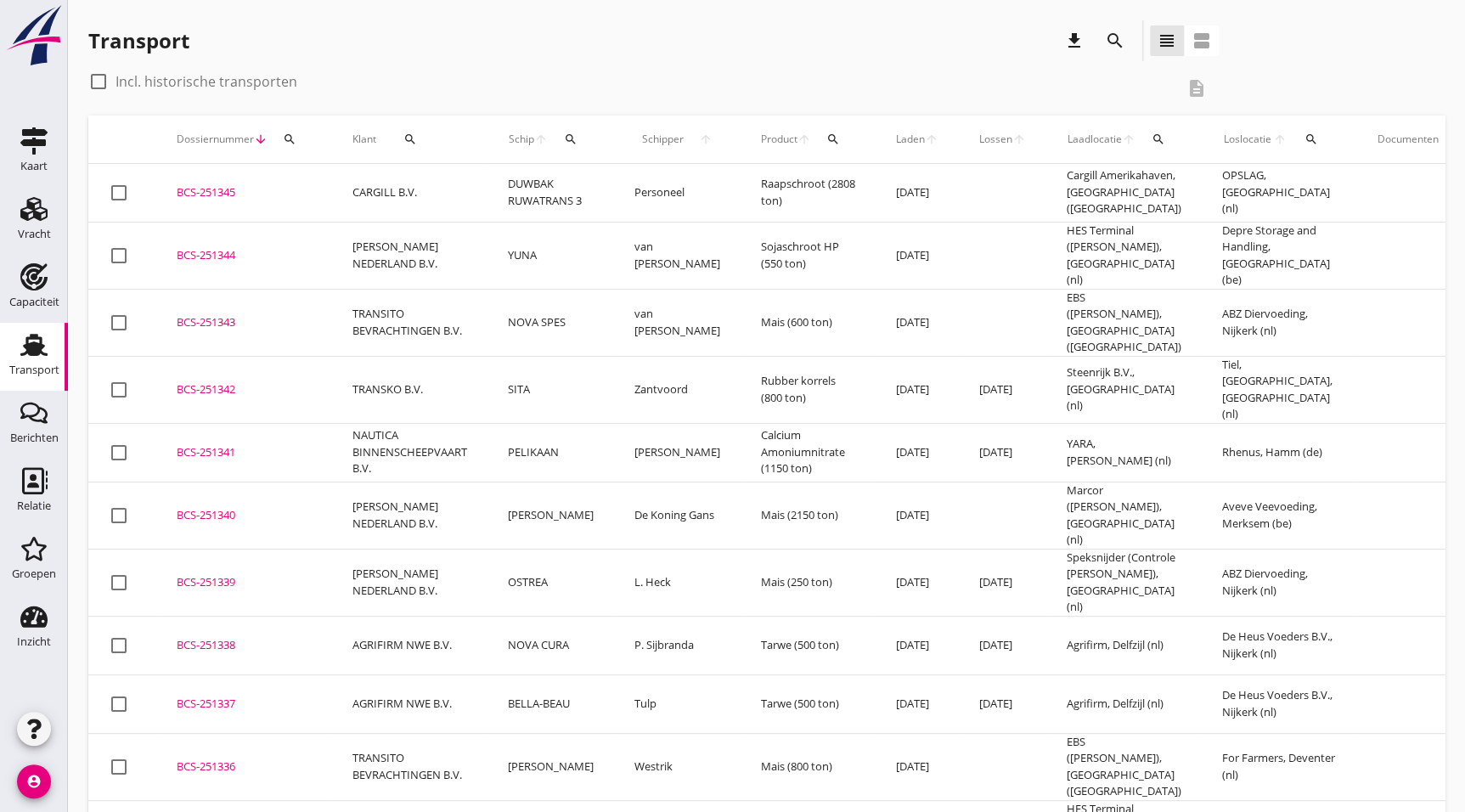
click at [228, 637] on div "BCS-251338" at bounding box center [243, 645] width 135 height 17
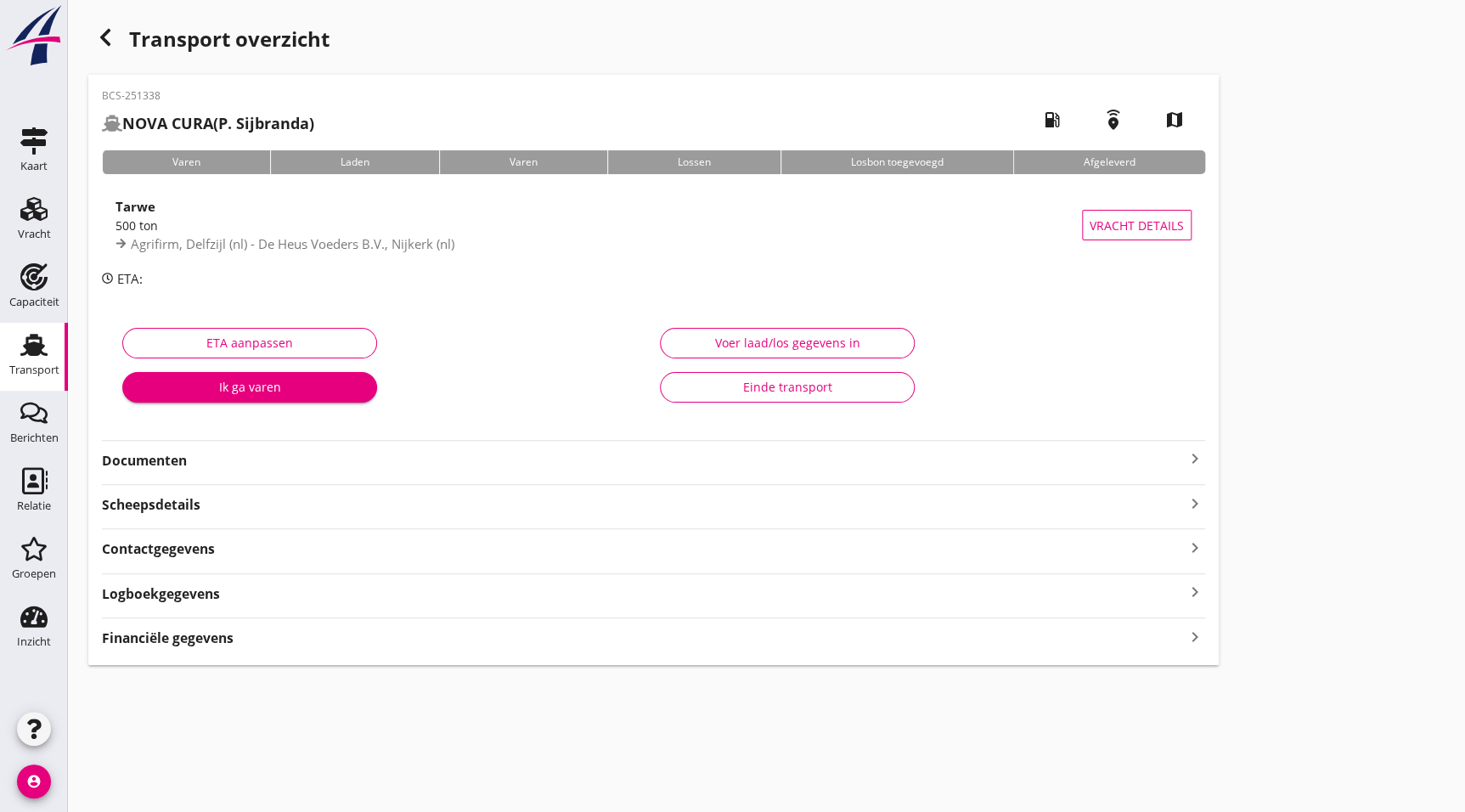
drag, startPoint x: 216, startPoint y: 458, endPoint x: 237, endPoint y: 453, distance: 21.6
click at [216, 458] on strong "Documenten" at bounding box center [643, 460] width 1083 height 19
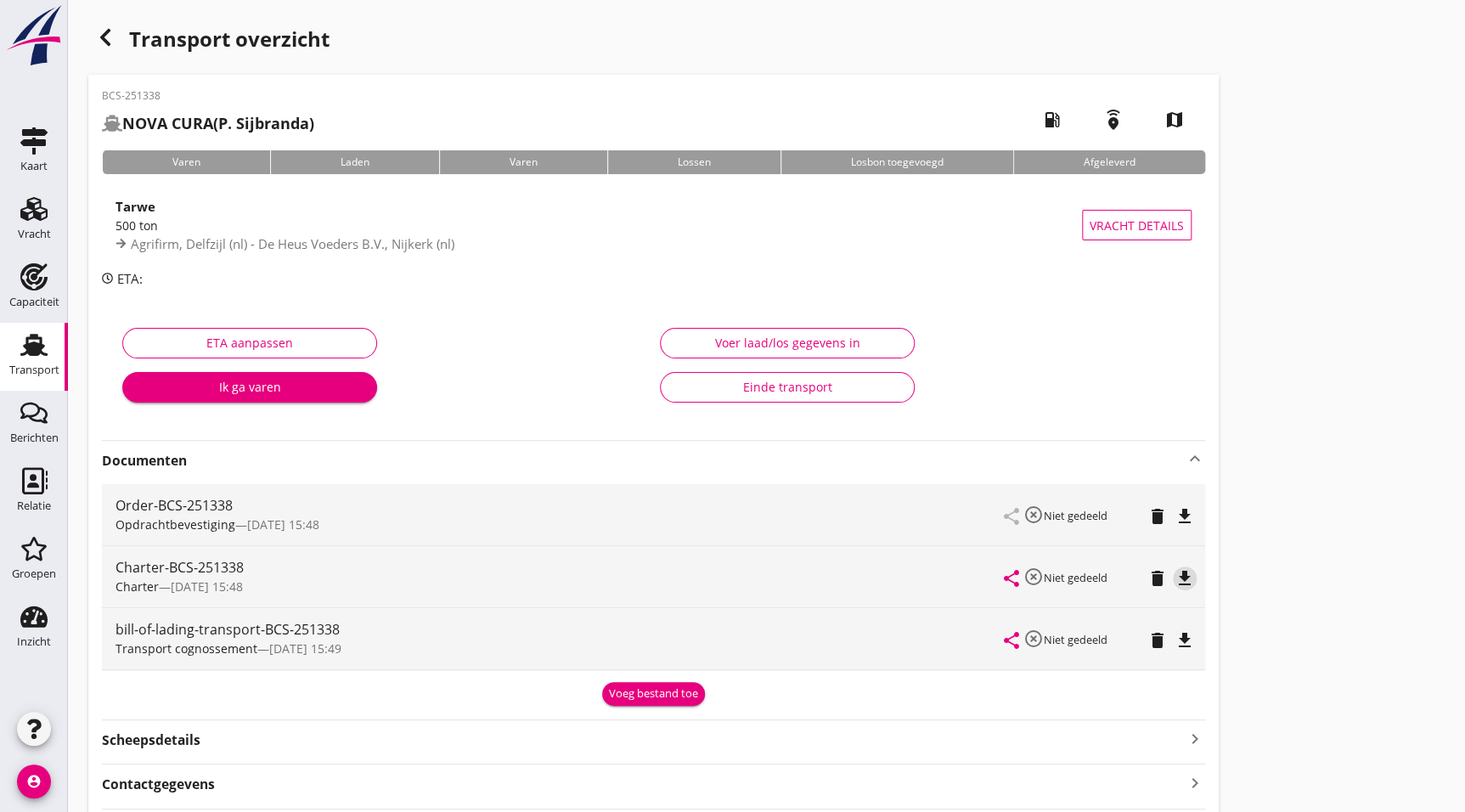
click at [1185, 581] on icon "file_download" at bounding box center [1185, 578] width 20 height 20
click at [91, 24] on div "Transport overzicht" at bounding box center [653, 41] width 1131 height 41
click at [100, 31] on icon "button" at bounding box center [105, 37] width 20 height 20
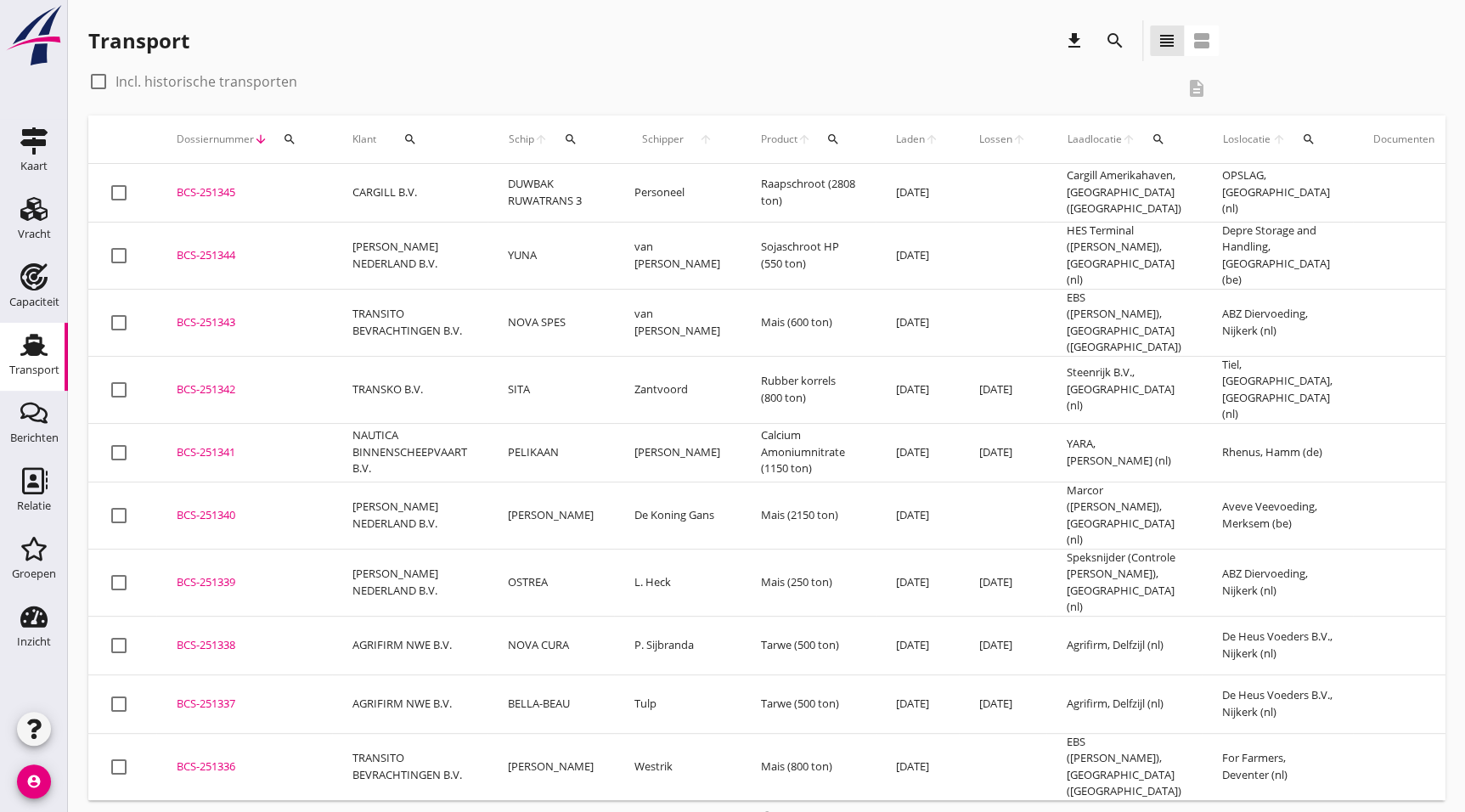
drag, startPoint x: 292, startPoint y: 552, endPoint x: 329, endPoint y: 554, distance: 37.1
click at [292, 552] on td "BCS-251339 upload_file Drop hier uw bestand om het aan het dossier toe te voegen" at bounding box center [243, 581] width 175 height 67
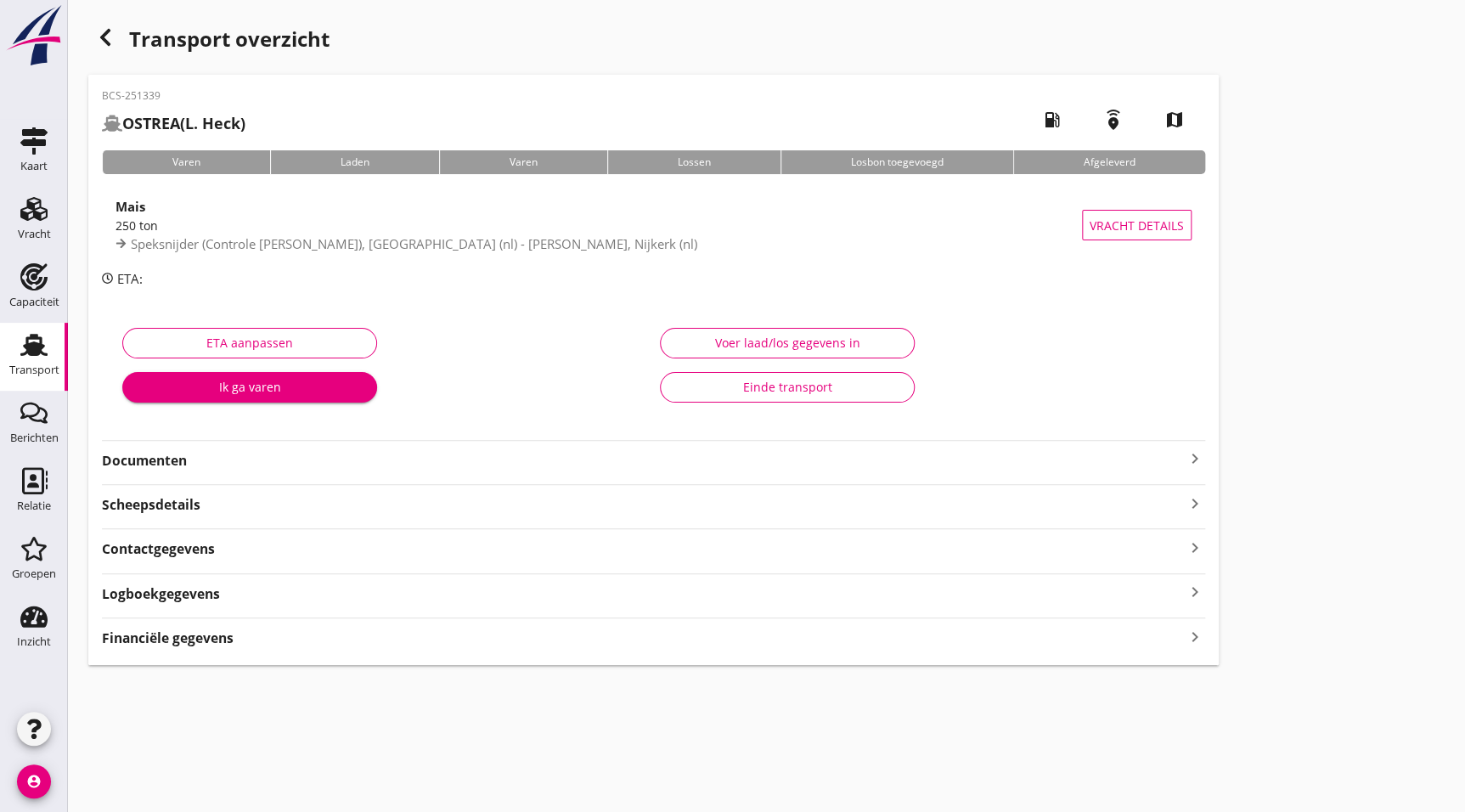
click at [170, 458] on strong "Documenten" at bounding box center [643, 460] width 1083 height 19
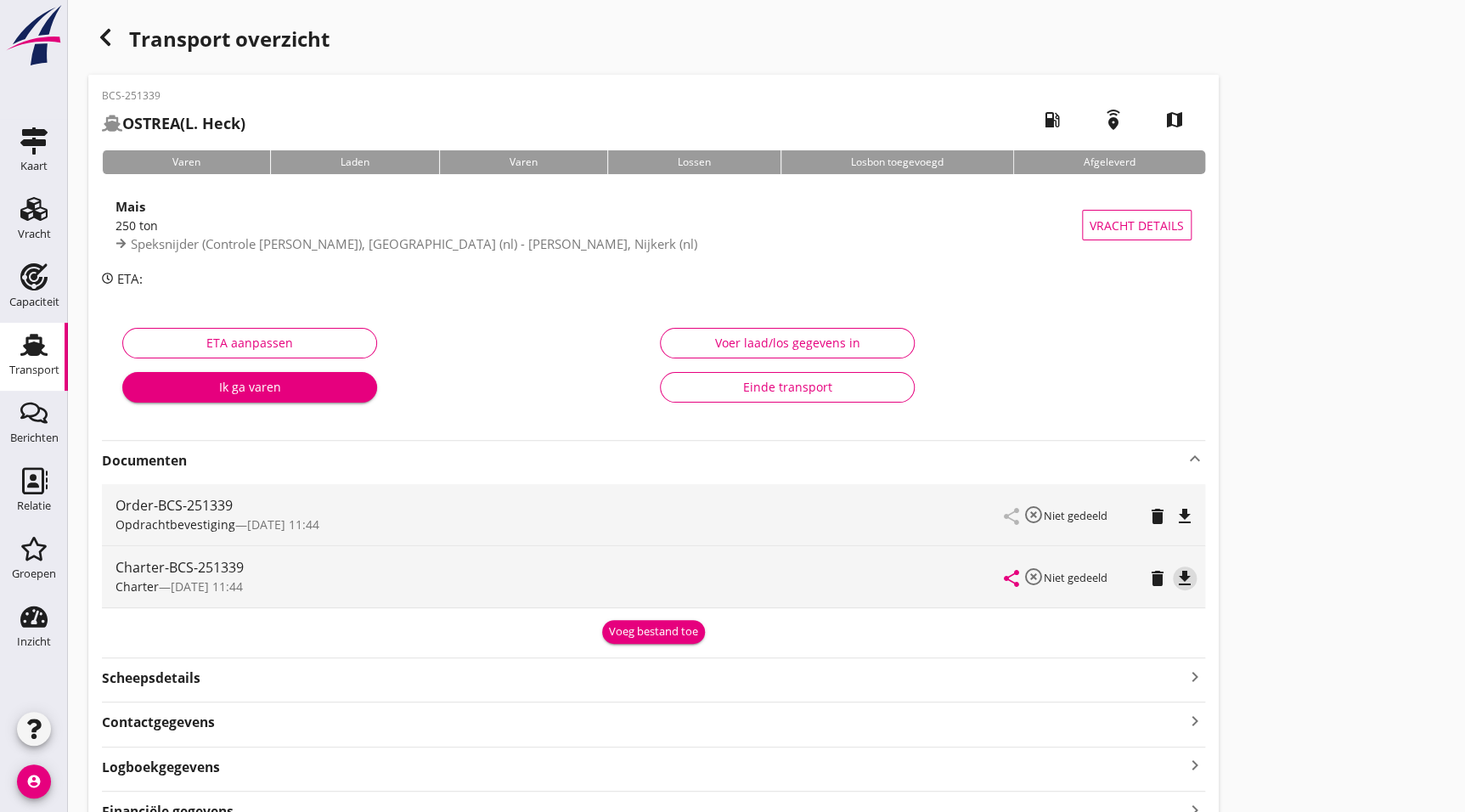
click at [1184, 571] on icon "file_download" at bounding box center [1185, 578] width 20 height 20
click at [93, 27] on div "button" at bounding box center [105, 37] width 34 height 34
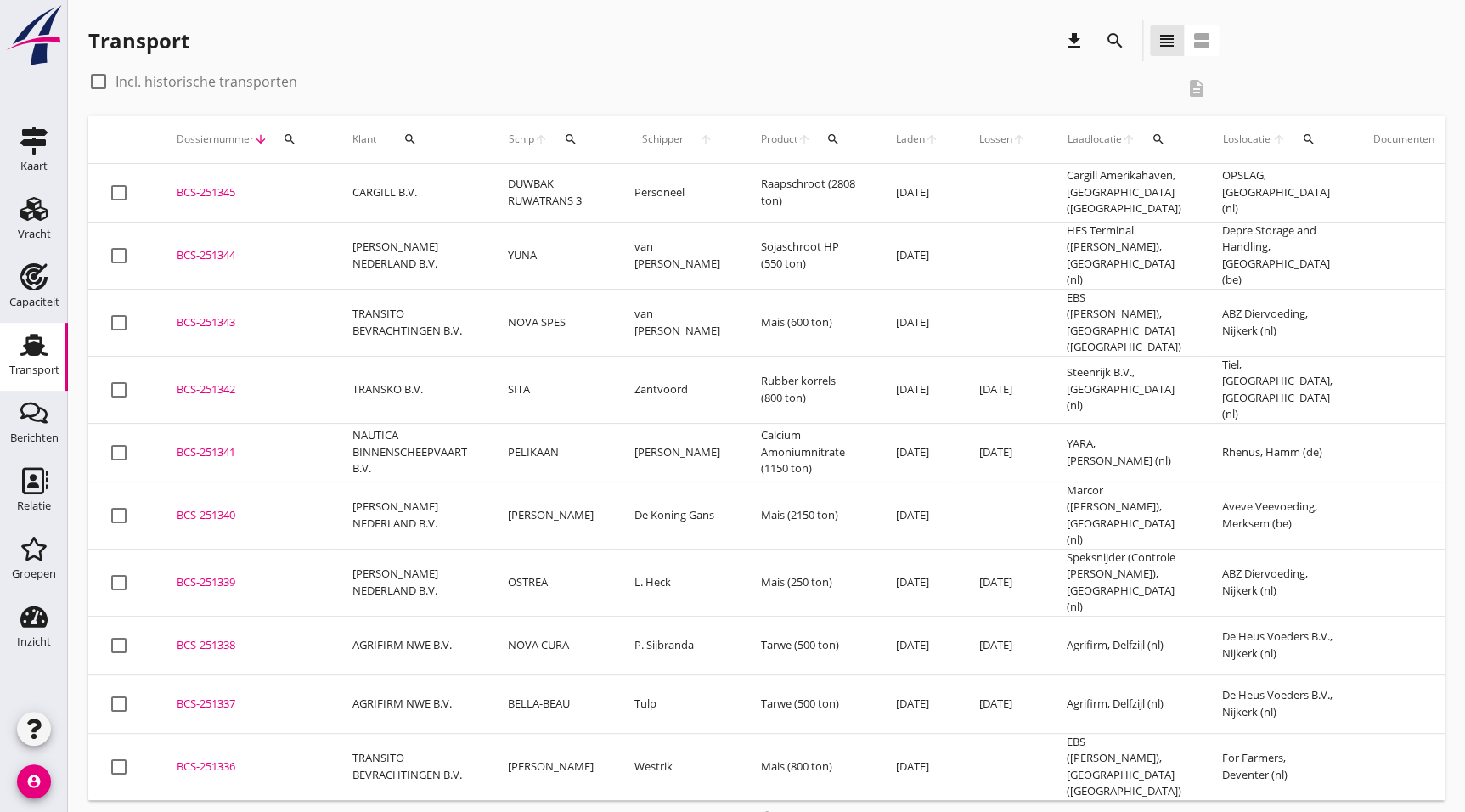
click at [264, 482] on td "BCS-251340 upload_file Drop hier uw bestand om het aan het dossier toe te voegen" at bounding box center [243, 515] width 175 height 67
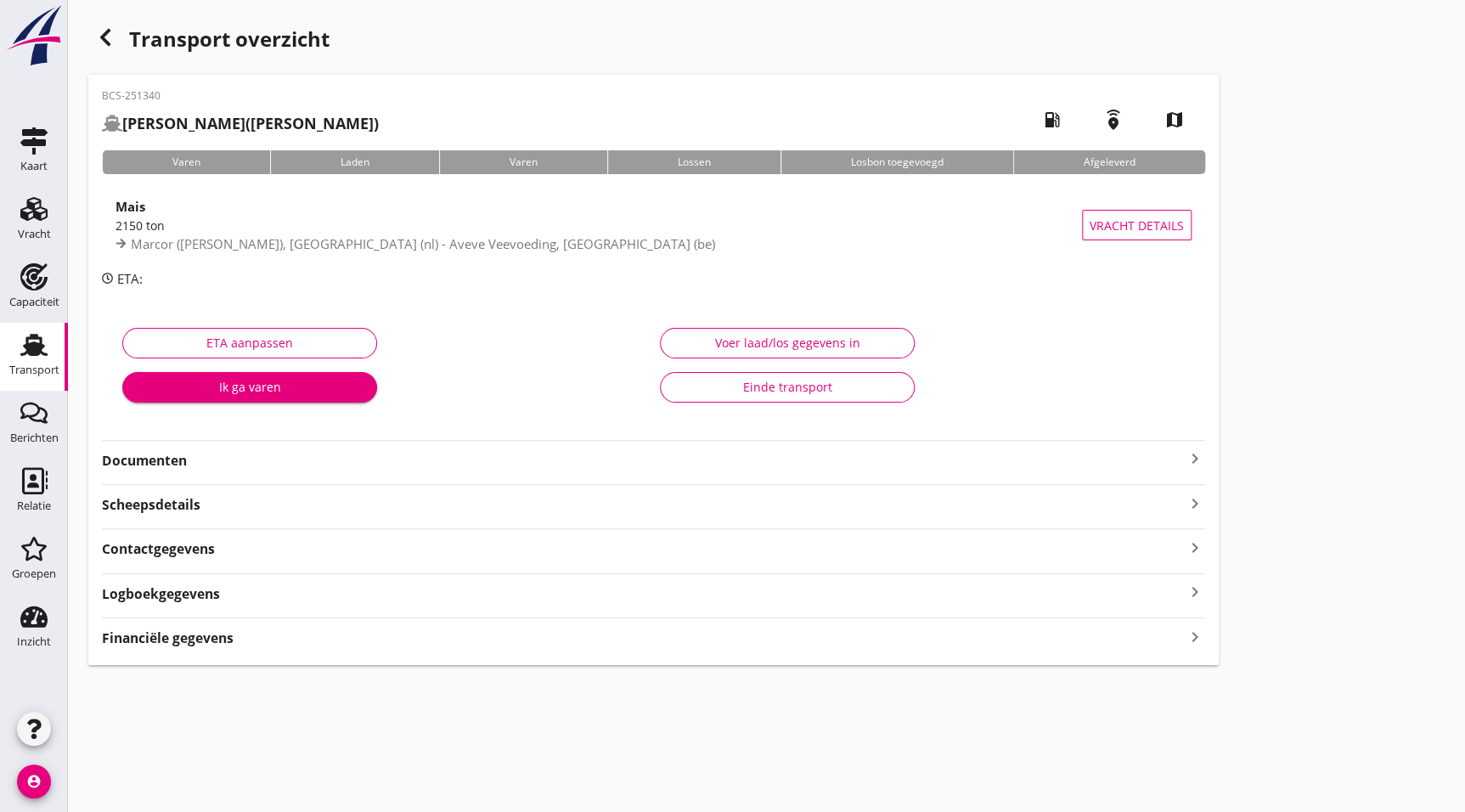
click at [130, 463] on strong "Documenten" at bounding box center [643, 460] width 1083 height 19
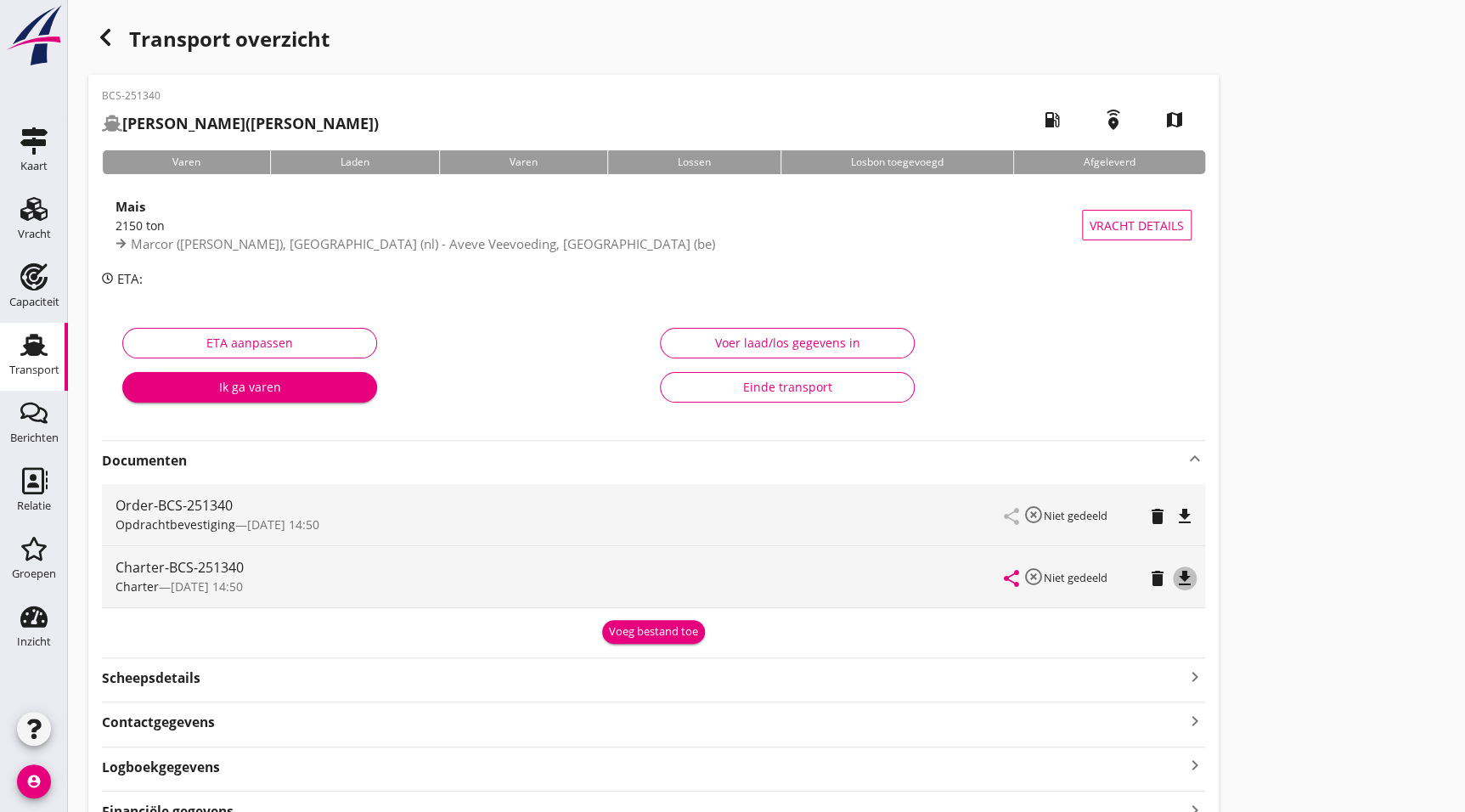
click at [1184, 578] on icon "file_download" at bounding box center [1185, 578] width 20 height 20
click at [116, 37] on div "button" at bounding box center [105, 37] width 34 height 34
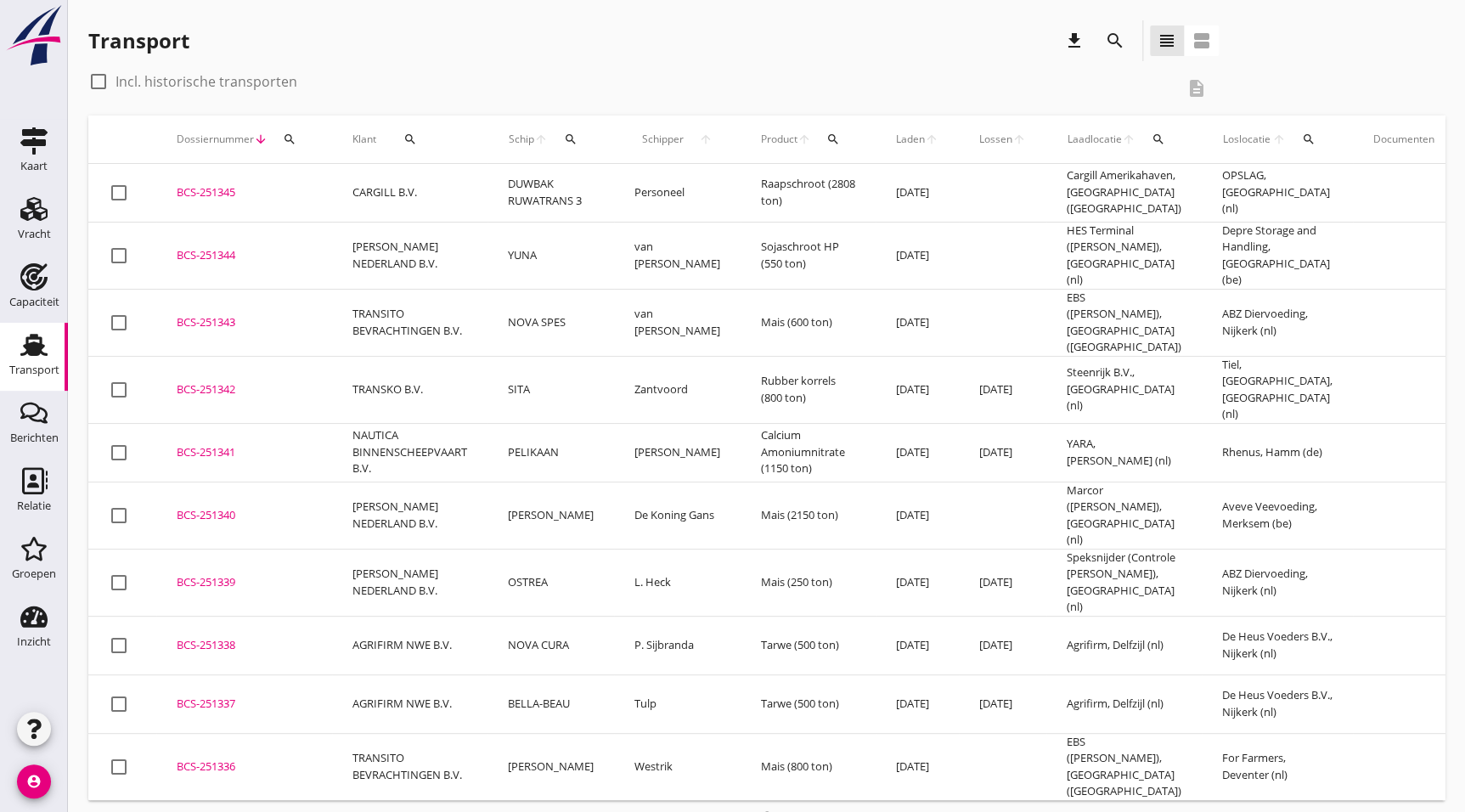
click at [235, 444] on div "BCS-251341" at bounding box center [243, 453] width 135 height 17
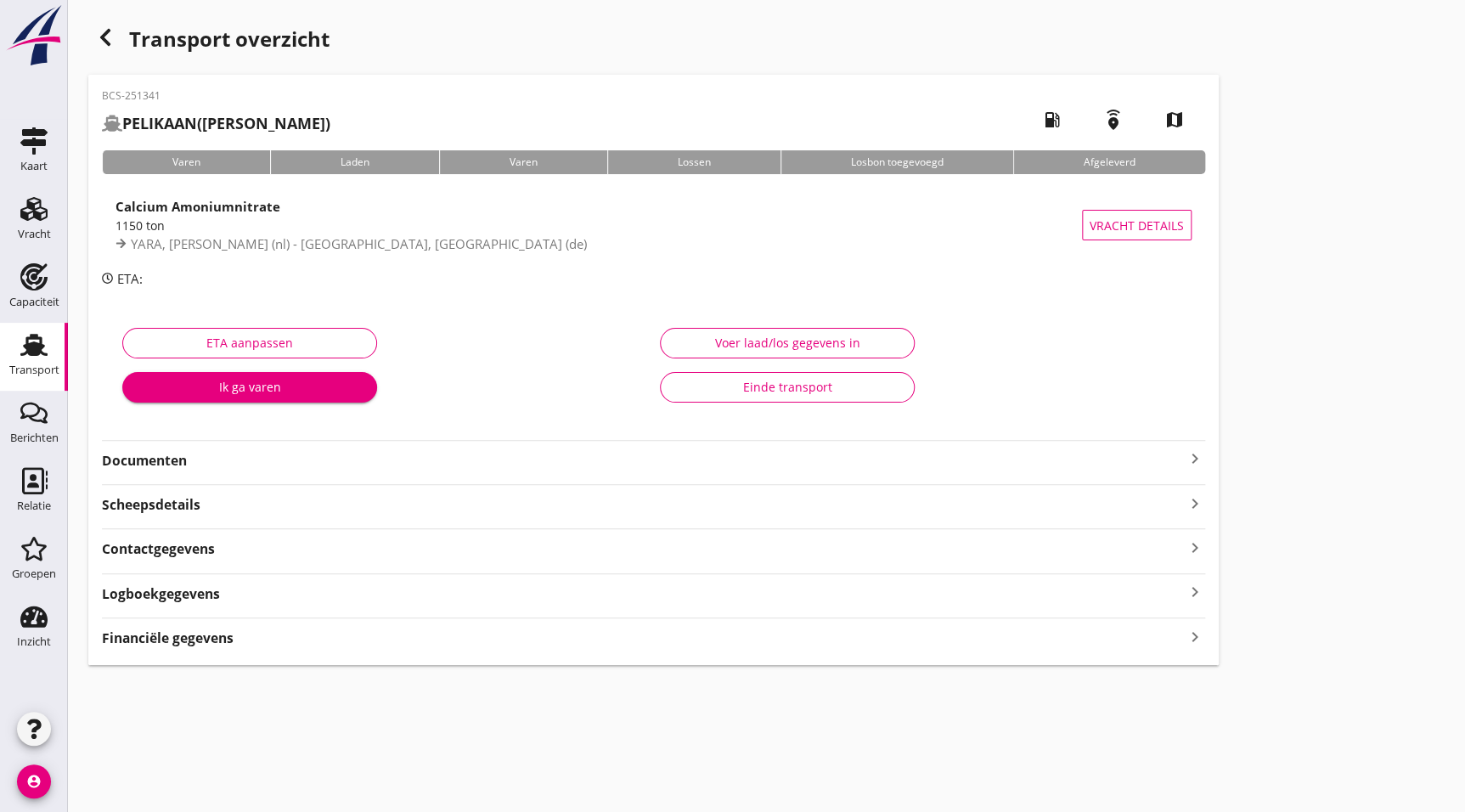
click at [230, 463] on strong "Documenten" at bounding box center [643, 460] width 1083 height 19
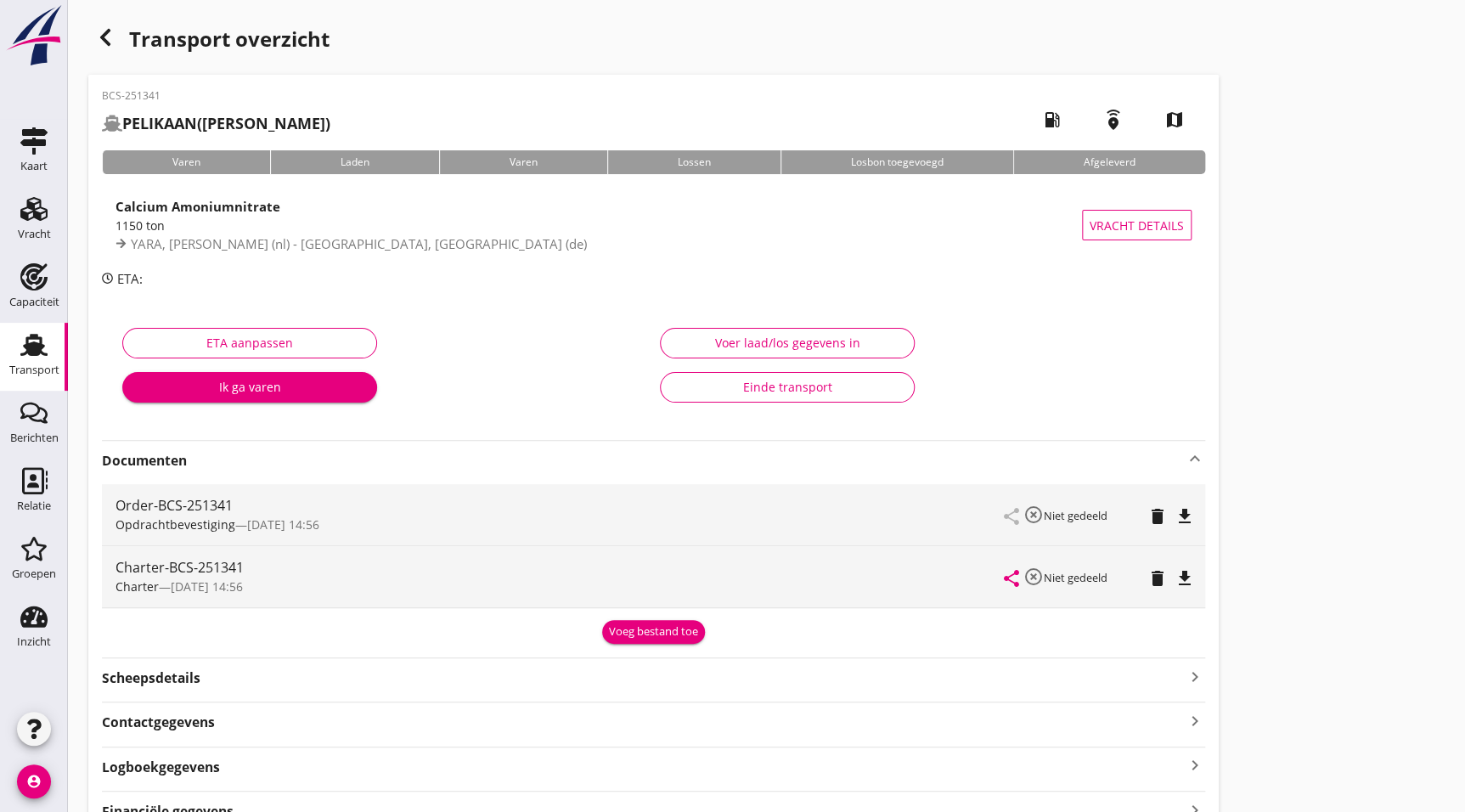
click at [1182, 568] on icon "file_download" at bounding box center [1185, 578] width 20 height 20
click at [117, 30] on div "button" at bounding box center [105, 37] width 34 height 34
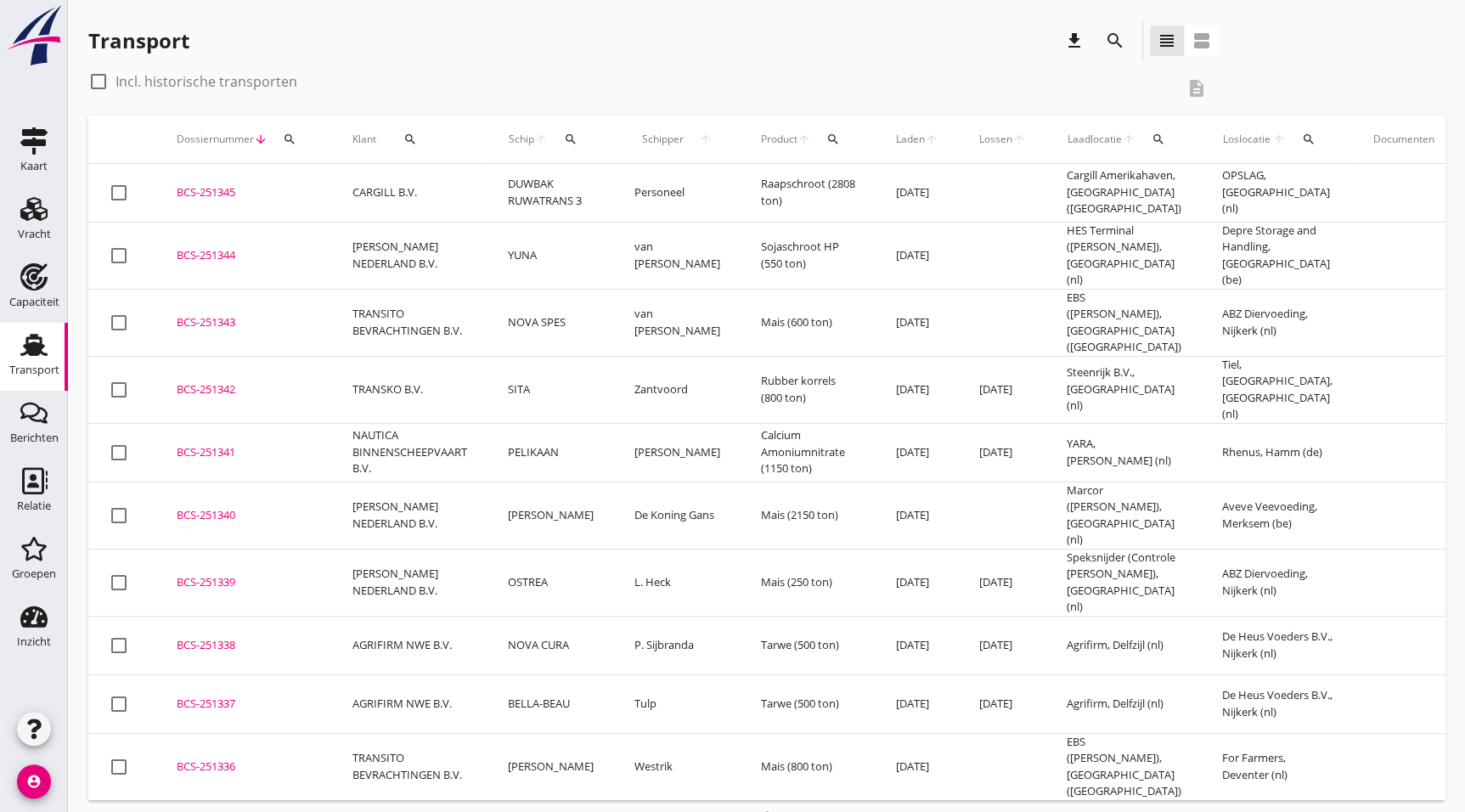
click at [510, 381] on td "SITA" at bounding box center [551, 389] width 127 height 67
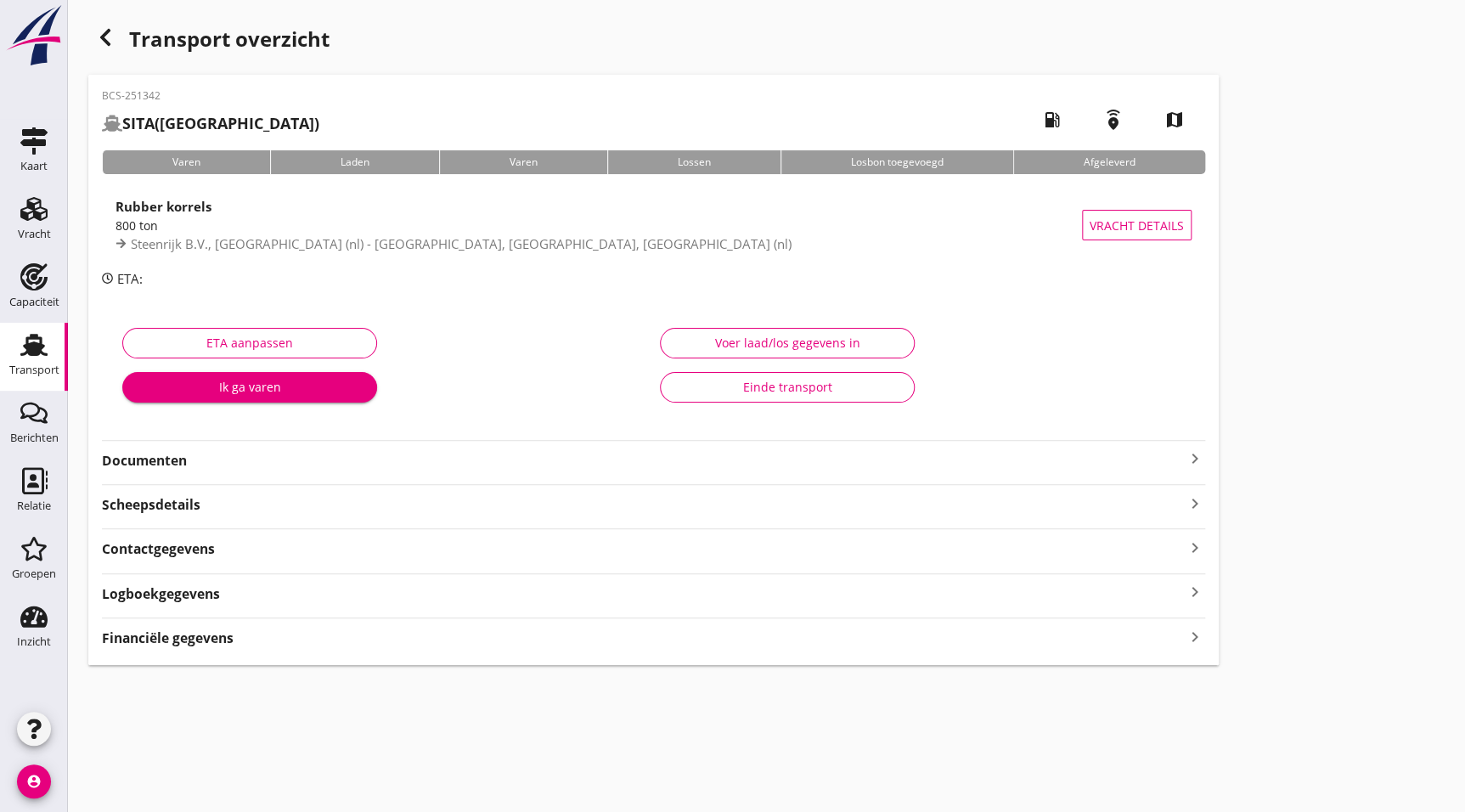
click at [167, 468] on strong "Documenten" at bounding box center [643, 460] width 1083 height 19
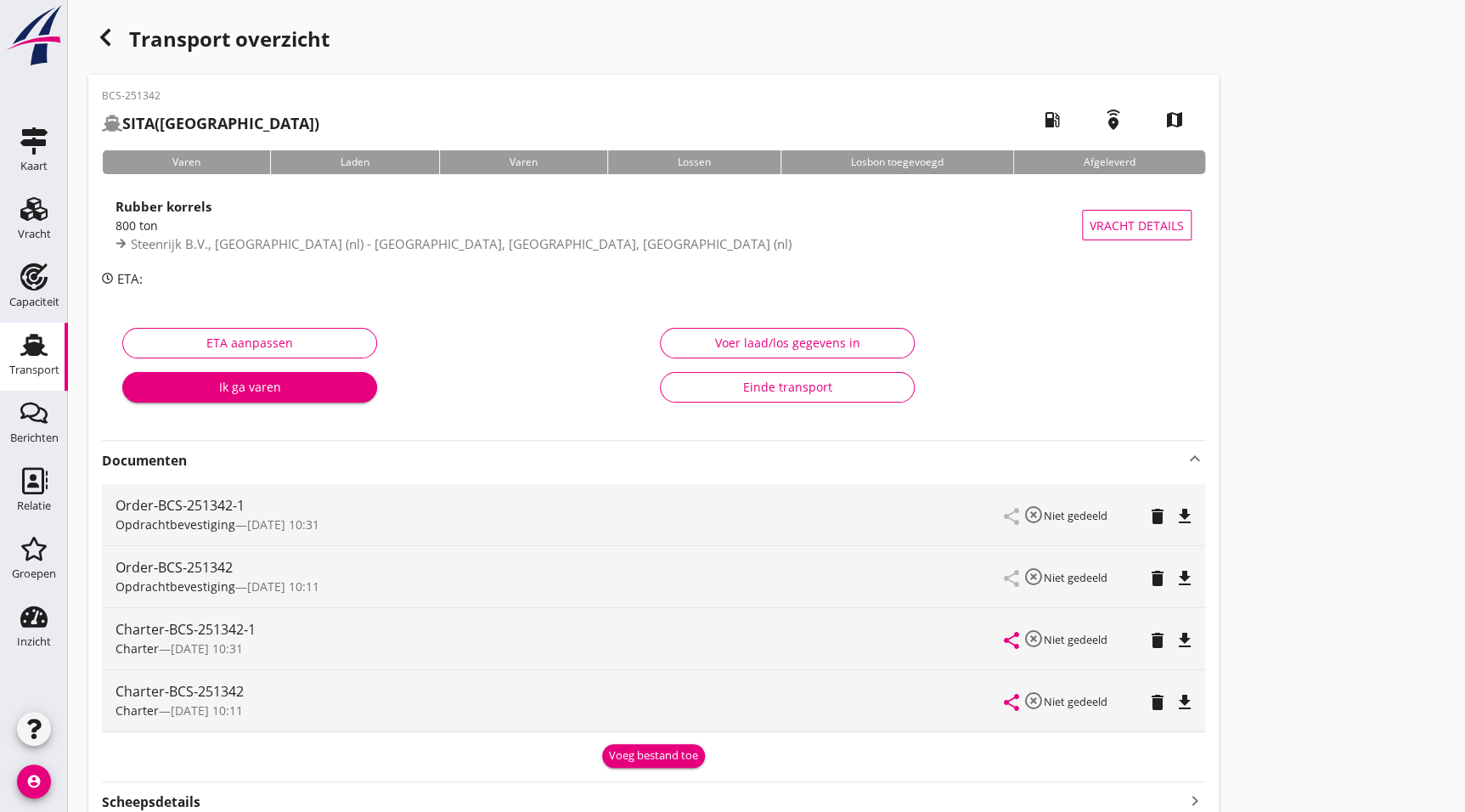
click at [1182, 650] on button "file_download" at bounding box center [1185, 640] width 24 height 24
click at [114, 39] on icon "button" at bounding box center [105, 37] width 20 height 20
